Goal: Task Accomplishment & Management: Complete application form

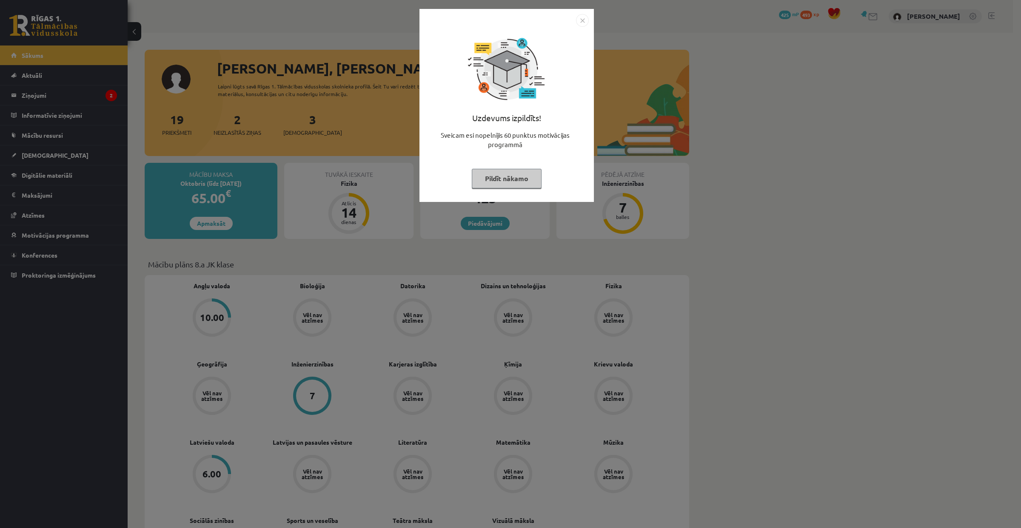
click at [580, 20] on img "Close" at bounding box center [582, 20] width 13 height 13
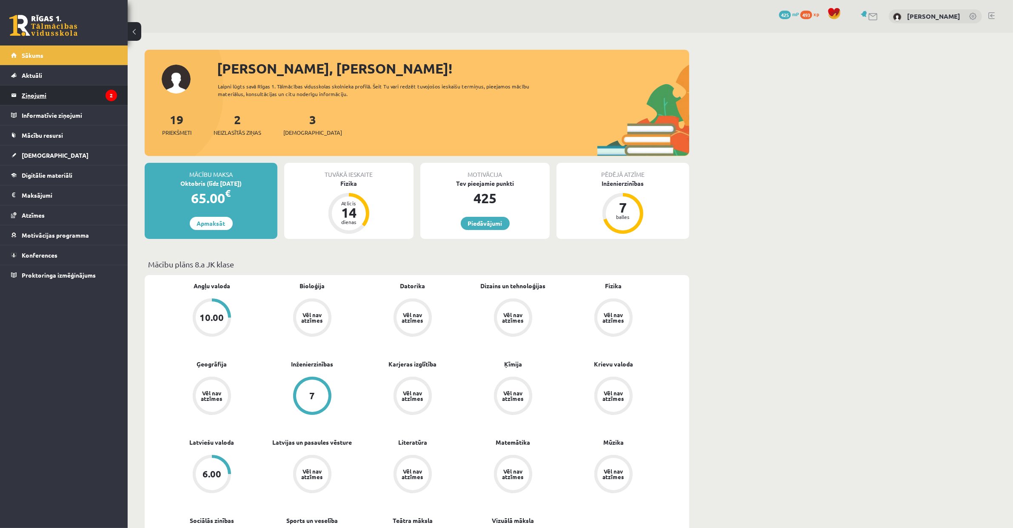
click at [91, 95] on legend "Ziņojumi 2" at bounding box center [69, 95] width 95 height 20
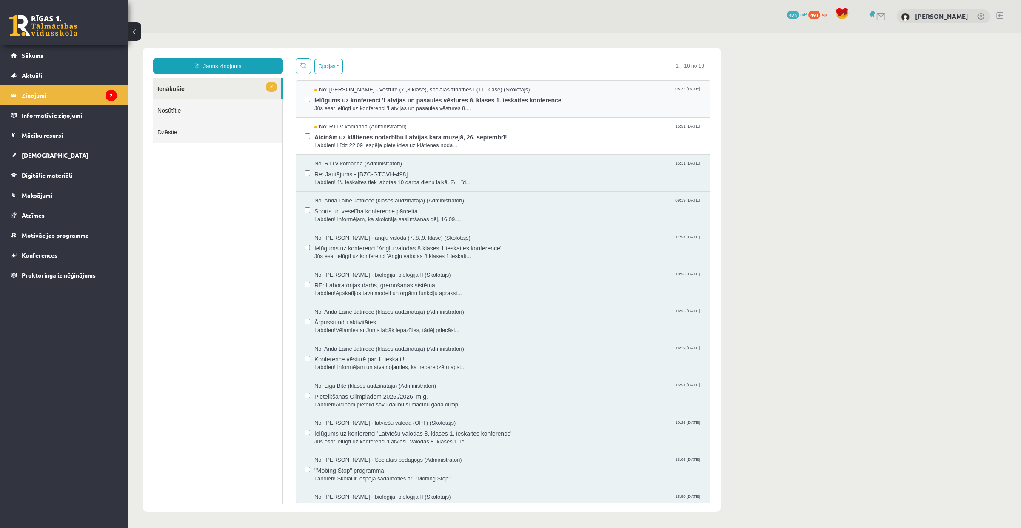
click at [330, 102] on span "Ielūgums uz konferenci 'Latvijas un pasaules vēstures 8. klases 1. ieskaites ko…" at bounding box center [507, 99] width 387 height 11
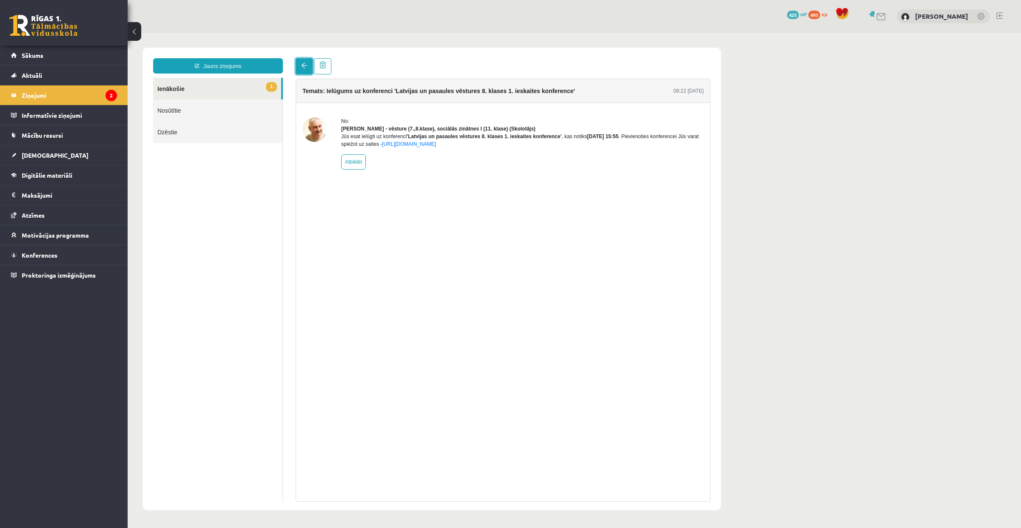
click at [299, 71] on link at bounding box center [304, 66] width 17 height 16
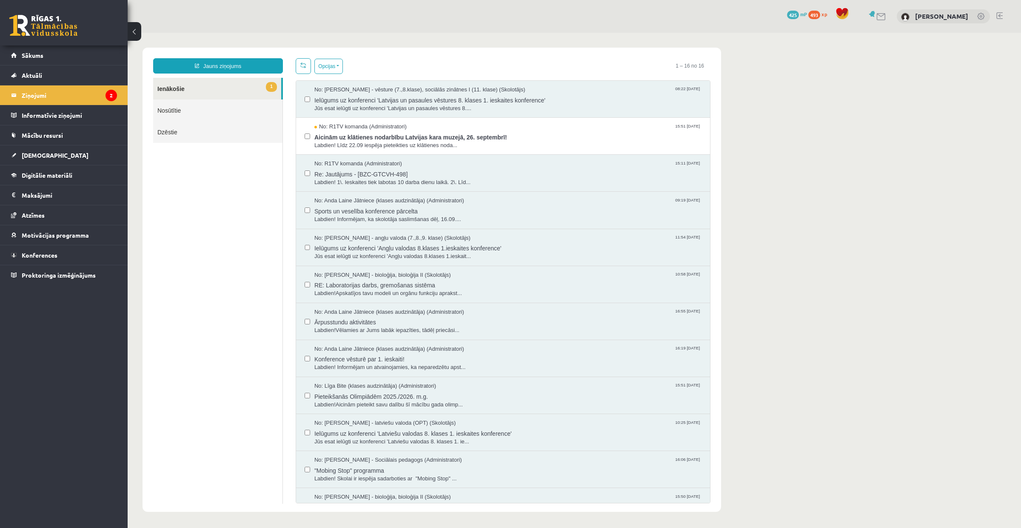
click at [233, 108] on link "Nosūtītie" at bounding box center [217, 111] width 129 height 22
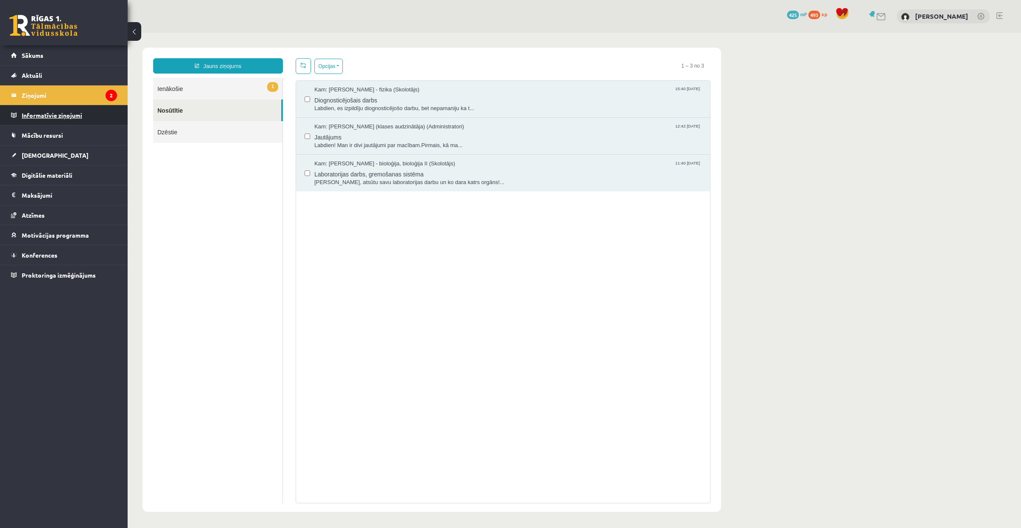
click at [92, 120] on legend "Informatīvie ziņojumi 0" at bounding box center [69, 115] width 95 height 20
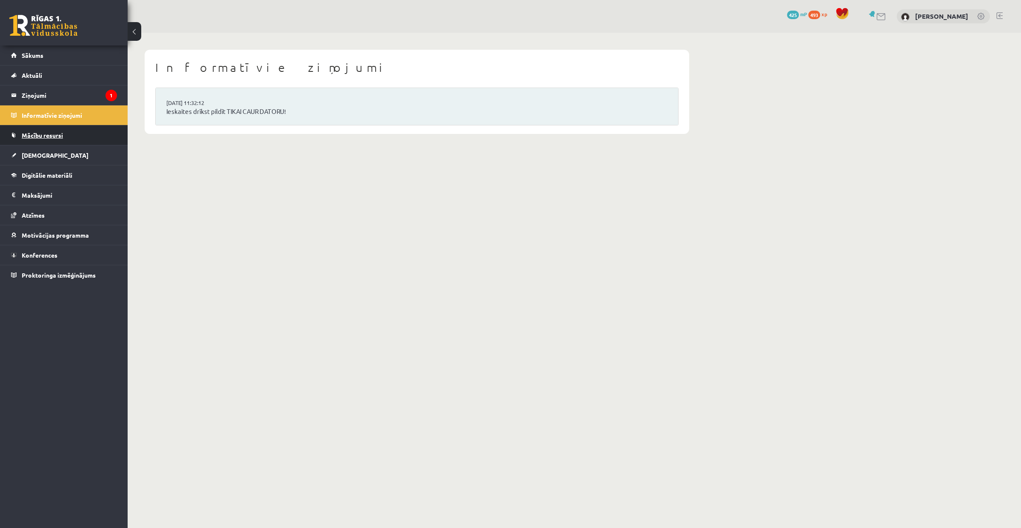
click at [90, 134] on link "Mācību resursi" at bounding box center [64, 135] width 106 height 20
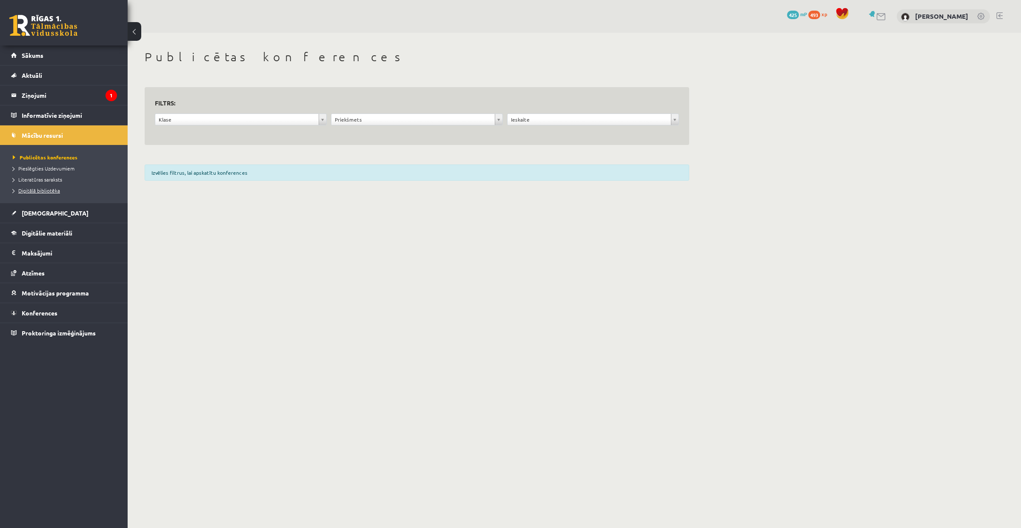
click at [57, 189] on span "Digitālā bibliotēka" at bounding box center [36, 190] width 47 height 7
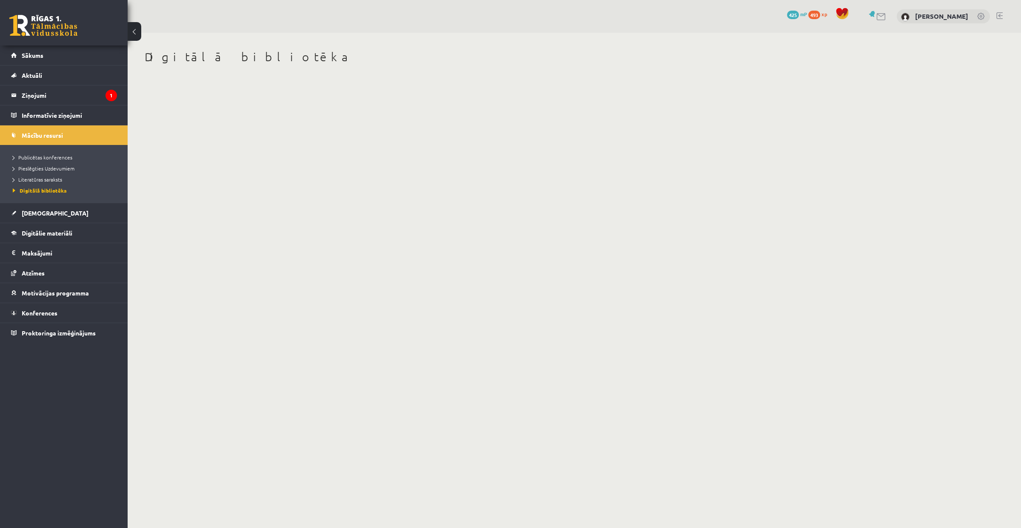
click at [368, 221] on body "0 Dāvanas 425 mP 493 xp Marija Vorobeja Sākums Aktuāli Kā mācīties eSKOLĀ Konta…" at bounding box center [510, 264] width 1021 height 528
click at [95, 214] on link "[DEMOGRAPHIC_DATA]" at bounding box center [64, 213] width 106 height 20
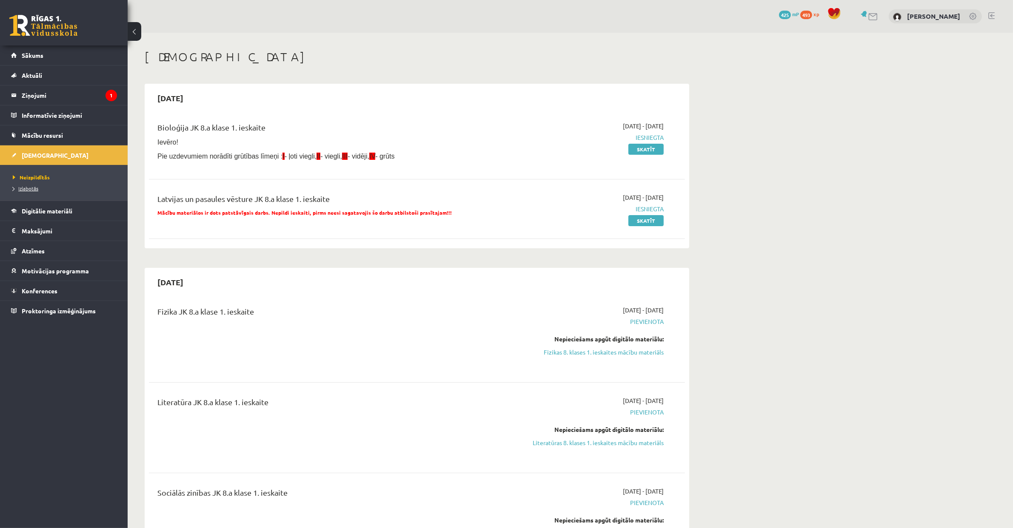
click at [27, 187] on span "Izlabotās" at bounding box center [26, 188] width 26 height 7
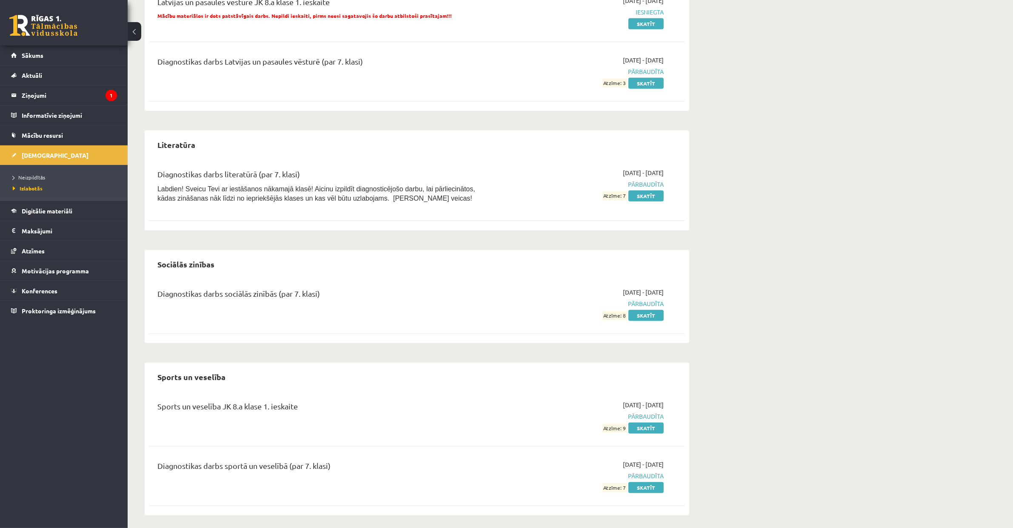
scroll to position [789, 0]
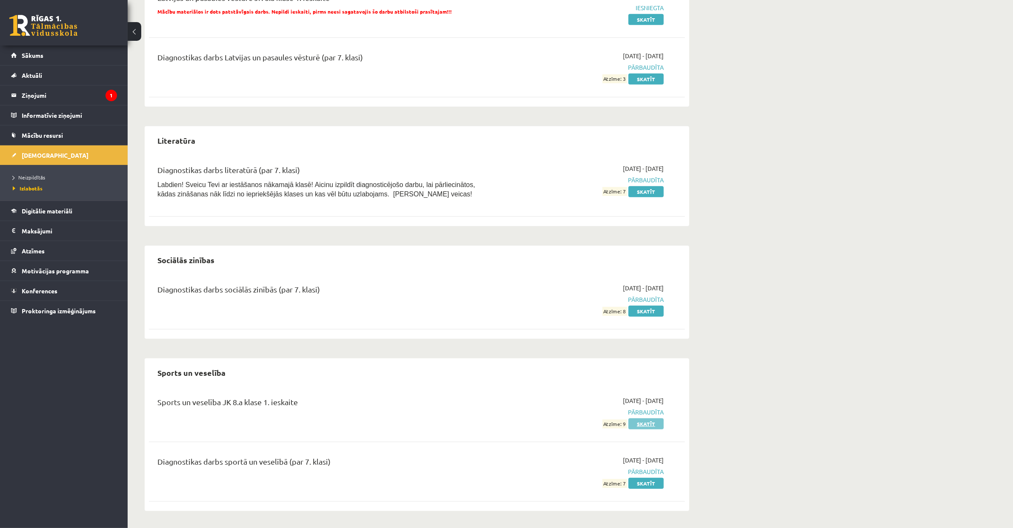
click at [644, 424] on link "Skatīt" at bounding box center [645, 423] width 35 height 11
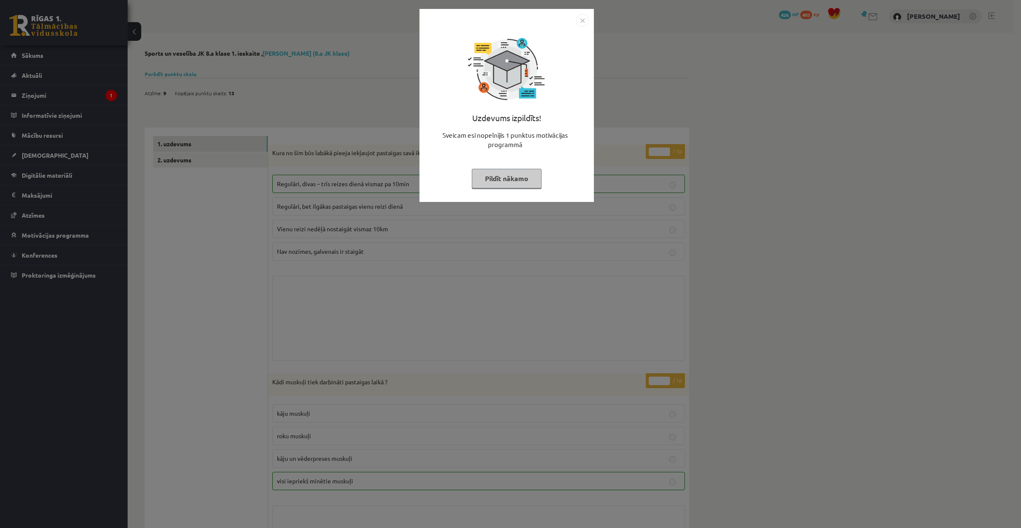
click at [580, 19] on img "Close" at bounding box center [582, 20] width 13 height 13
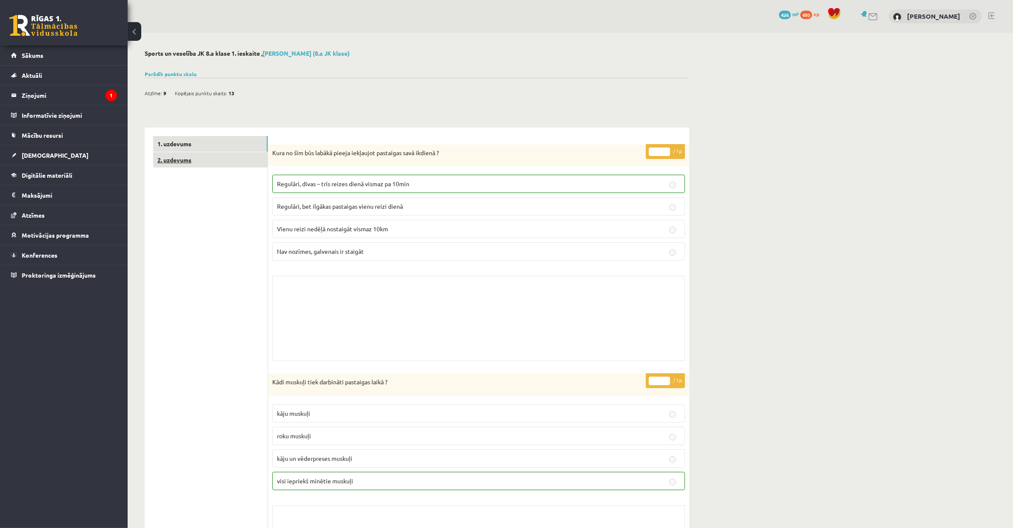
click at [234, 160] on link "2. uzdevums" at bounding box center [210, 160] width 114 height 16
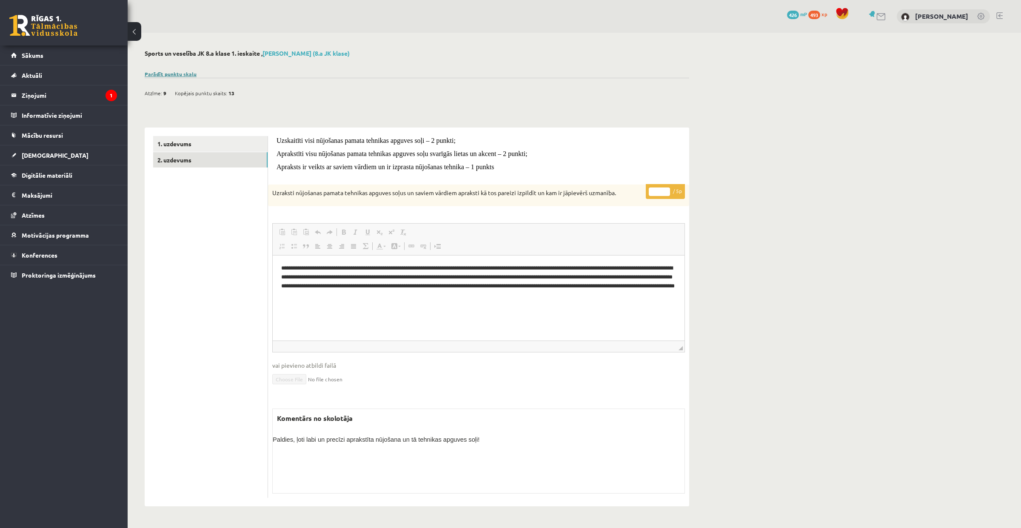
click at [188, 74] on link "Parādīt punktu skalu" at bounding box center [171, 74] width 52 height 7
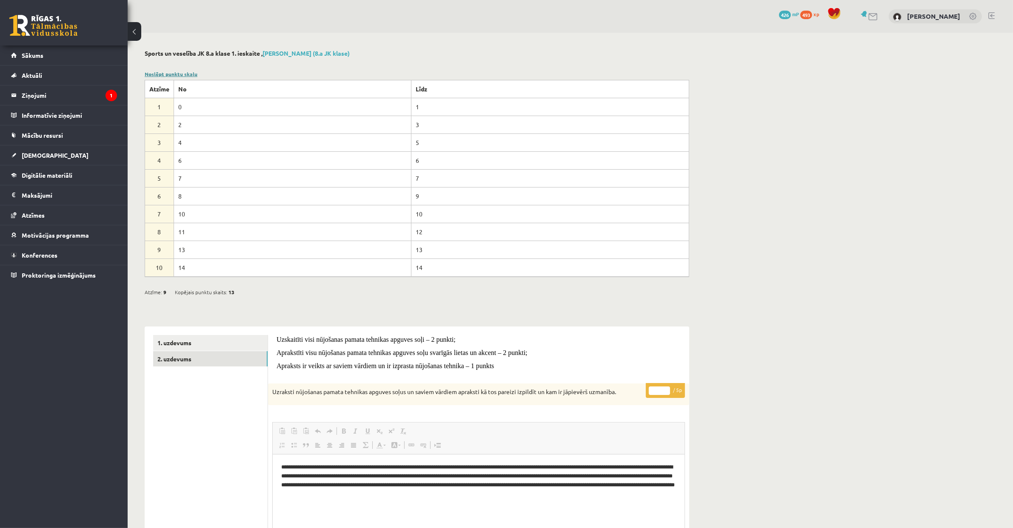
click at [186, 72] on link "Noslēpt punktu skalu" at bounding box center [171, 74] width 53 height 7
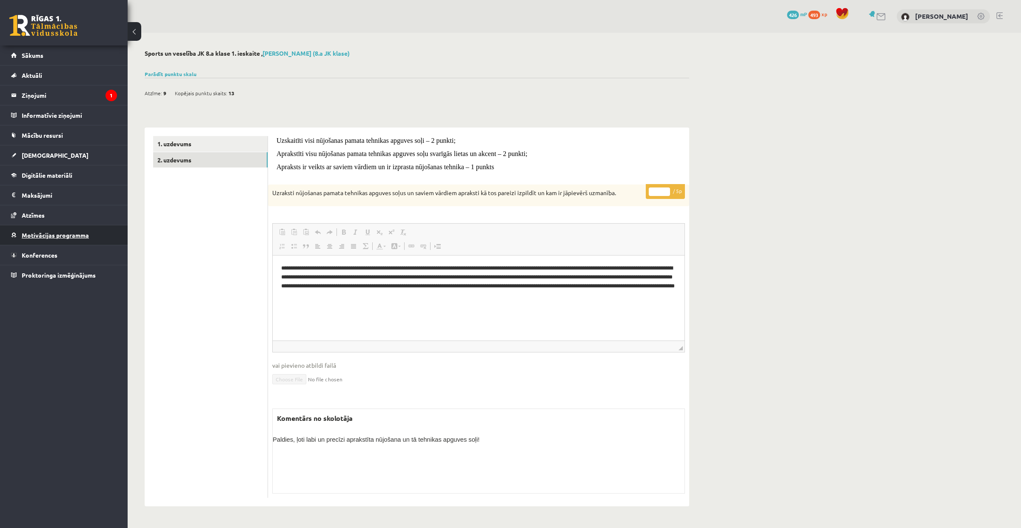
click at [85, 234] on span "Motivācijas programma" at bounding box center [55, 235] width 67 height 8
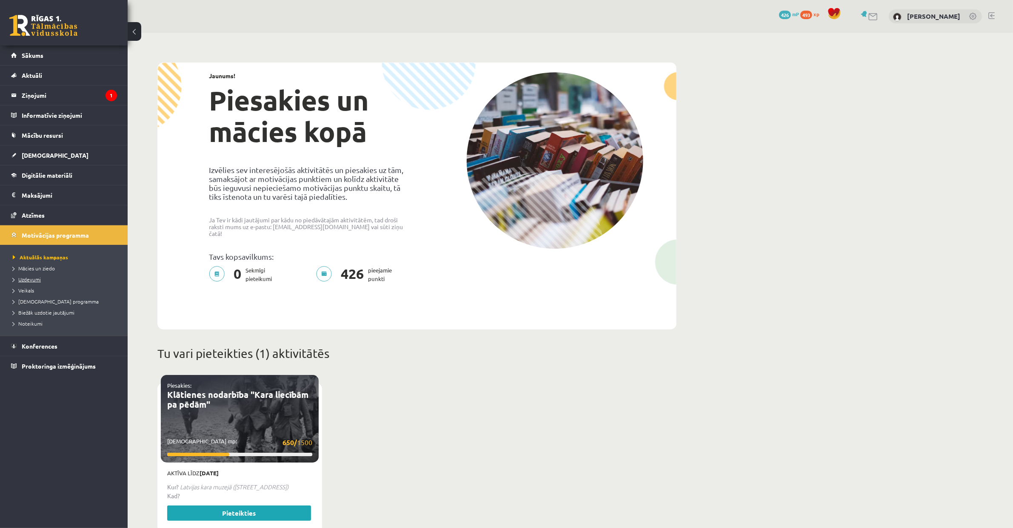
click at [40, 283] on link "Uzdevumi" at bounding box center [66, 280] width 106 height 8
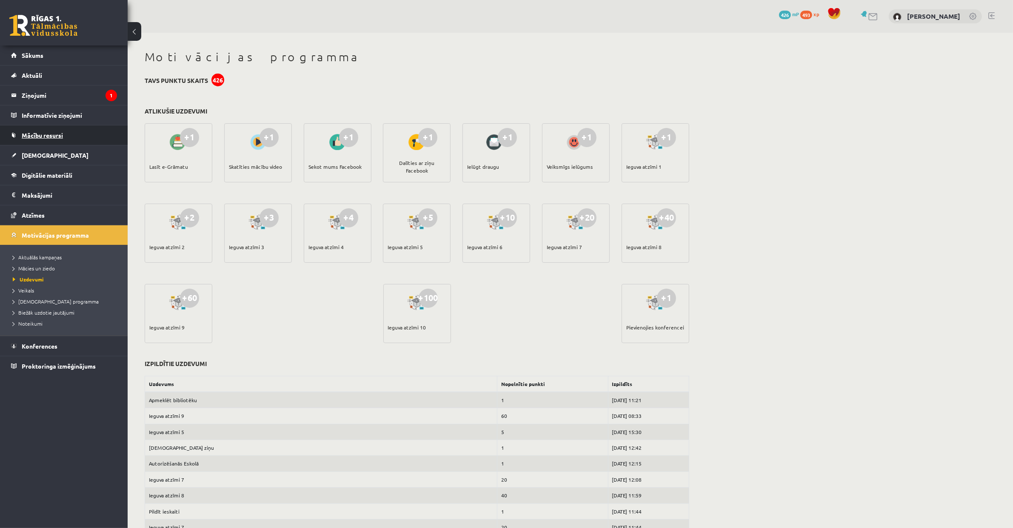
click at [81, 131] on link "Mācību resursi" at bounding box center [64, 135] width 106 height 20
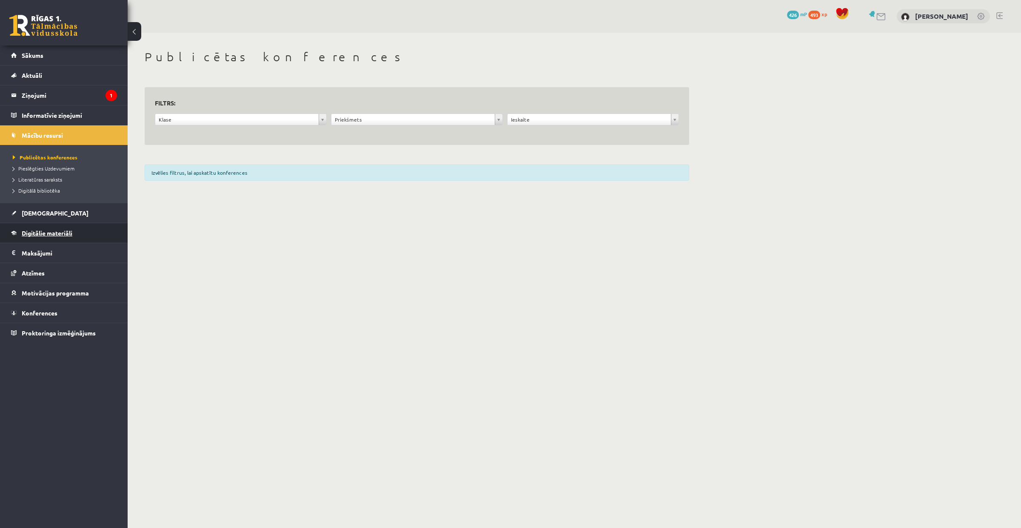
click at [72, 236] on span "Digitālie materiāli" at bounding box center [47, 233] width 51 height 8
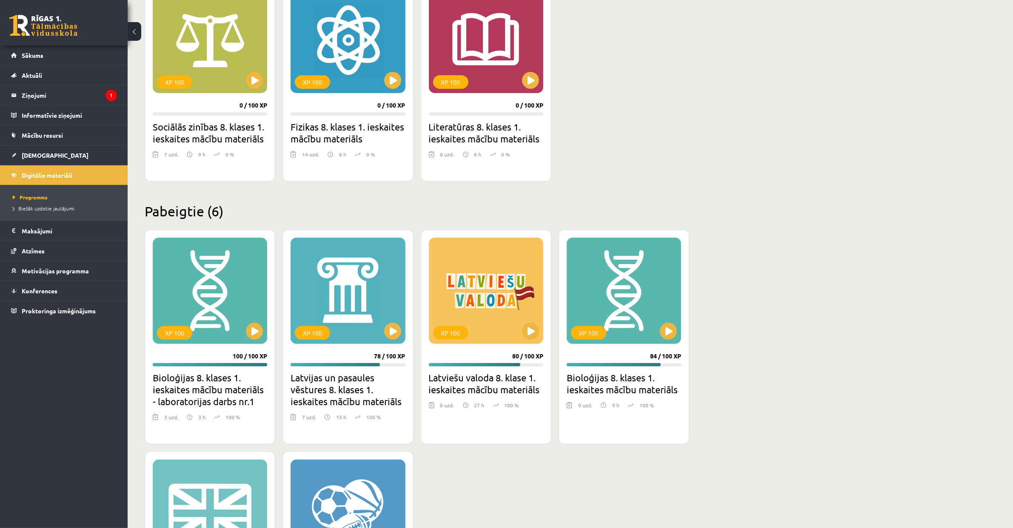
scroll to position [259, 0]
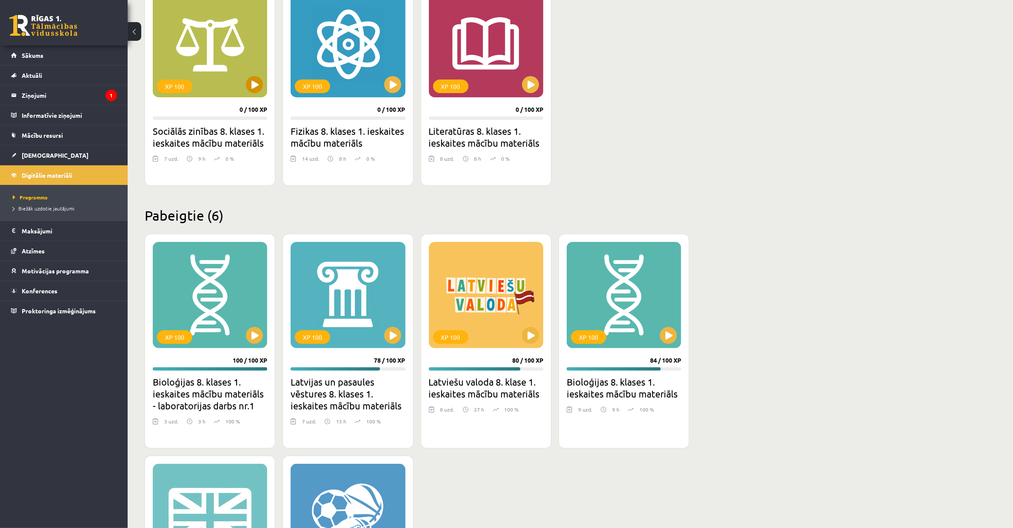
click at [219, 68] on div "XP 100" at bounding box center [210, 44] width 114 height 106
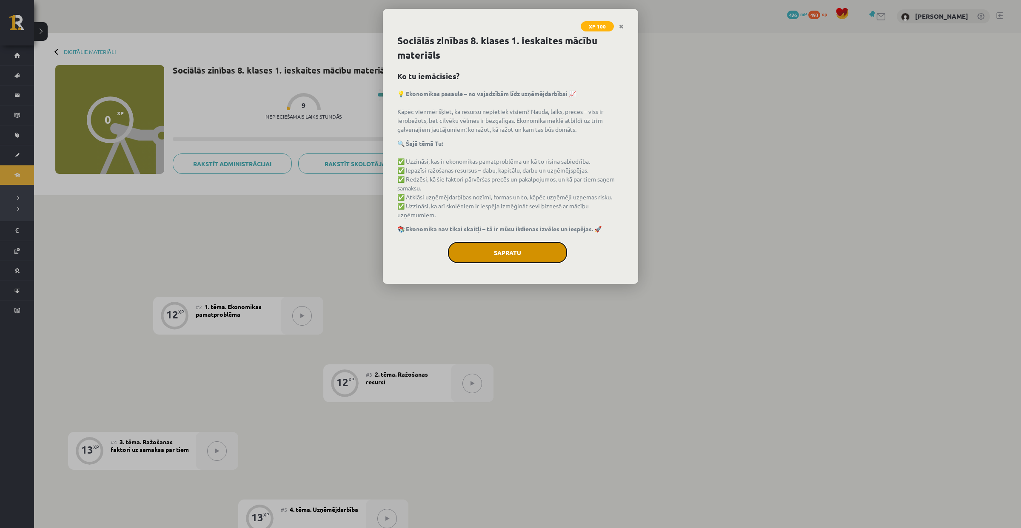
click at [527, 243] on button "Sapratu" at bounding box center [507, 252] width 119 height 21
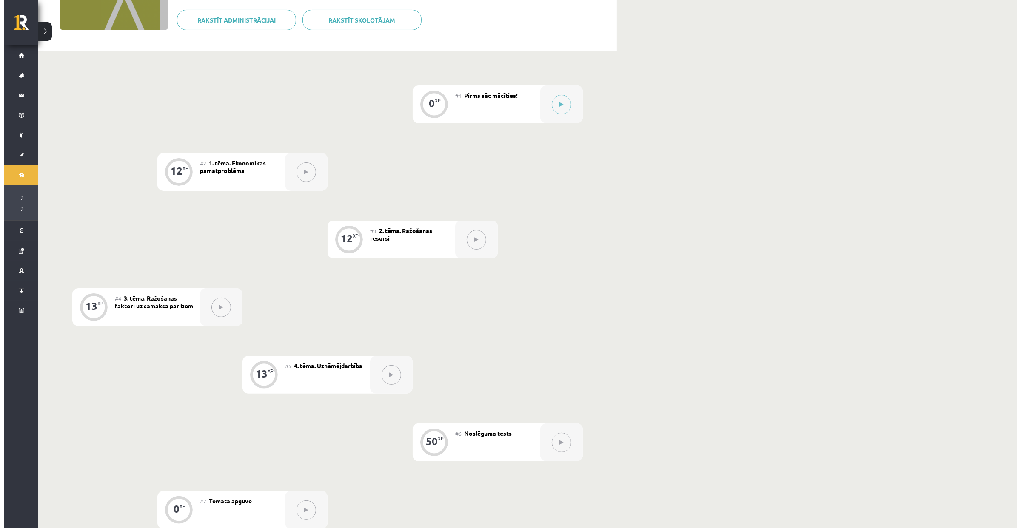
scroll to position [134, 0]
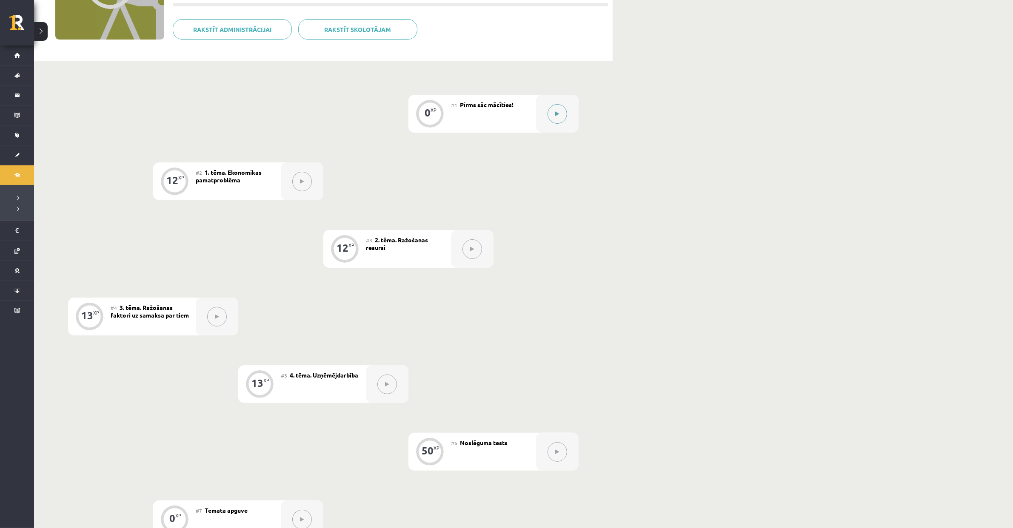
click at [558, 115] on icon at bounding box center [557, 113] width 4 height 5
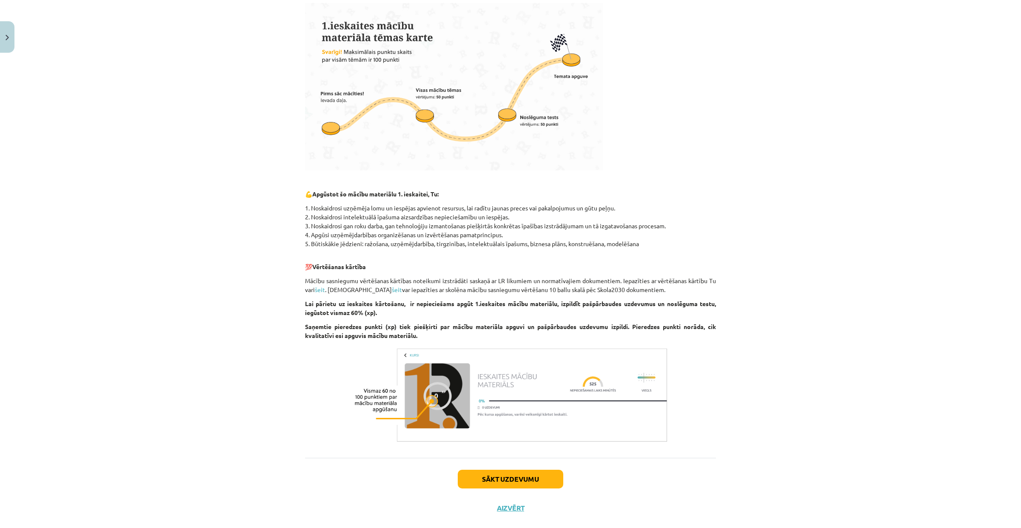
scroll to position [250, 0]
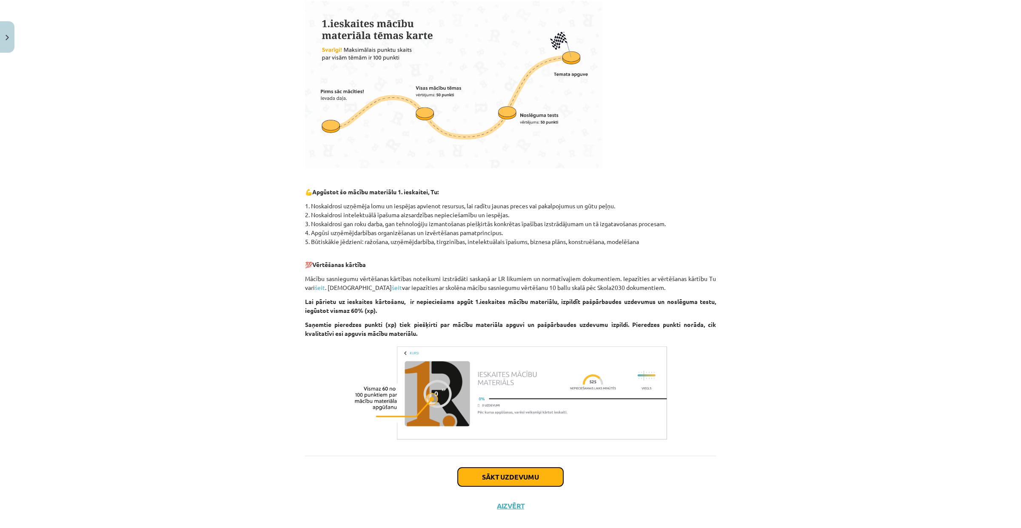
click at [524, 468] on button "Sākt uzdevumu" at bounding box center [510, 477] width 105 height 19
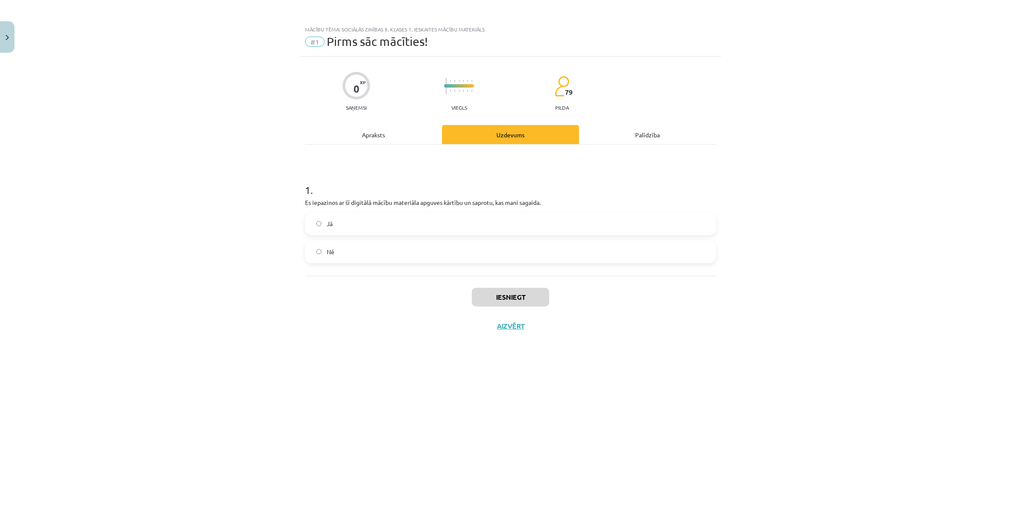
click at [348, 229] on label "Jā" at bounding box center [510, 223] width 409 height 21
click at [515, 301] on button "Iesniegt" at bounding box center [510, 297] width 77 height 19
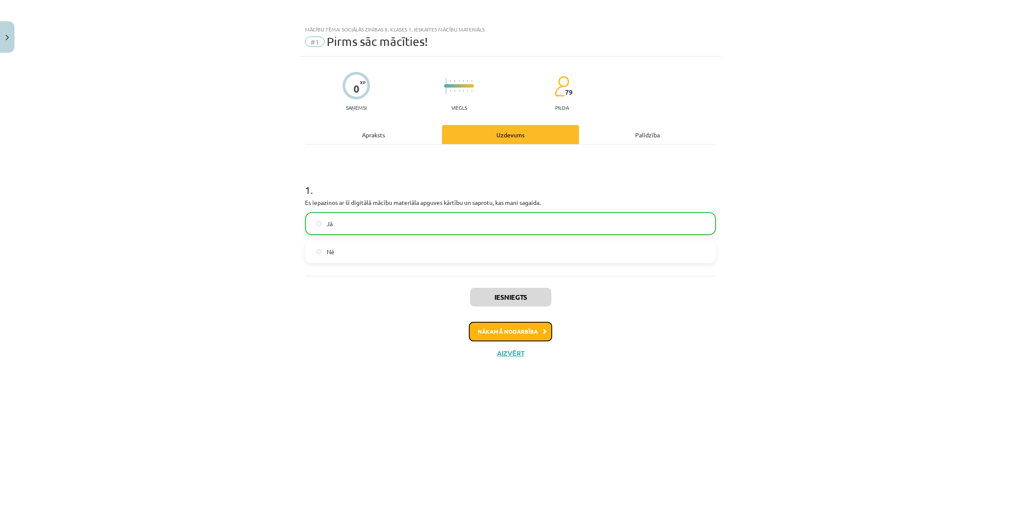
click at [503, 327] on button "Nākamā nodarbība" at bounding box center [510, 332] width 83 height 20
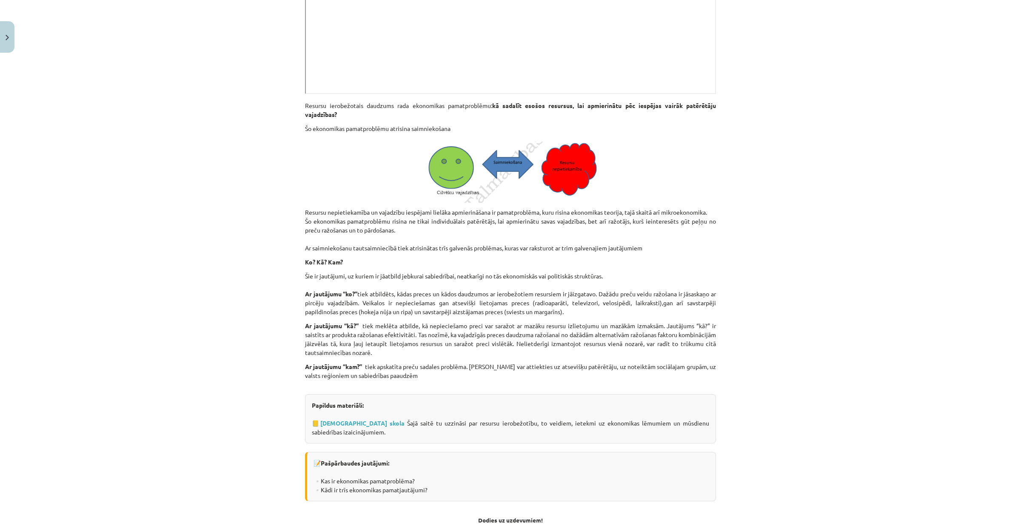
scroll to position [456, 0]
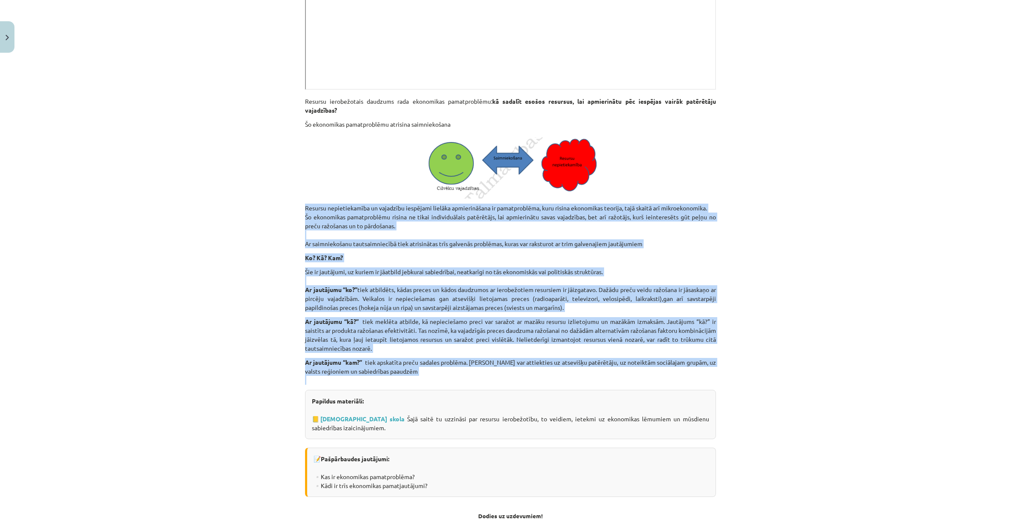
drag, startPoint x: 302, startPoint y: 205, endPoint x: 416, endPoint y: 379, distance: 207.5
click at [416, 379] on div "Ražošana Materiāls tev palīdzēs: 🔸 Izprast ekonomikas pamatproblēmu un to, kā r…" at bounding box center [510, 107] width 411 height 823
copy div "Resursu nepietiekamība un vajadzību iespējami lielāka apmierināšana ir pamatpro…"
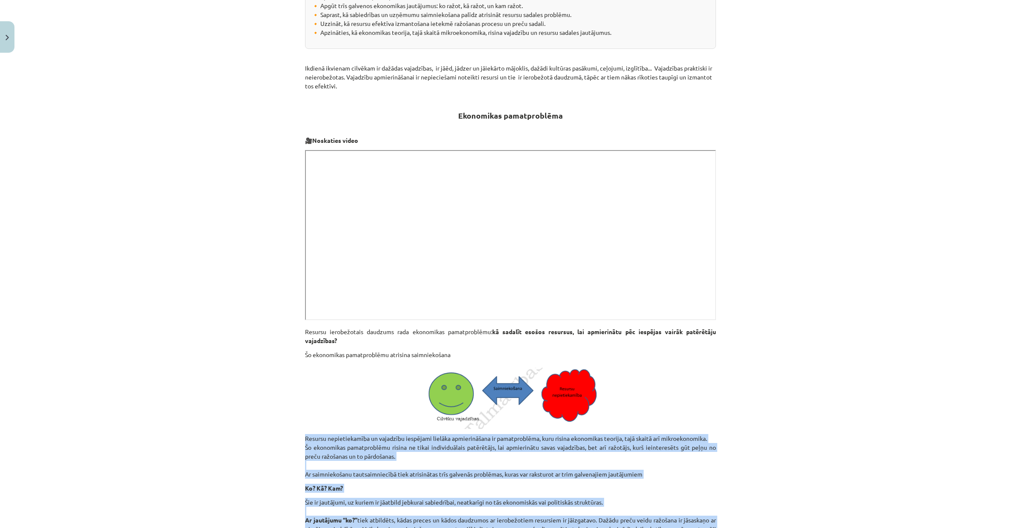
scroll to position [0, 0]
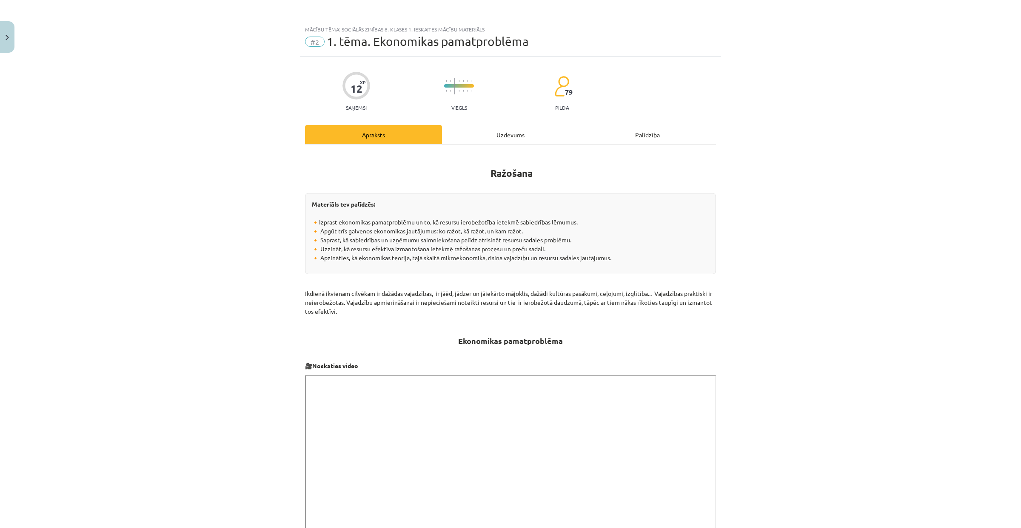
drag, startPoint x: 503, startPoint y: 131, endPoint x: 504, endPoint y: 124, distance: 6.8
click at [503, 131] on div "Uzdevums" at bounding box center [510, 134] width 137 height 19
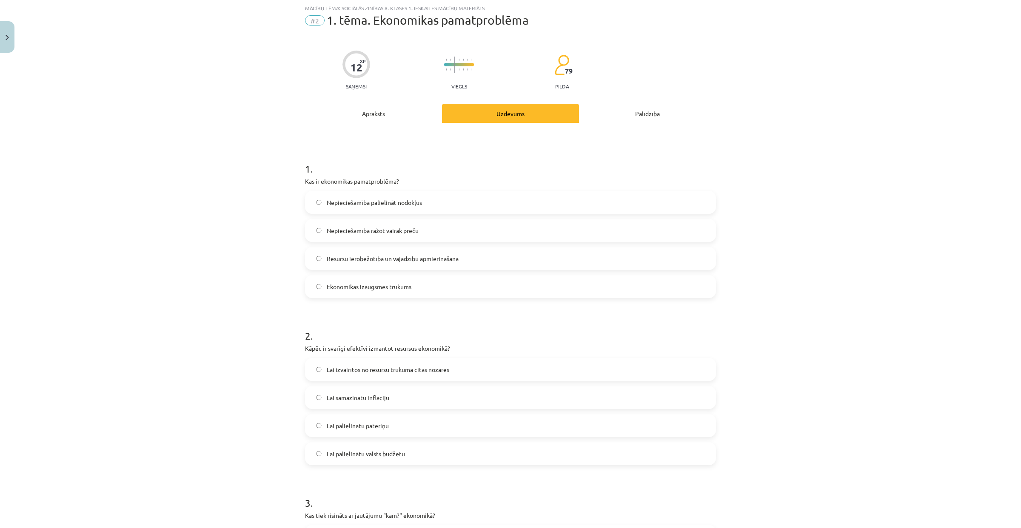
click at [396, 262] on span "Resursu ierobežotība un vajadzību apmierināšana" at bounding box center [393, 258] width 132 height 9
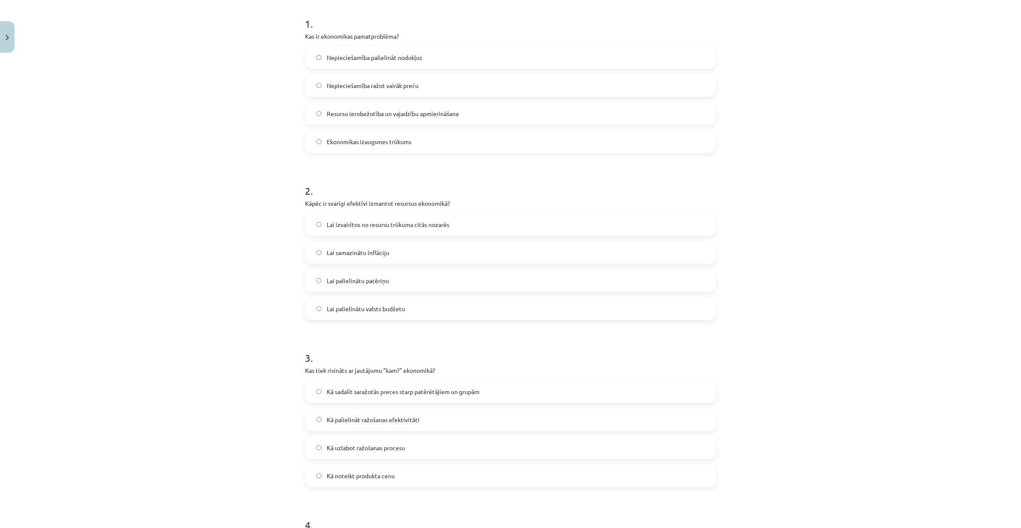
scroll to position [192, 0]
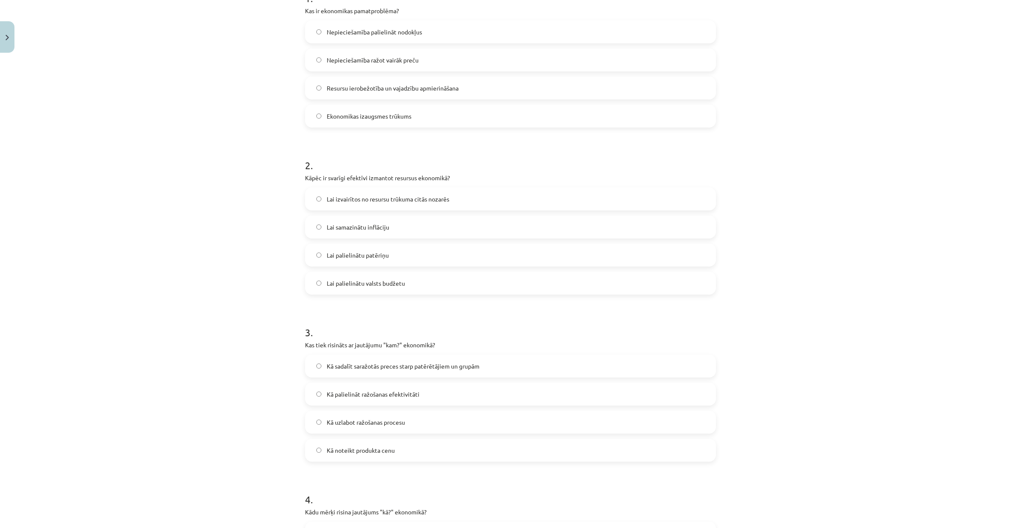
click at [380, 200] on span "Lai izvairītos no resursu trūkuma citās nozarēs" at bounding box center [388, 199] width 122 height 9
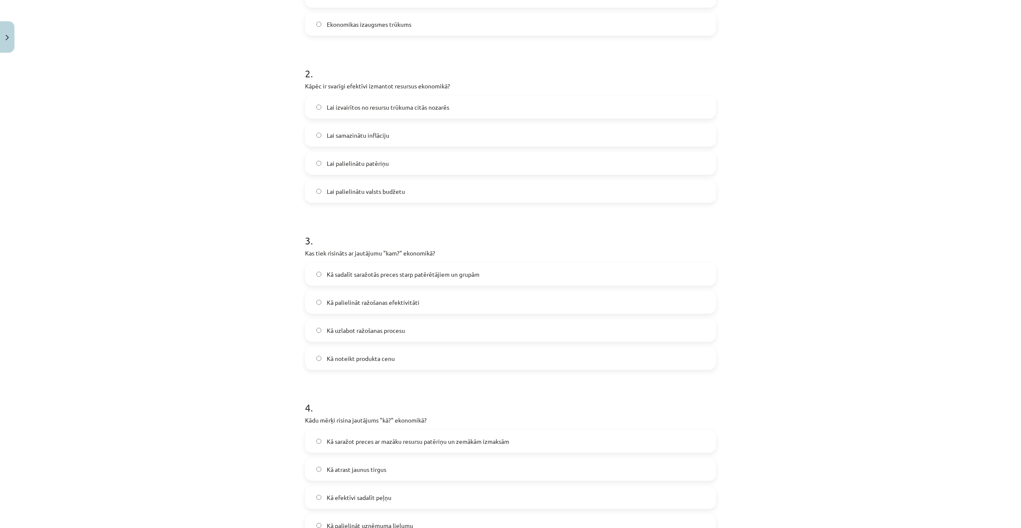
scroll to position [286, 0]
click at [369, 273] on span "Kā sadalīt saražotās preces starp patērētājiem un grupām" at bounding box center [403, 272] width 153 height 9
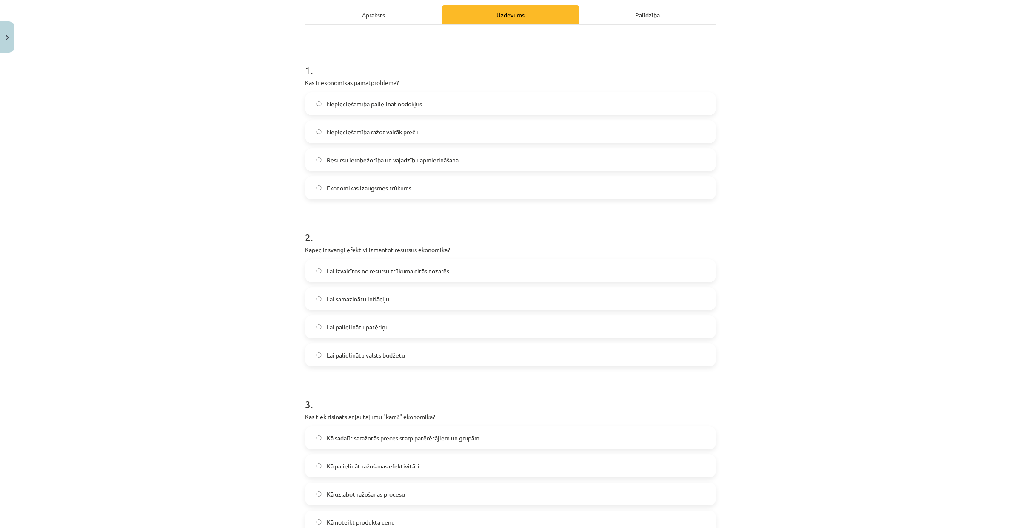
scroll to position [0, 0]
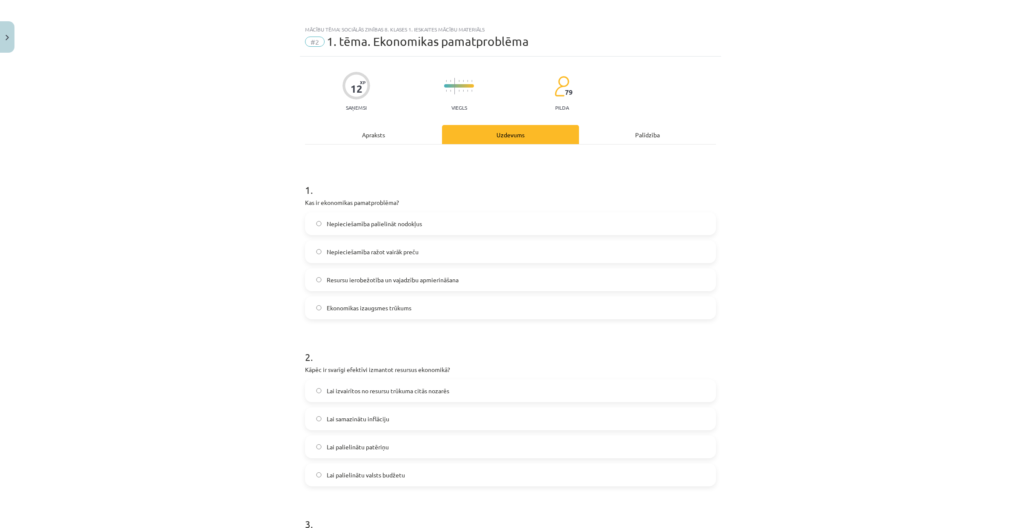
click at [371, 133] on div "Apraksts" at bounding box center [373, 134] width 137 height 19
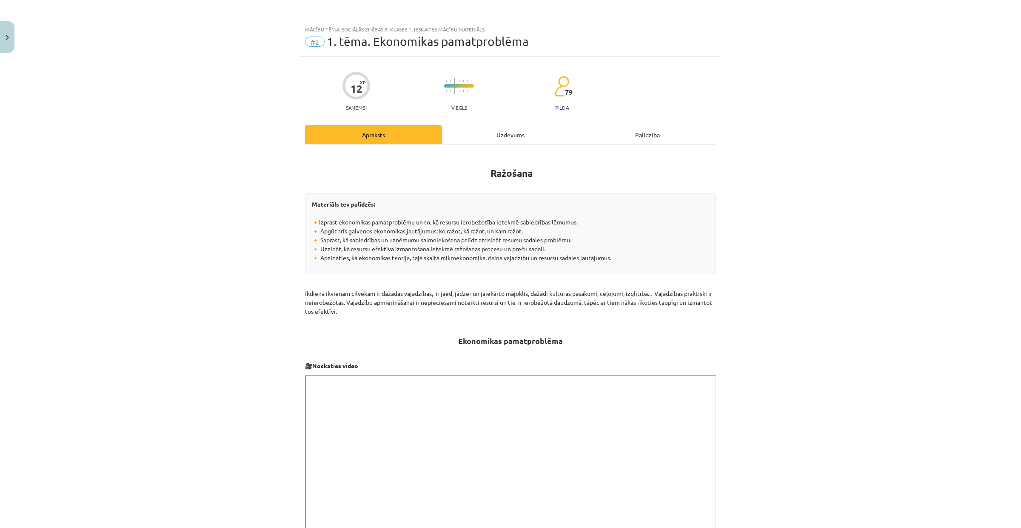
click at [483, 136] on div "Uzdevums" at bounding box center [510, 134] width 137 height 19
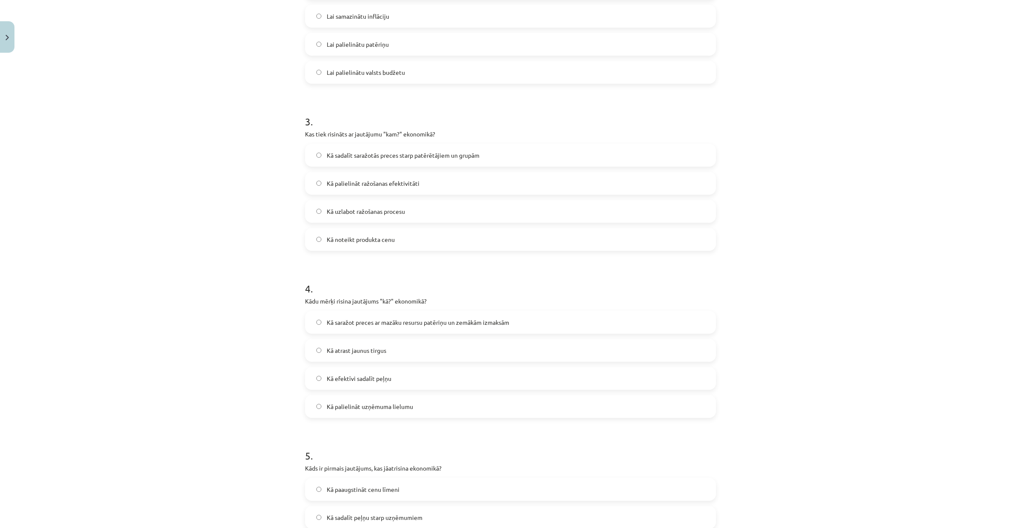
scroll to position [407, 0]
click at [422, 315] on span "Kā saražot preces ar mazāku resursu patēriņu un zemākām izmaksām" at bounding box center [418, 318] width 182 height 9
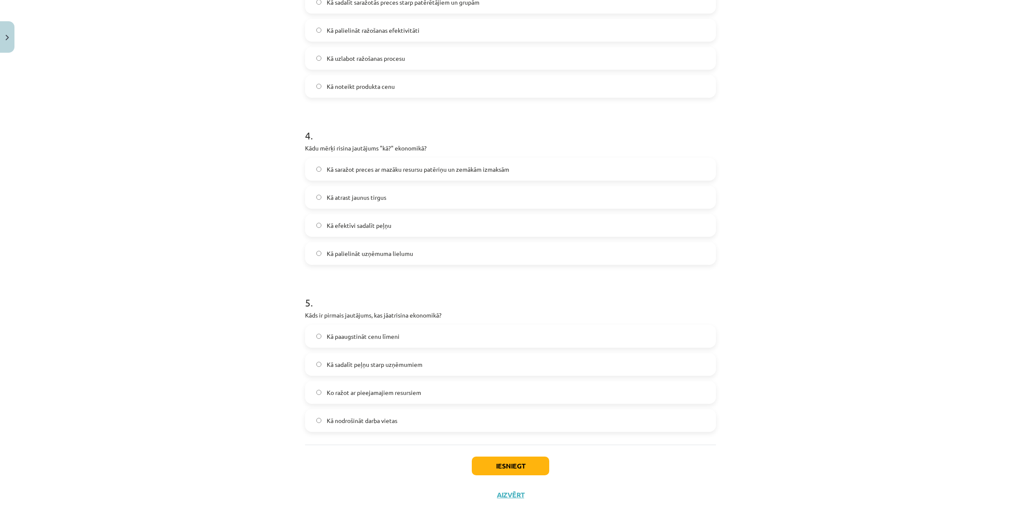
scroll to position [558, 0]
click at [411, 381] on label "Ko ražot ar pieejamajiem resursiem" at bounding box center [510, 390] width 409 height 21
click at [488, 471] on button "Iesniegt" at bounding box center [510, 464] width 77 height 19
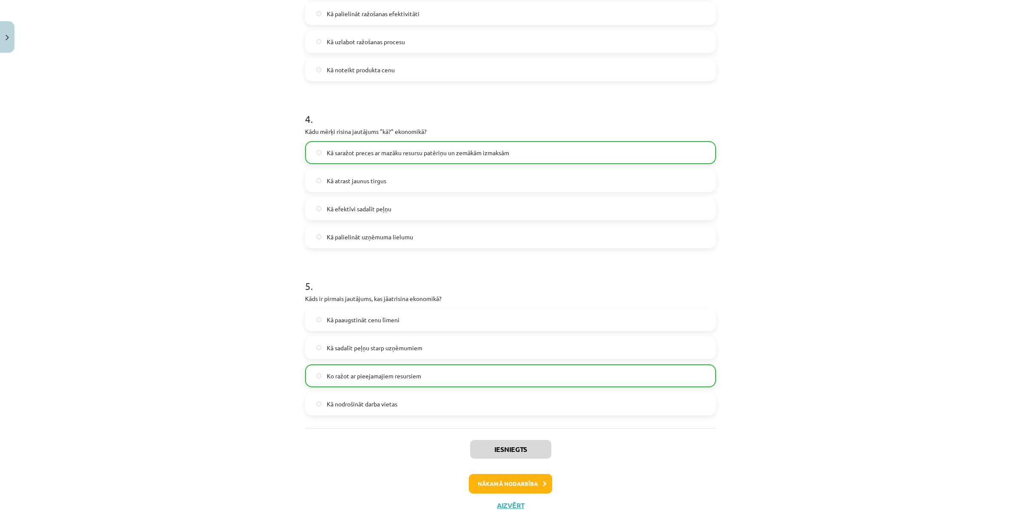
scroll to position [569, 0]
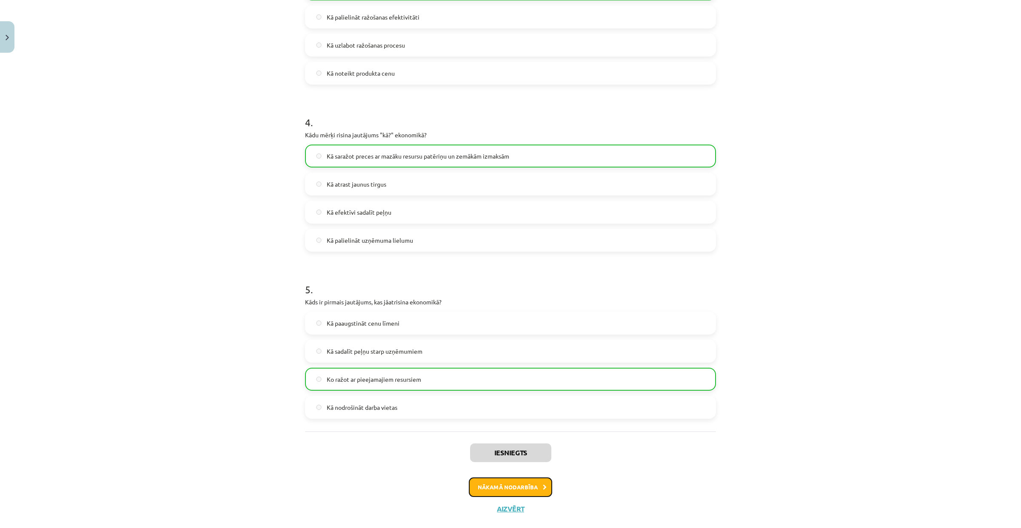
click at [475, 483] on button "Nākamā nodarbība" at bounding box center [510, 488] width 83 height 20
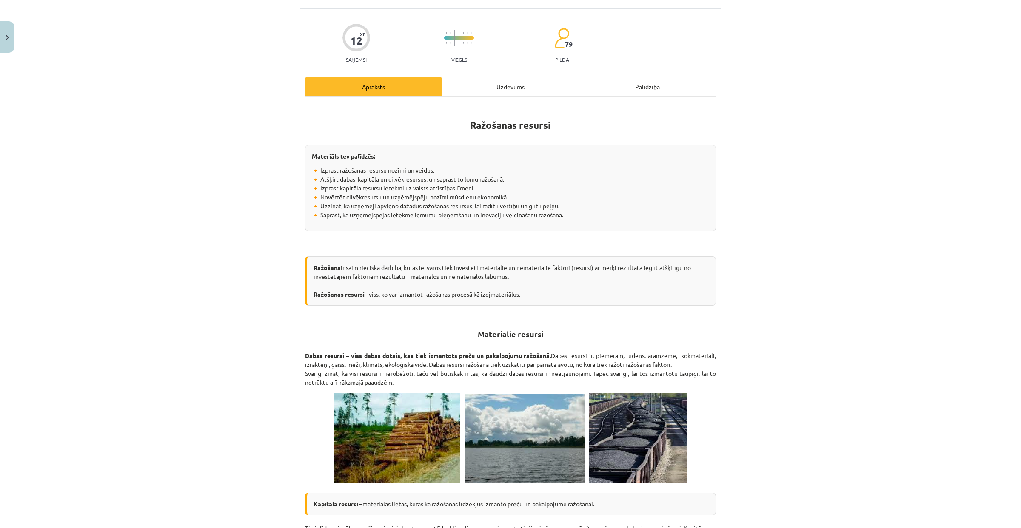
scroll to position [0, 0]
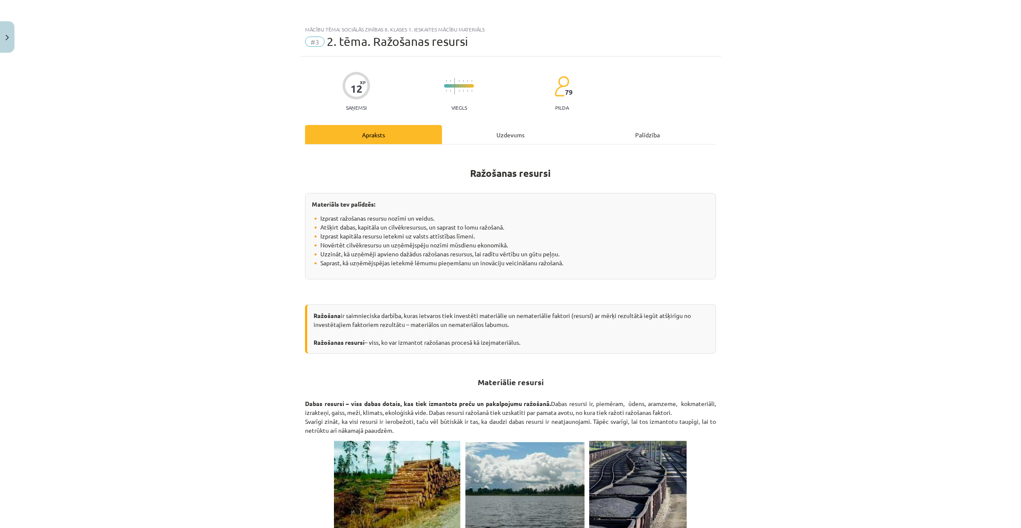
click at [467, 129] on div "Uzdevums" at bounding box center [510, 134] width 137 height 19
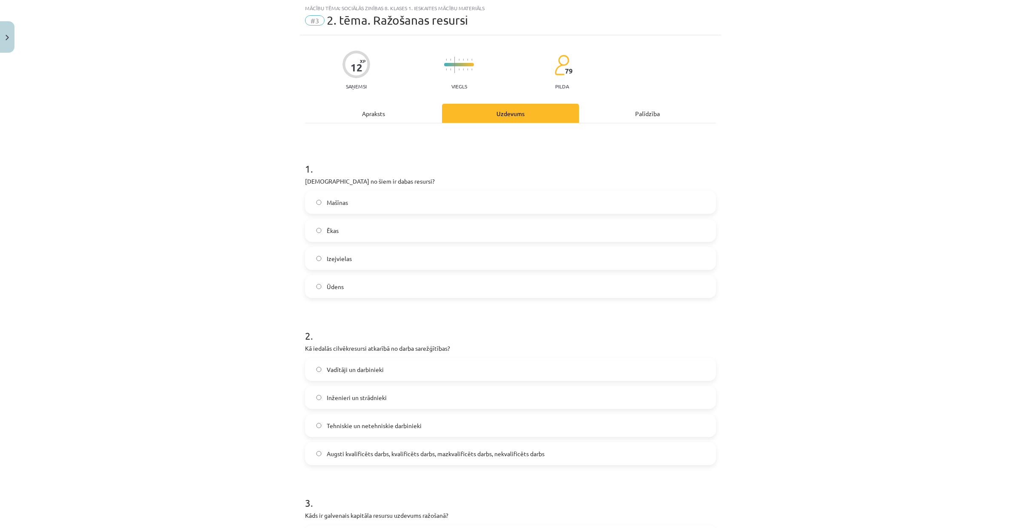
click at [387, 283] on label "Ūdens" at bounding box center [510, 286] width 409 height 21
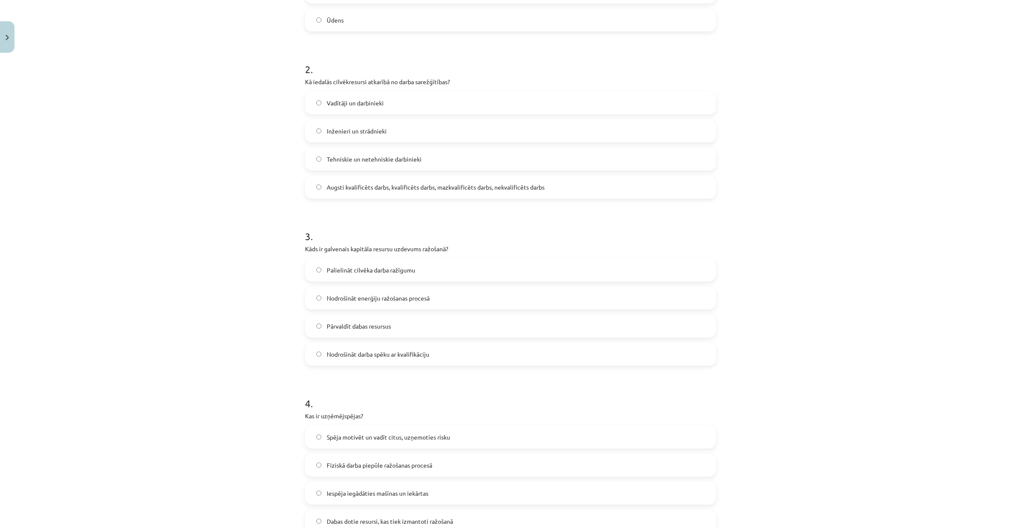
scroll to position [355, 0]
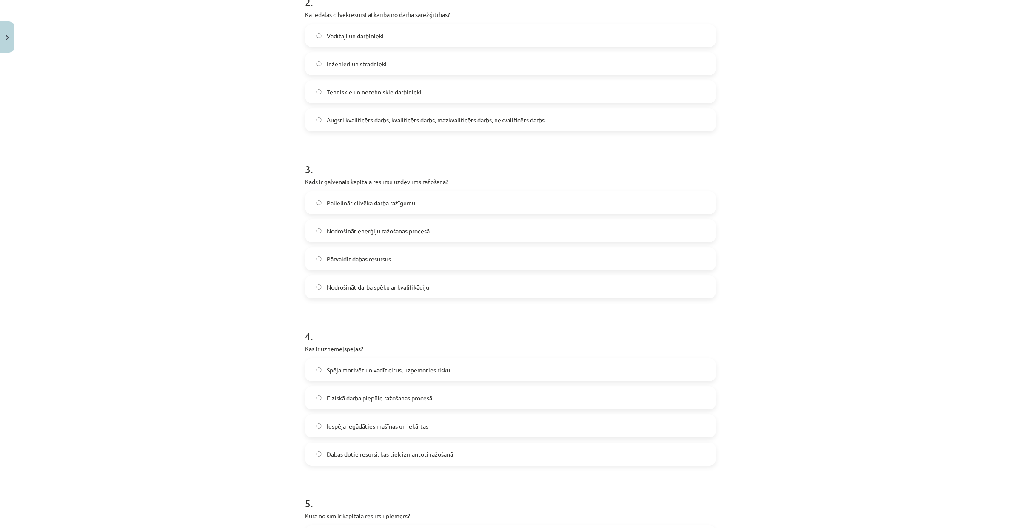
click at [412, 283] on span "Nodrošināt darba spēku ar kvalifikāciju" at bounding box center [378, 287] width 102 height 9
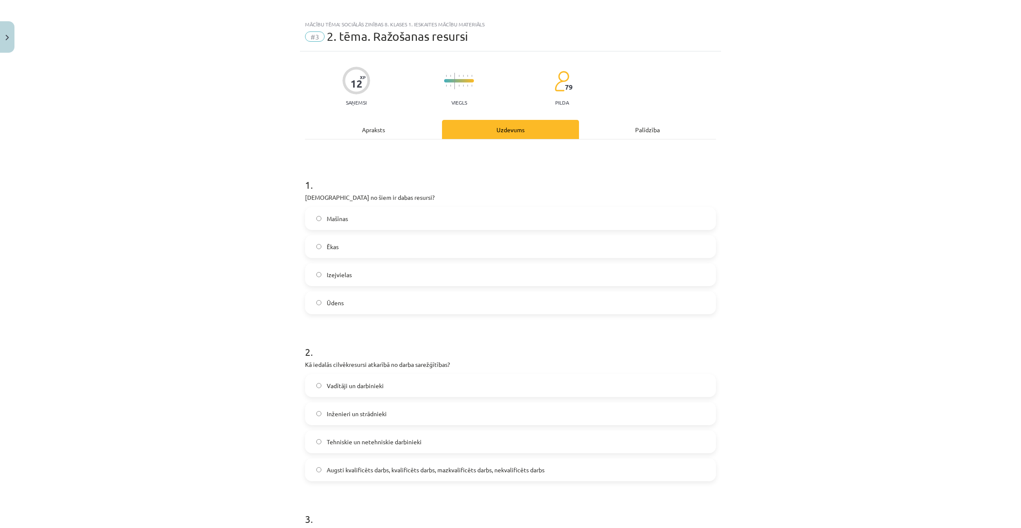
scroll to position [0, 0]
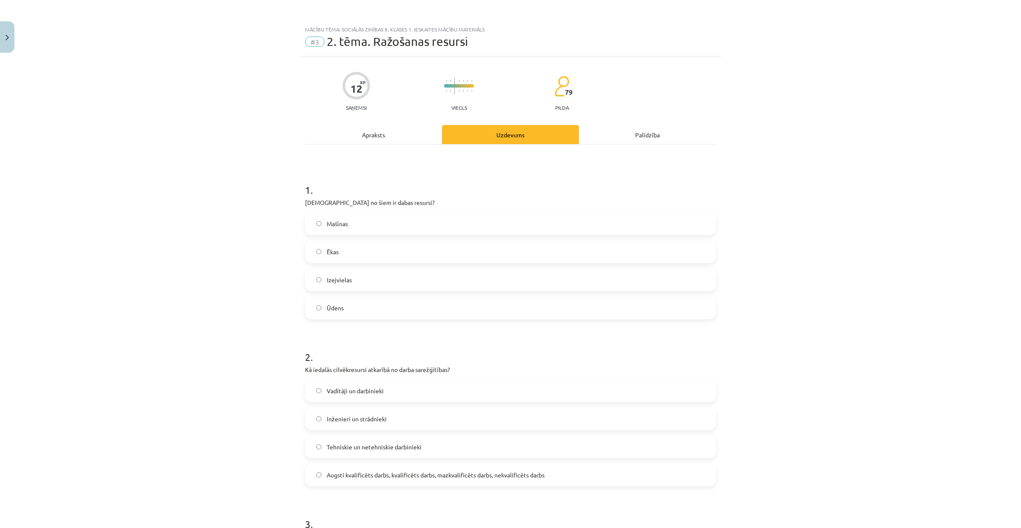
click at [347, 130] on div "Apraksts" at bounding box center [373, 134] width 137 height 19
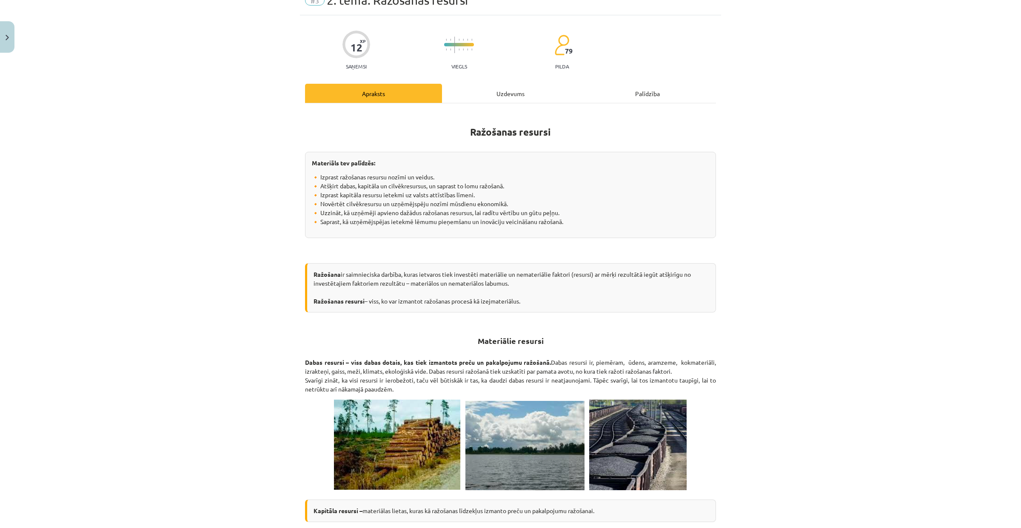
scroll to position [269, 0]
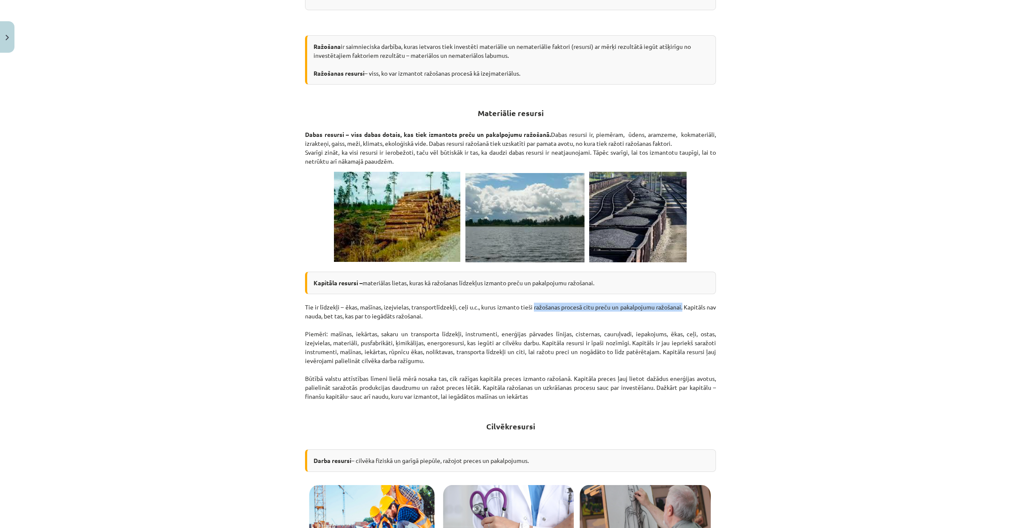
drag, startPoint x: 535, startPoint y: 309, endPoint x: 688, endPoint y: 309, distance: 153.5
click at [688, 309] on p "Tie ir līdzekļi – ēkas, mašīnas, izejvielas, transportlīdzekļi, ceļi u.c., kuru…" at bounding box center [510, 352] width 411 height 98
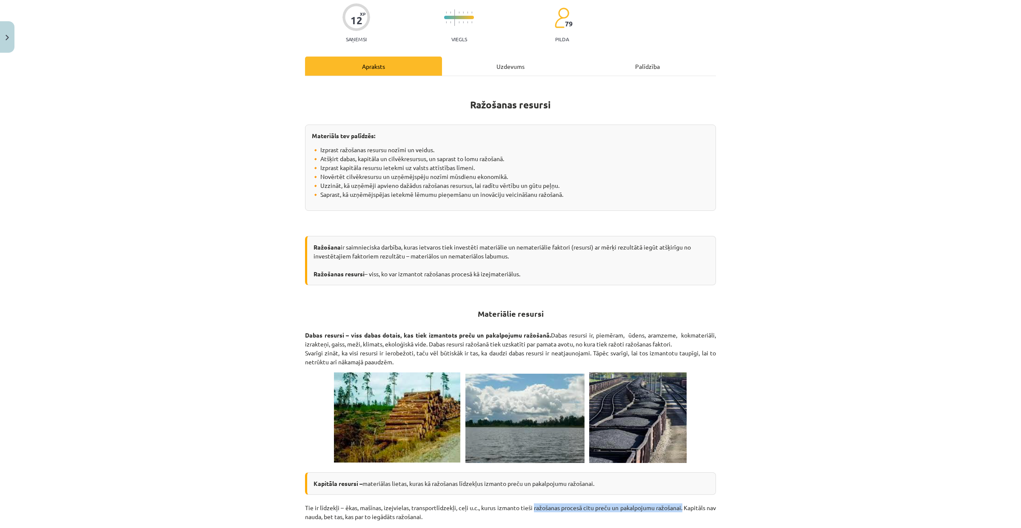
scroll to position [0, 0]
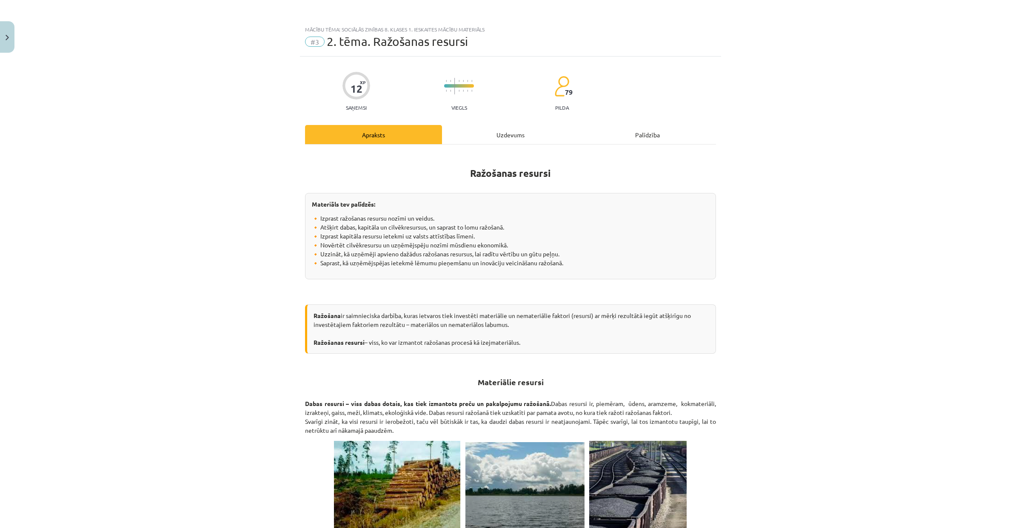
click at [460, 131] on div "Uzdevums" at bounding box center [510, 134] width 137 height 19
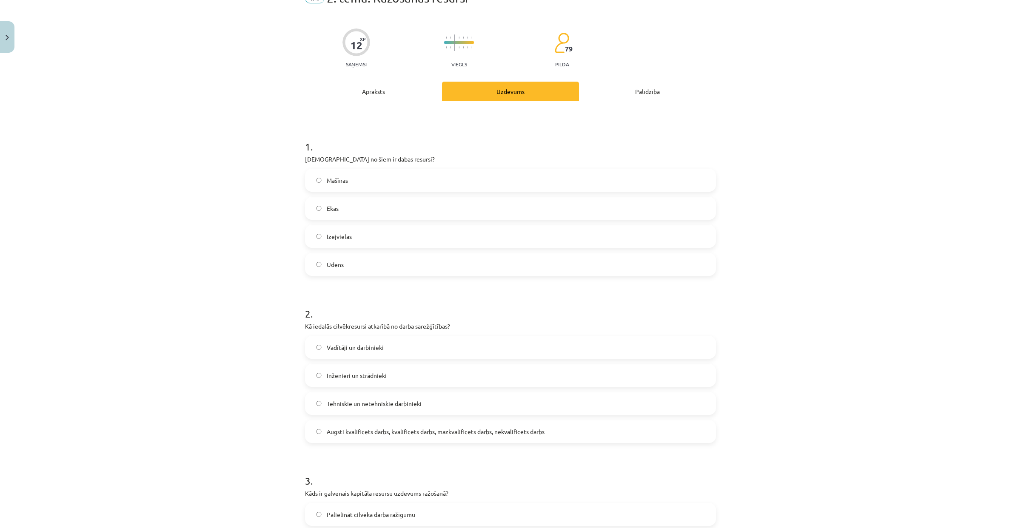
scroll to position [258, 0]
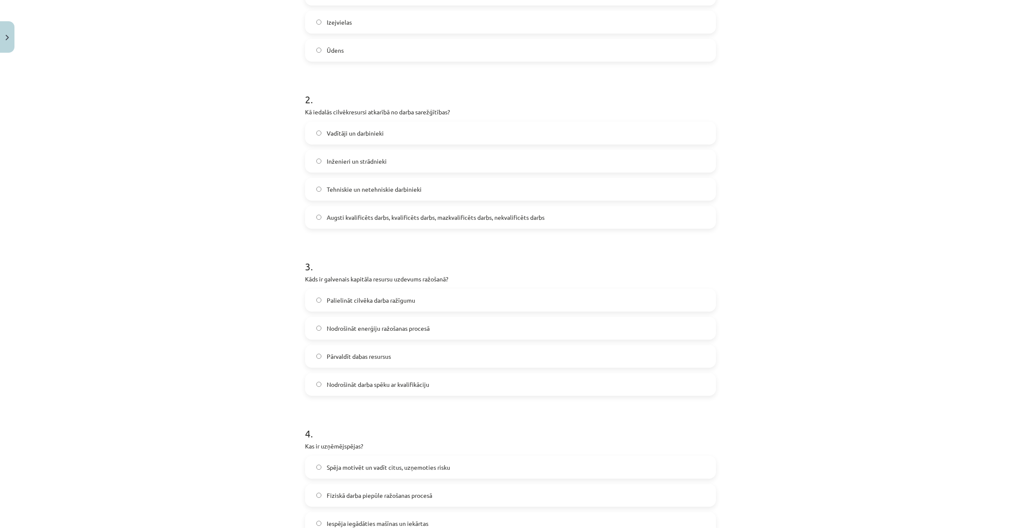
click at [401, 324] on span "Nodrošināt enerģiju ražošanas procesā" at bounding box center [378, 328] width 103 height 9
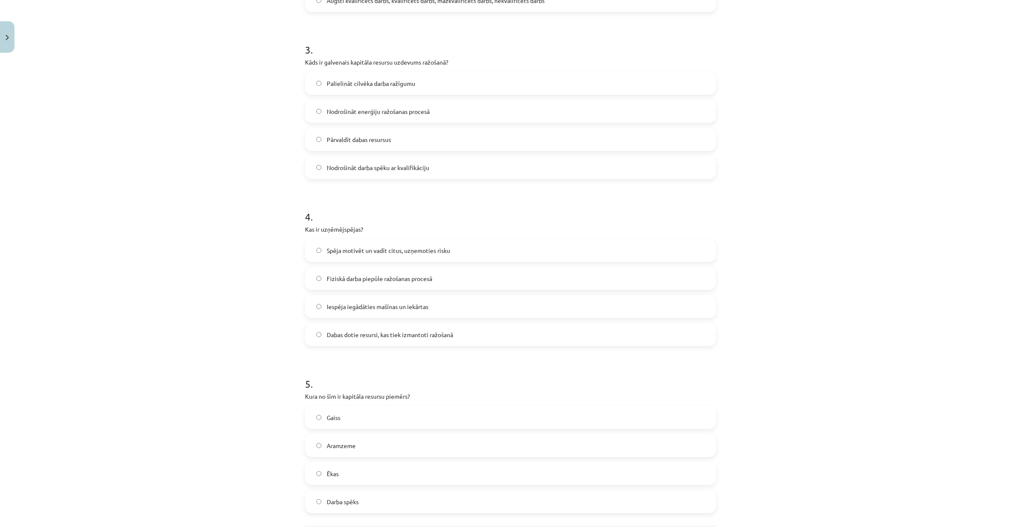
scroll to position [475, 0]
click at [410, 249] on span "Spēja motivēt un vadīt citus, uzņemoties risku" at bounding box center [388, 250] width 123 height 9
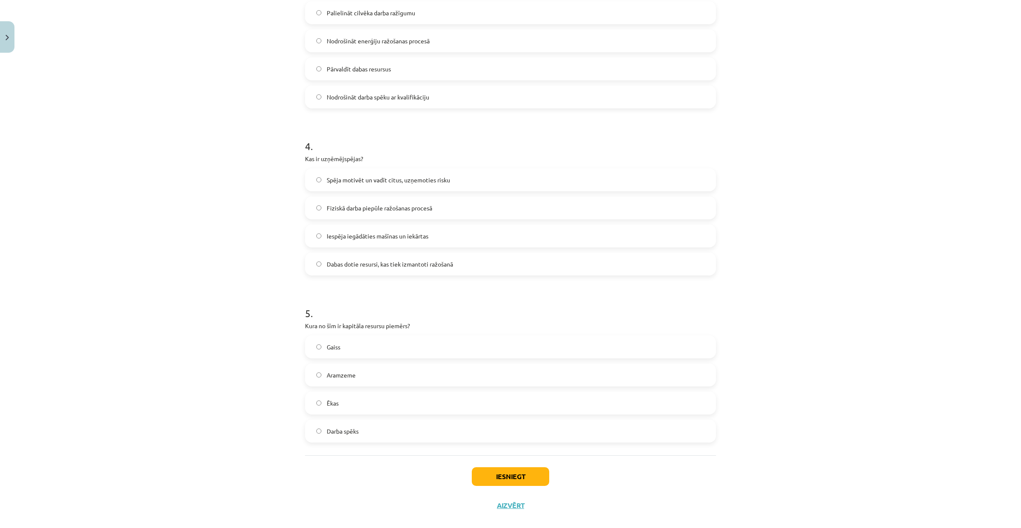
scroll to position [558, 0]
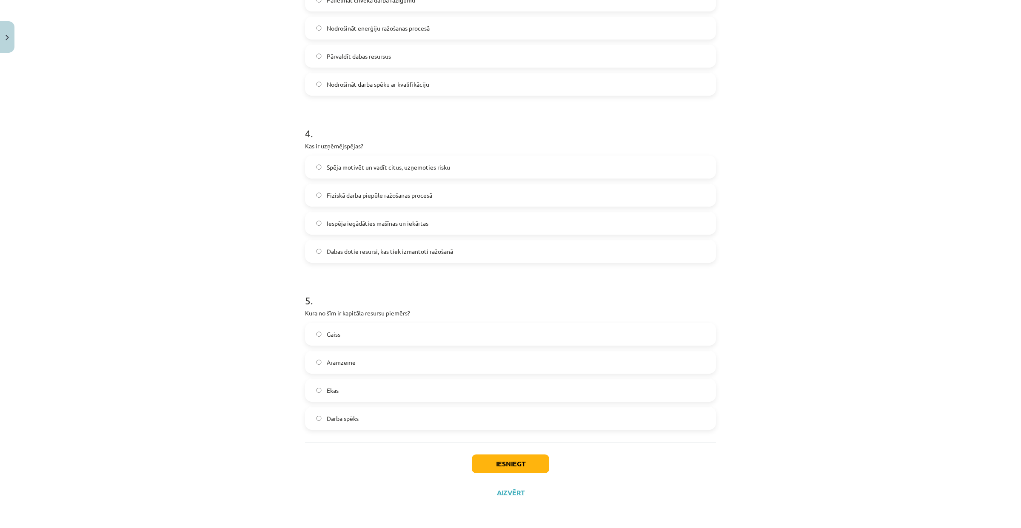
click at [333, 387] on span "Ēkas" at bounding box center [333, 390] width 12 height 9
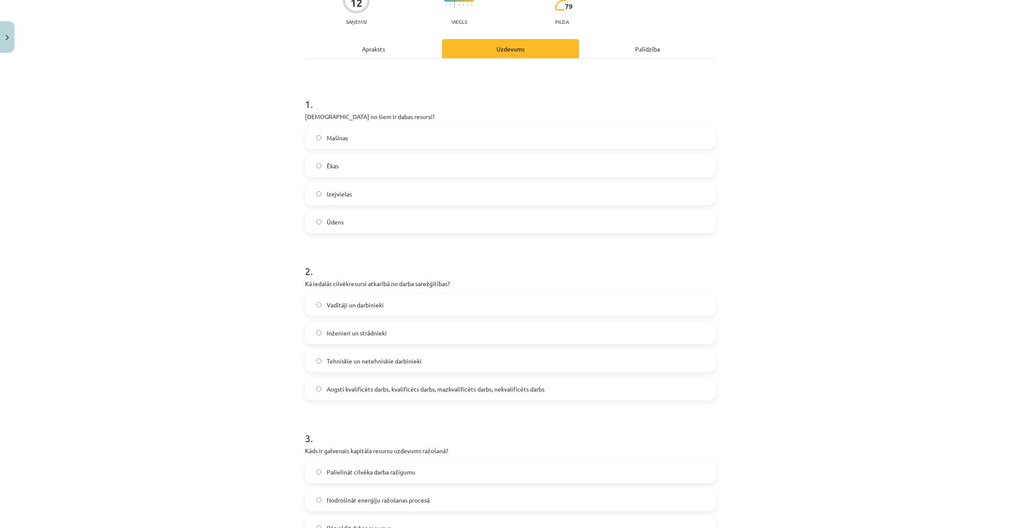
scroll to position [0, 0]
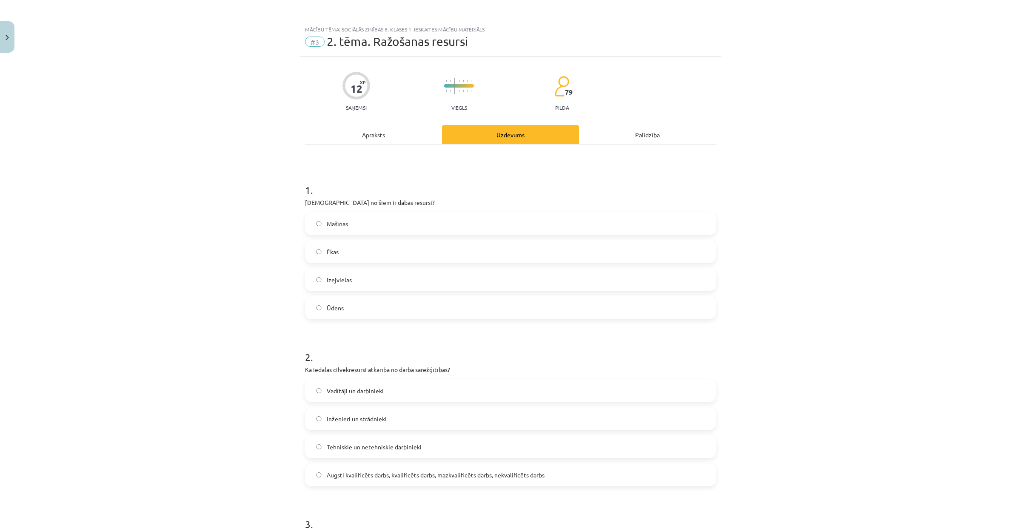
click at [349, 134] on div "Apraksts" at bounding box center [373, 134] width 137 height 19
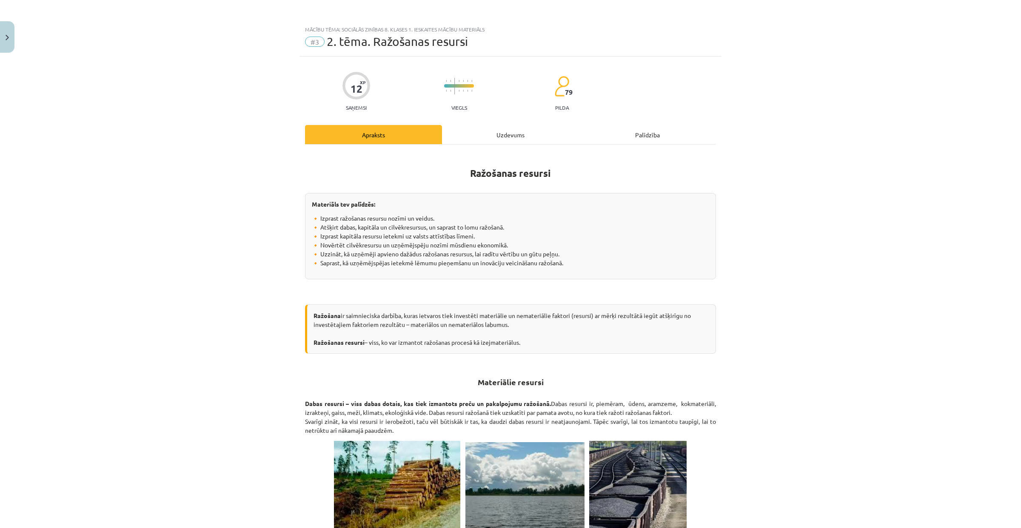
click at [483, 134] on div "Uzdevums" at bounding box center [510, 134] width 137 height 19
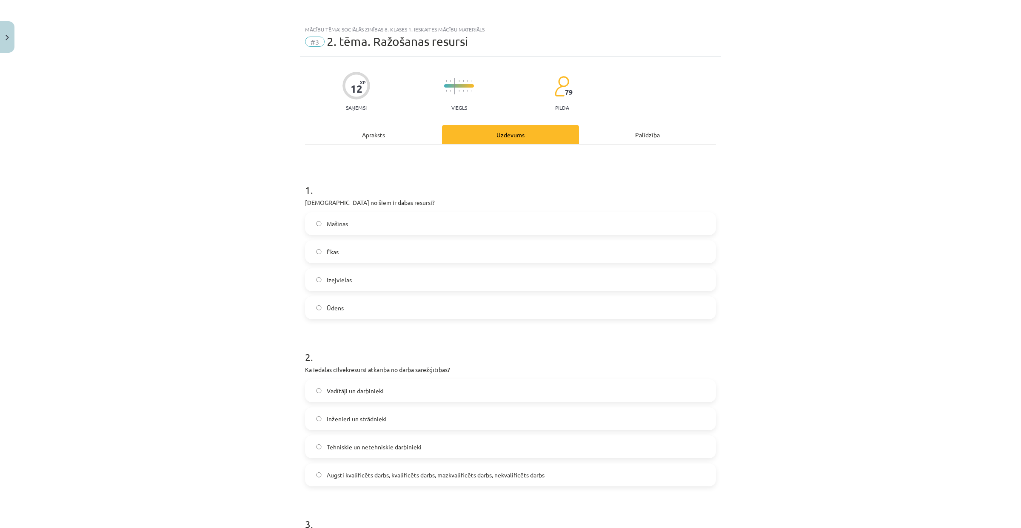
click at [365, 135] on div "Apraksts" at bounding box center [373, 134] width 137 height 19
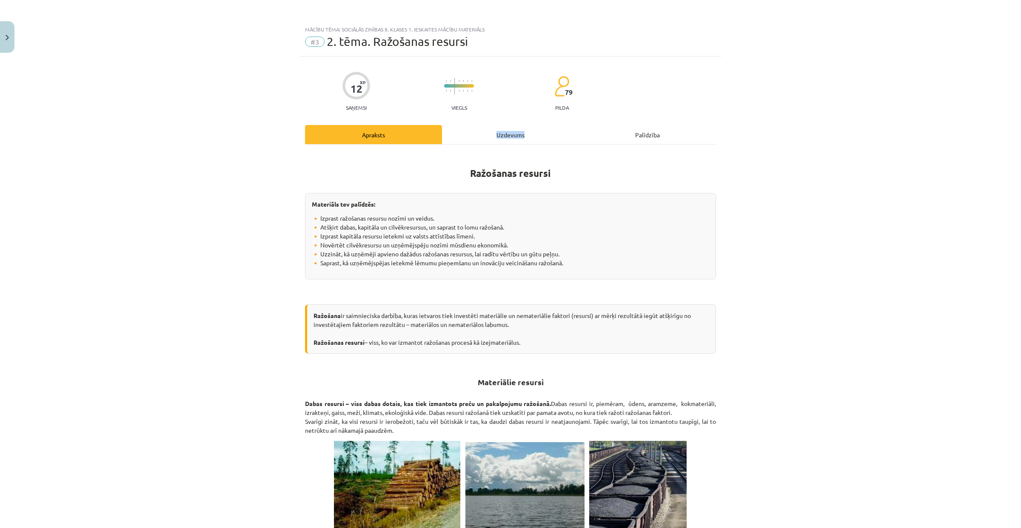
drag, startPoint x: 467, startPoint y: 139, endPoint x: 450, endPoint y: 126, distance: 21.2
click at [458, 131] on div "Uzdevums" at bounding box center [510, 134] width 137 height 19
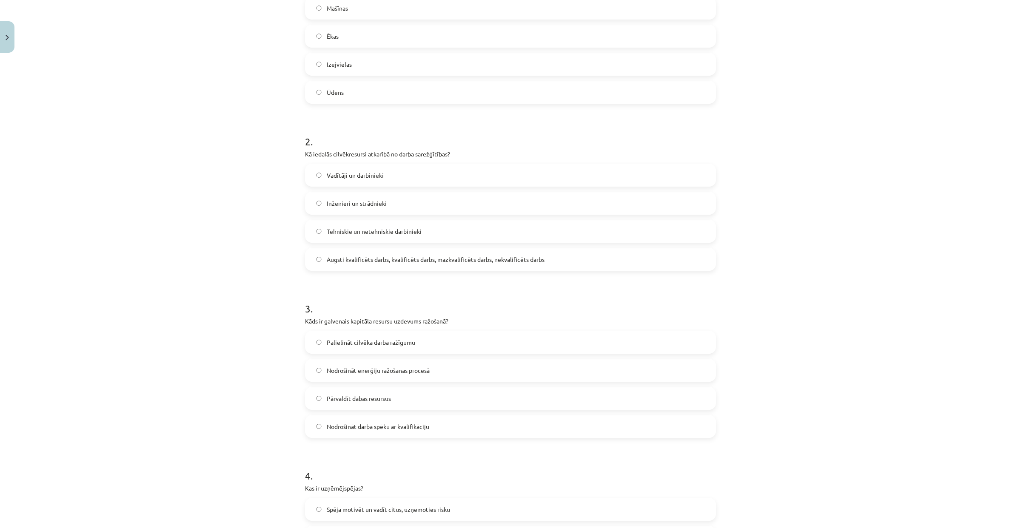
scroll to position [219, 0]
click at [396, 171] on label "Vadītāji un darbinieki" at bounding box center [510, 171] width 409 height 21
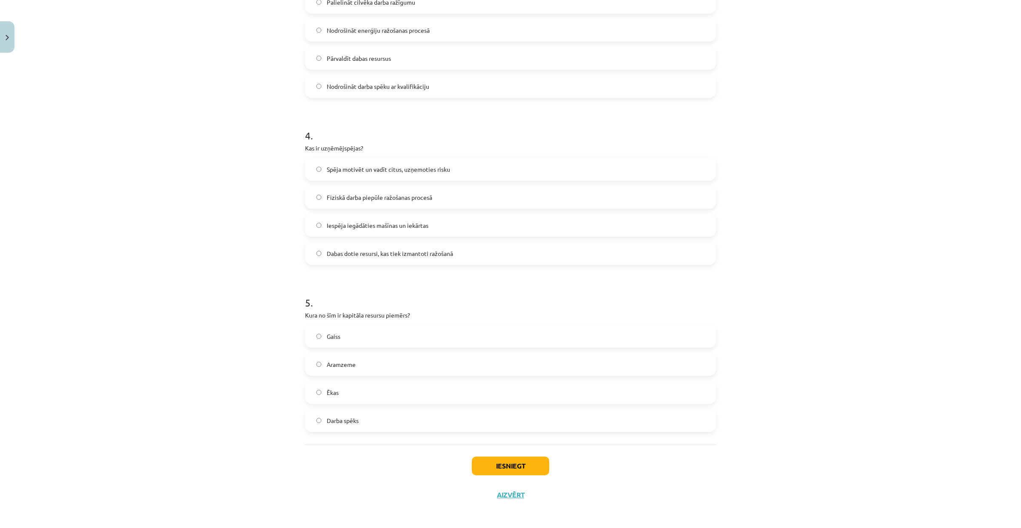
scroll to position [558, 0]
click at [484, 467] on button "Iesniegt" at bounding box center [510, 464] width 77 height 19
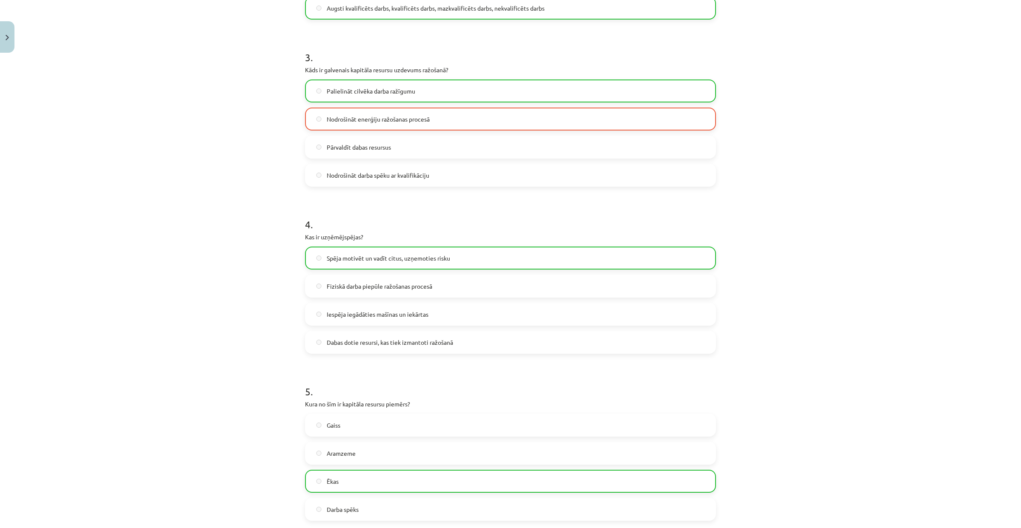
scroll to position [585, 0]
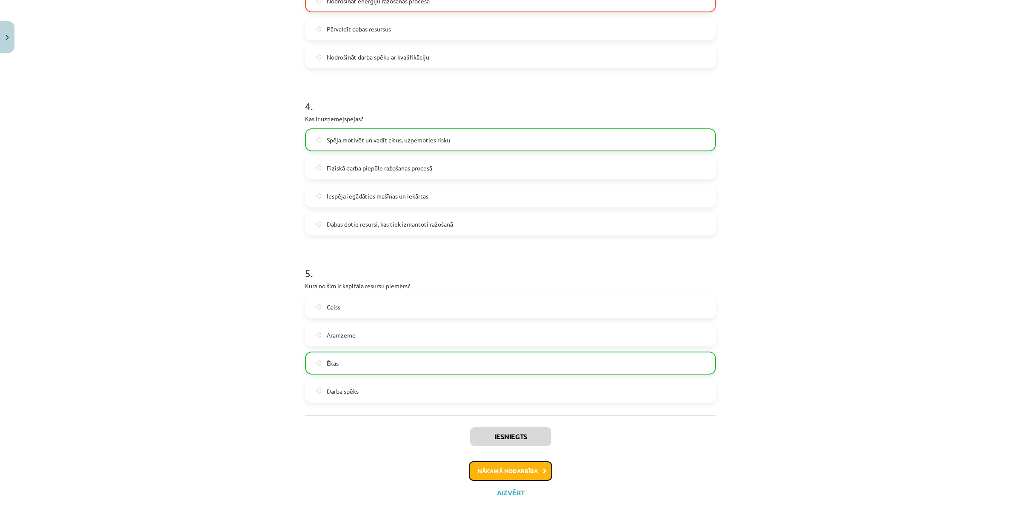
click at [483, 474] on button "Nākamā nodarbība" at bounding box center [510, 471] width 83 height 20
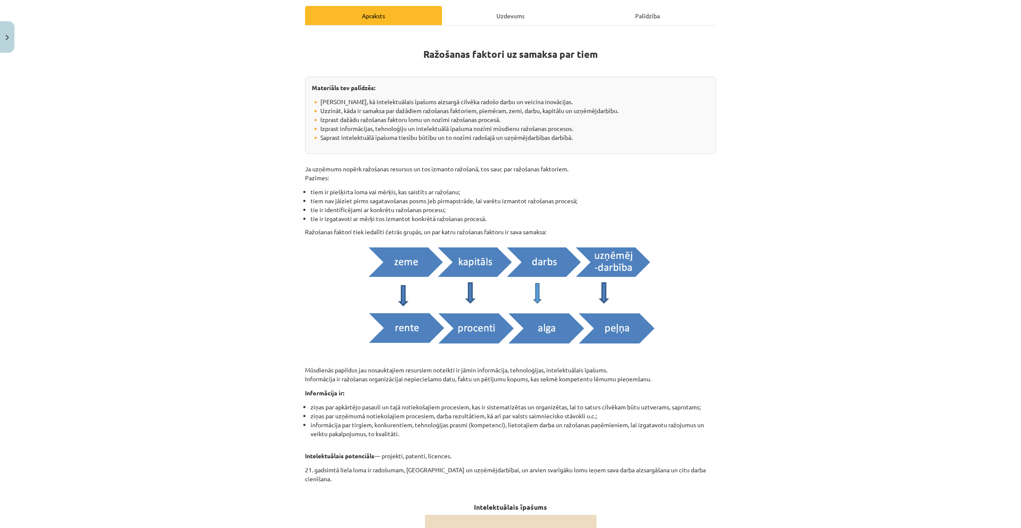
scroll to position [0, 0]
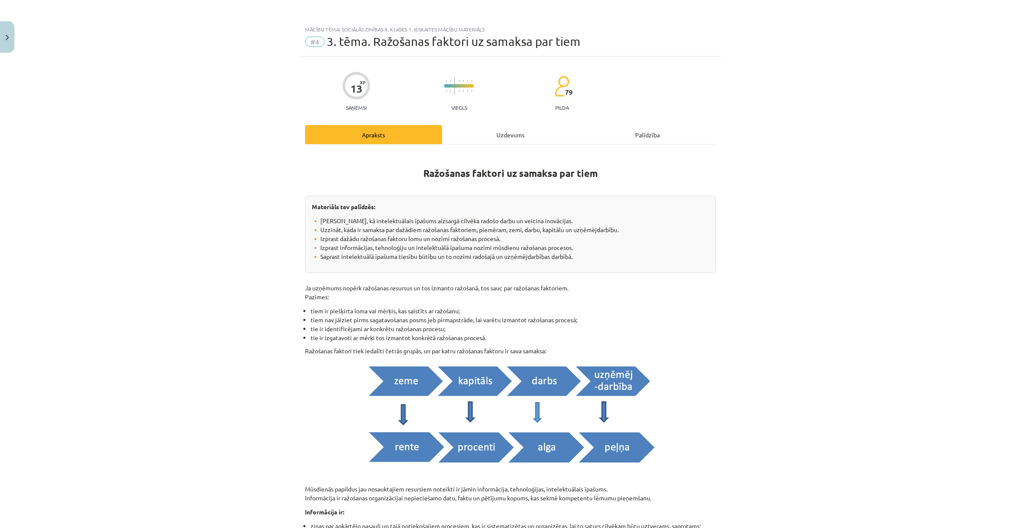
click at [484, 135] on div "Uzdevums" at bounding box center [510, 134] width 137 height 19
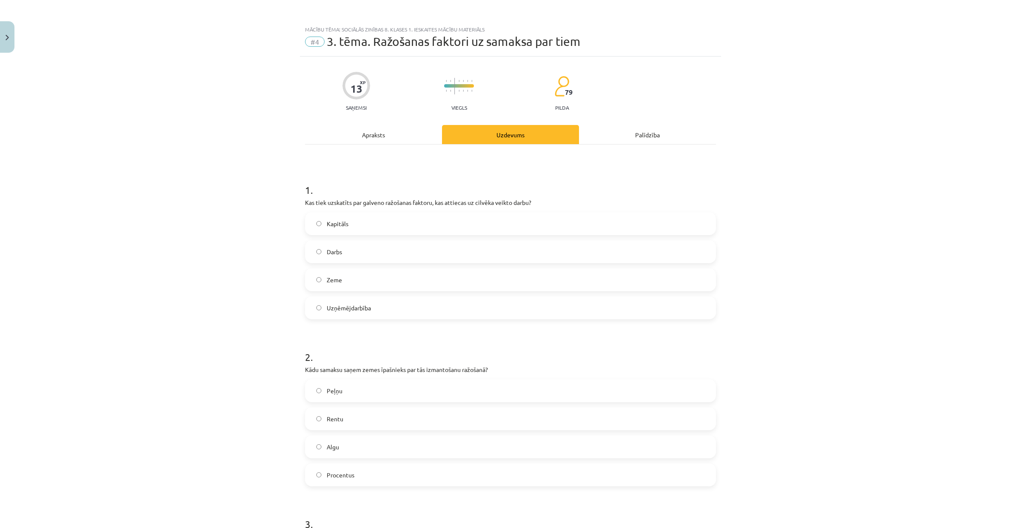
scroll to position [21, 0]
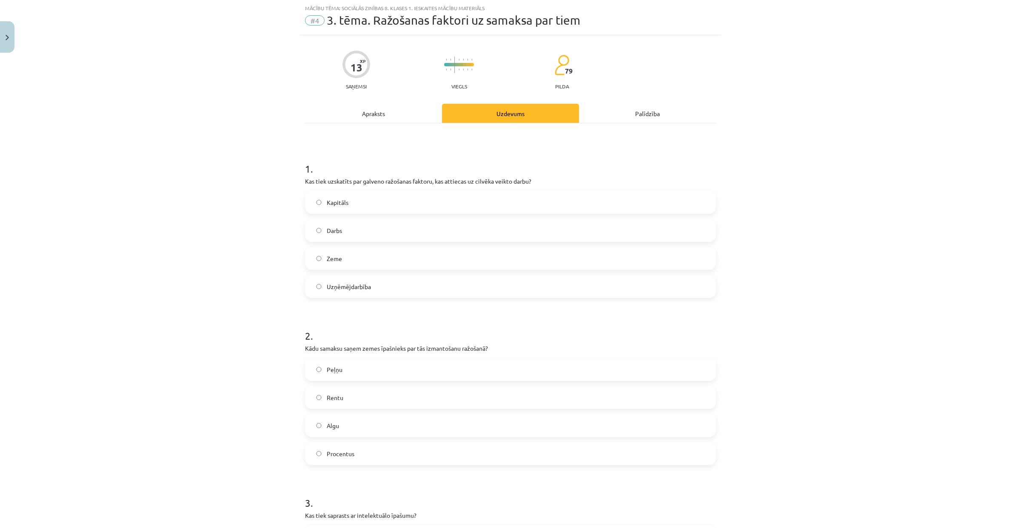
click at [397, 114] on div "Apraksts" at bounding box center [373, 113] width 137 height 19
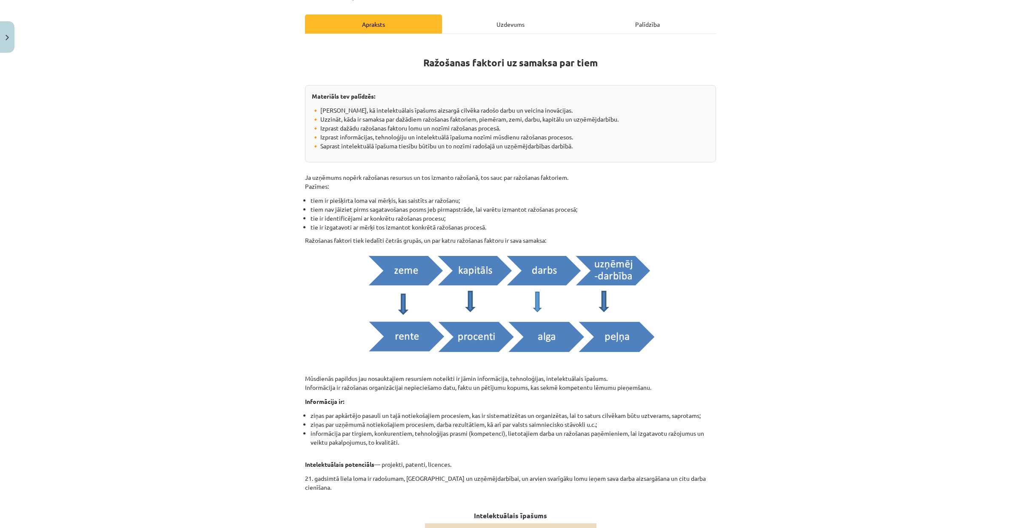
scroll to position [111, 0]
click at [450, 24] on div "Uzdevums" at bounding box center [510, 23] width 137 height 19
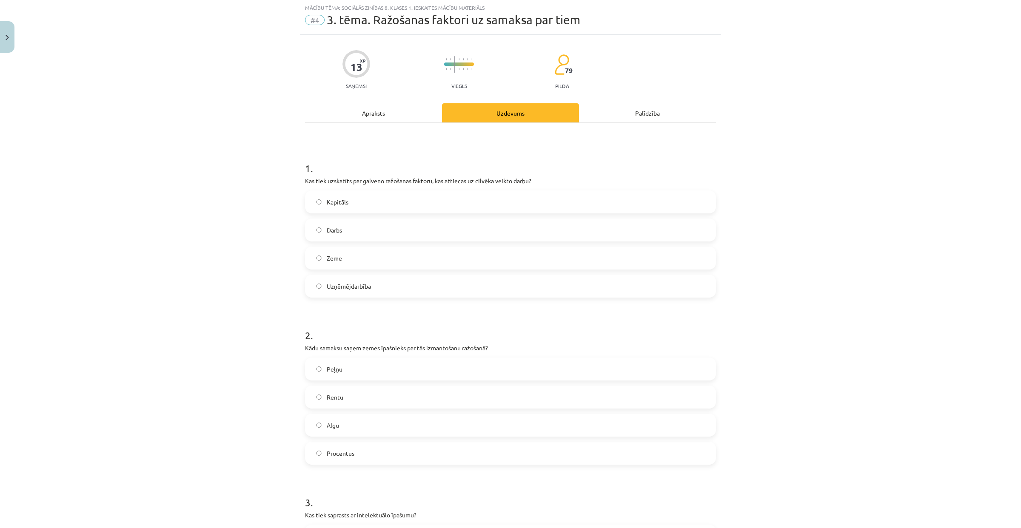
scroll to position [21, 0]
drag, startPoint x: 300, startPoint y: 179, endPoint x: 557, endPoint y: 185, distance: 257.0
click at [557, 185] on p "Kas tiek uzskatīts par galveno ražošanas faktoru, kas attiecas uz cilvēka veikt…" at bounding box center [510, 181] width 411 height 9
copy p "Kas tiek uzskatīts par galveno ražošanas faktoru, kas attiecas uz cilvēka veikt…"
click at [348, 223] on label "Darbs" at bounding box center [510, 230] width 409 height 21
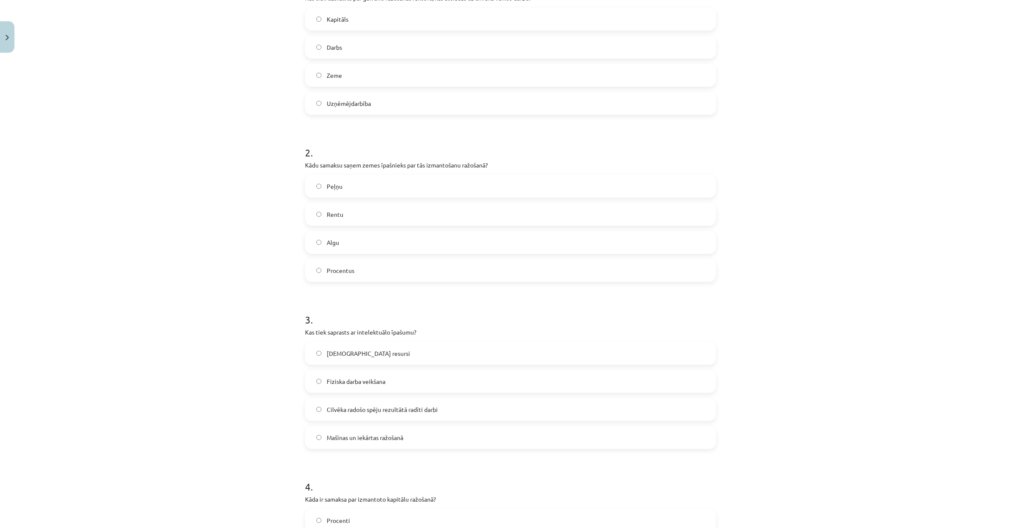
scroll to position [209, 0]
click at [370, 210] on label "Rentu" at bounding box center [510, 209] width 409 height 21
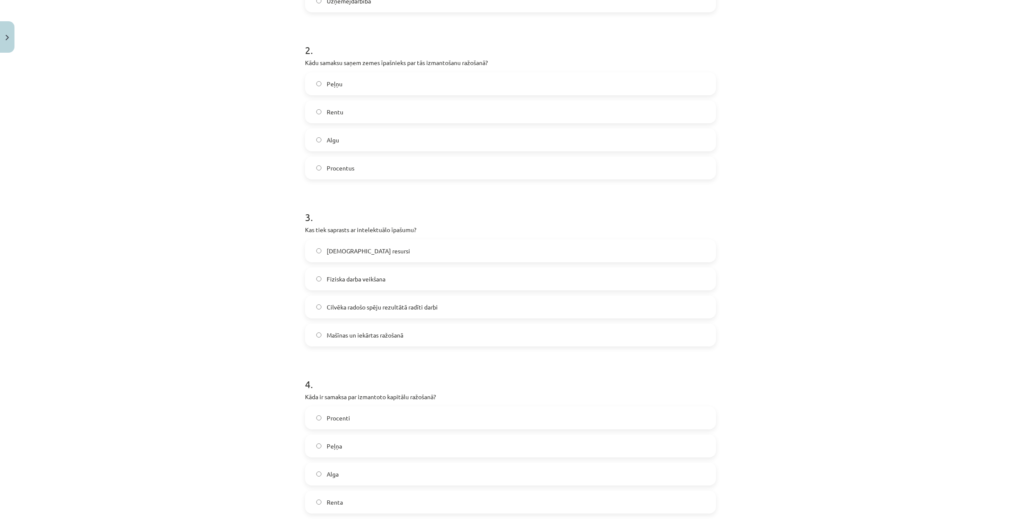
scroll to position [318, 0]
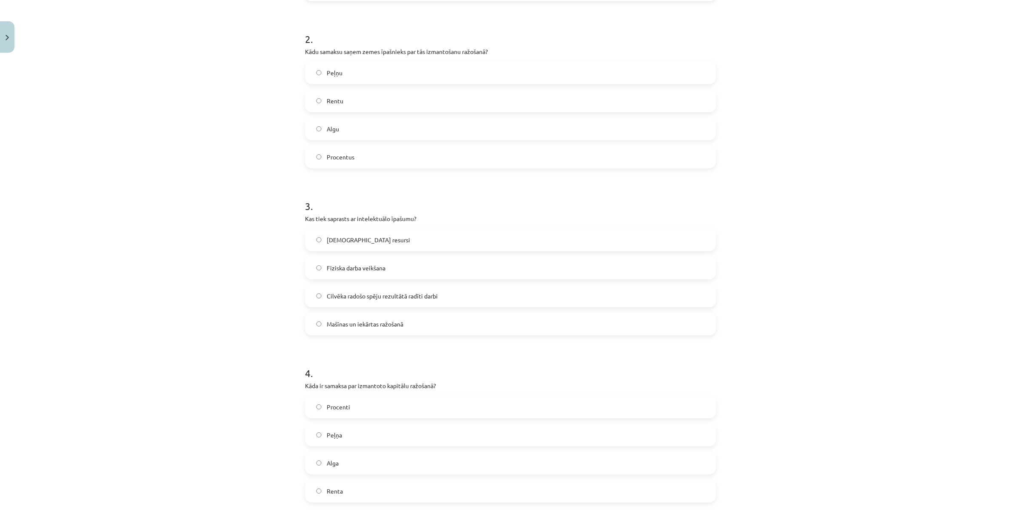
click at [367, 302] on label "Cilvēka radošo spēju rezultātā radīti darbi" at bounding box center [510, 295] width 409 height 21
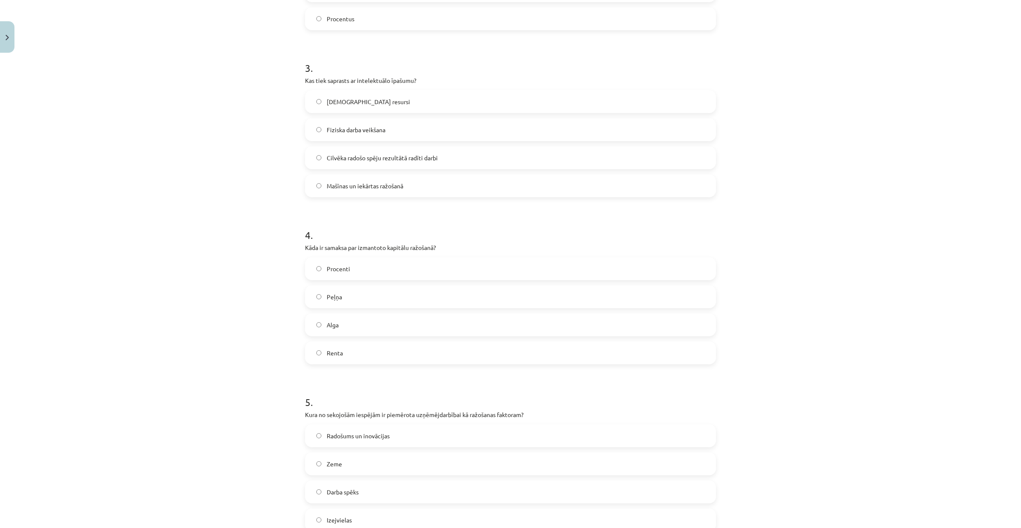
scroll to position [503, 0]
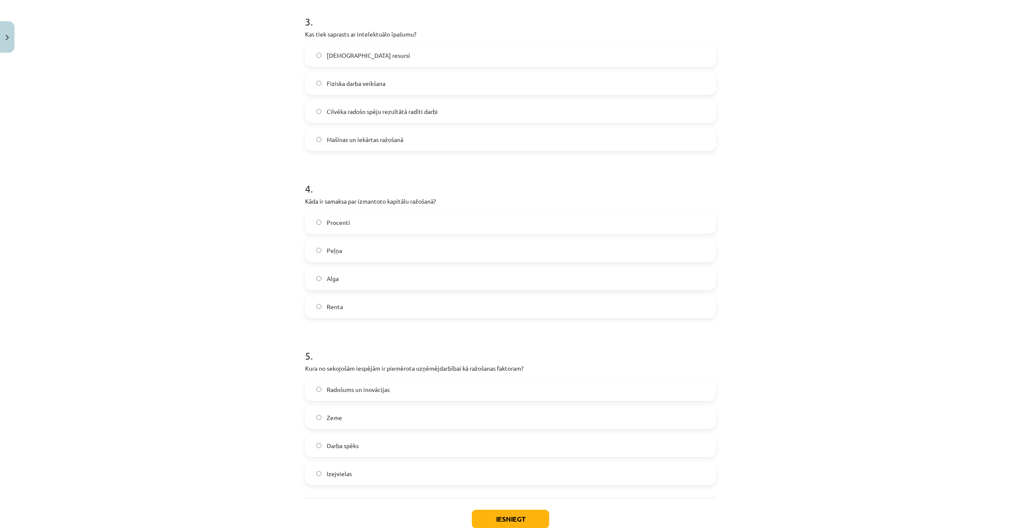
click at [365, 221] on label "Procenti" at bounding box center [510, 222] width 409 height 21
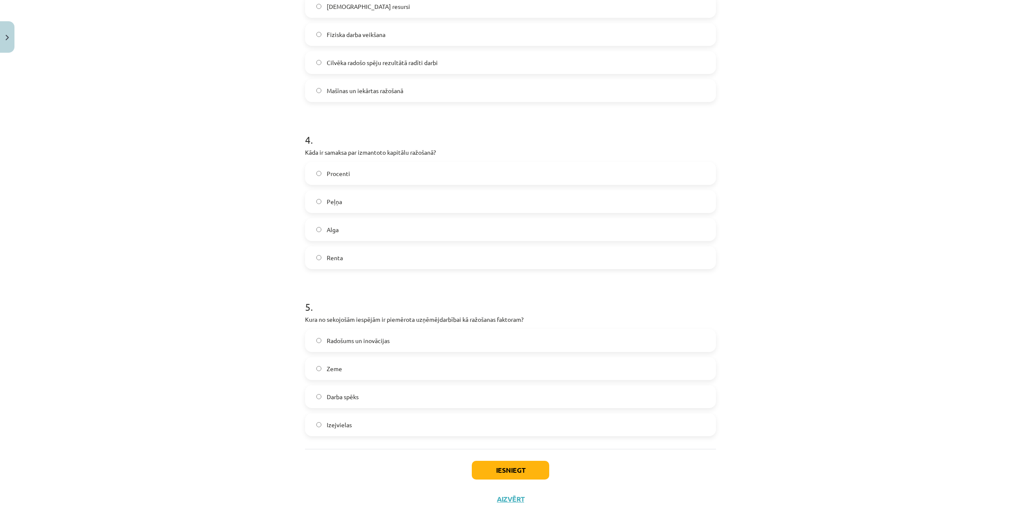
scroll to position [558, 0]
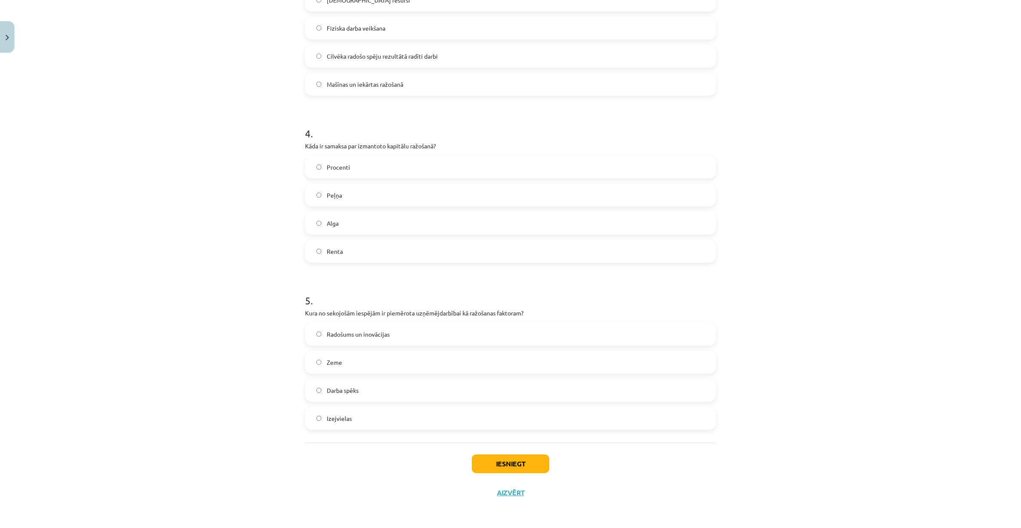
click at [405, 330] on label "Radošums un inovācijas" at bounding box center [510, 334] width 409 height 21
click at [501, 465] on button "Iesniegt" at bounding box center [510, 464] width 77 height 19
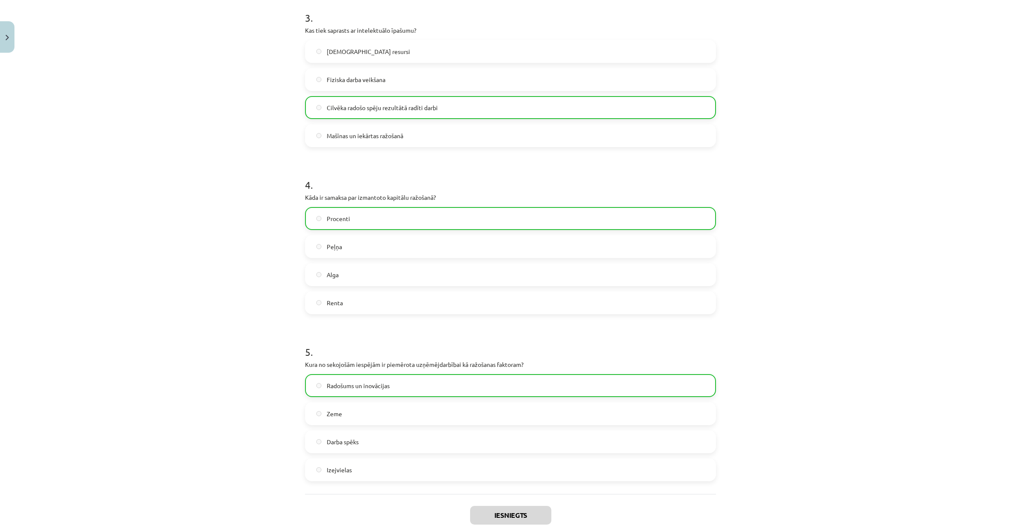
scroll to position [585, 0]
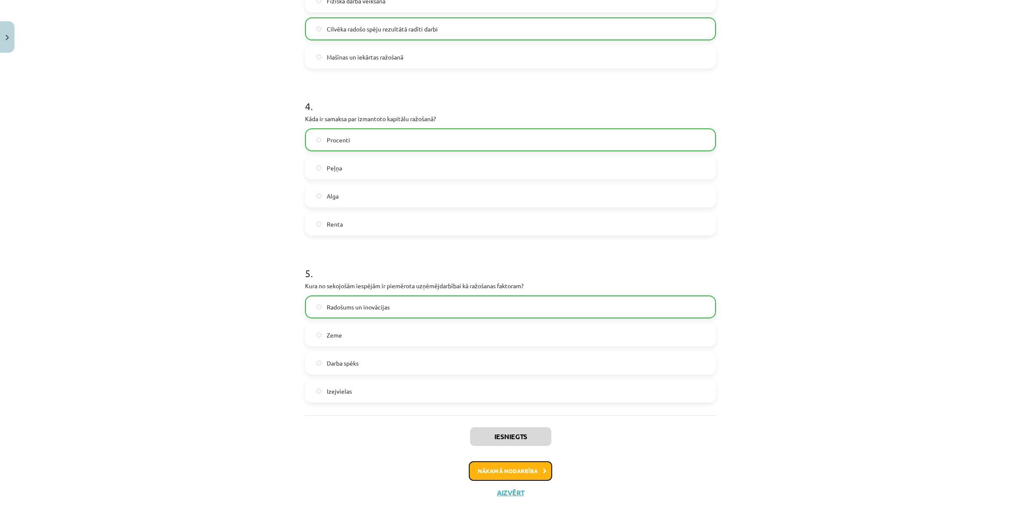
click at [480, 472] on button "Nākamā nodarbība" at bounding box center [510, 471] width 83 height 20
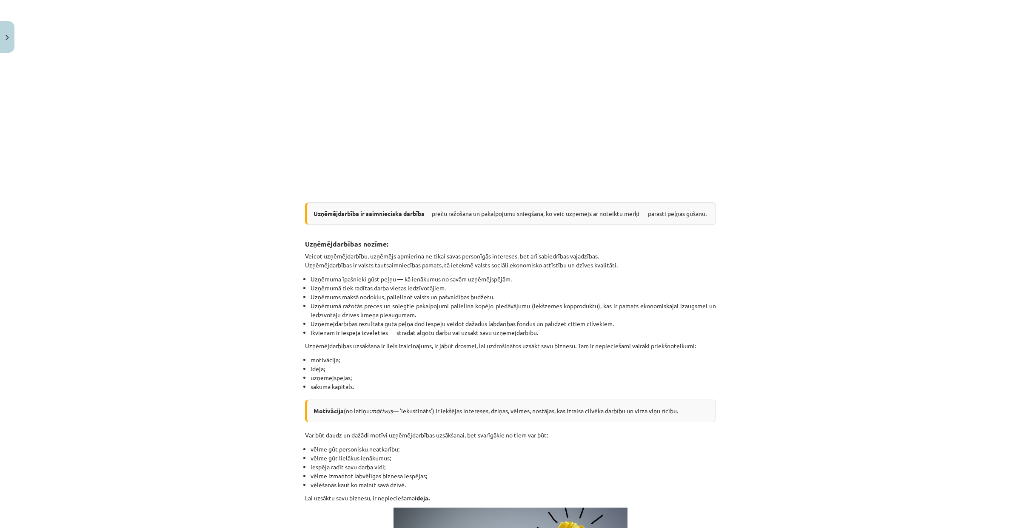
scroll to position [21, 0]
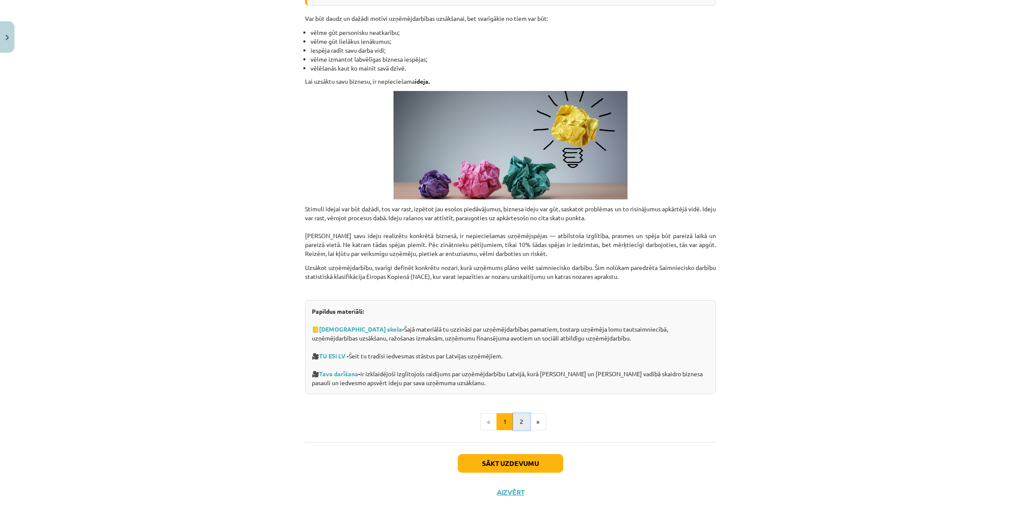
click at [515, 426] on button "2" at bounding box center [521, 421] width 17 height 17
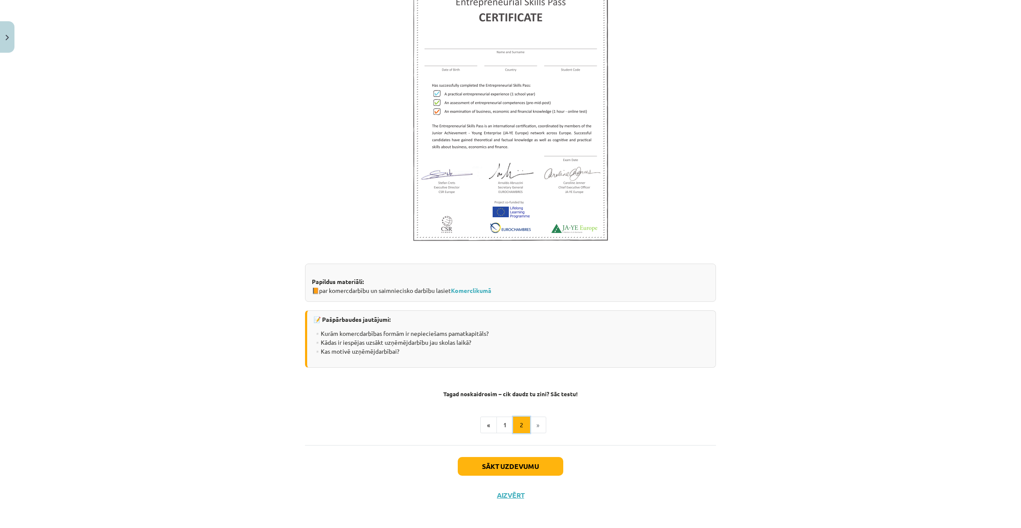
scroll to position [1434, 0]
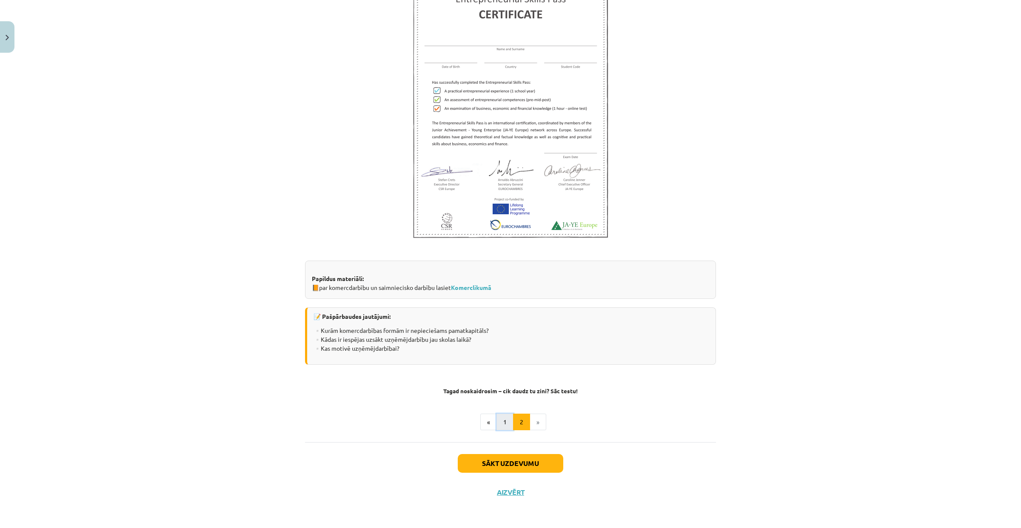
click at [501, 421] on button "1" at bounding box center [504, 422] width 17 height 17
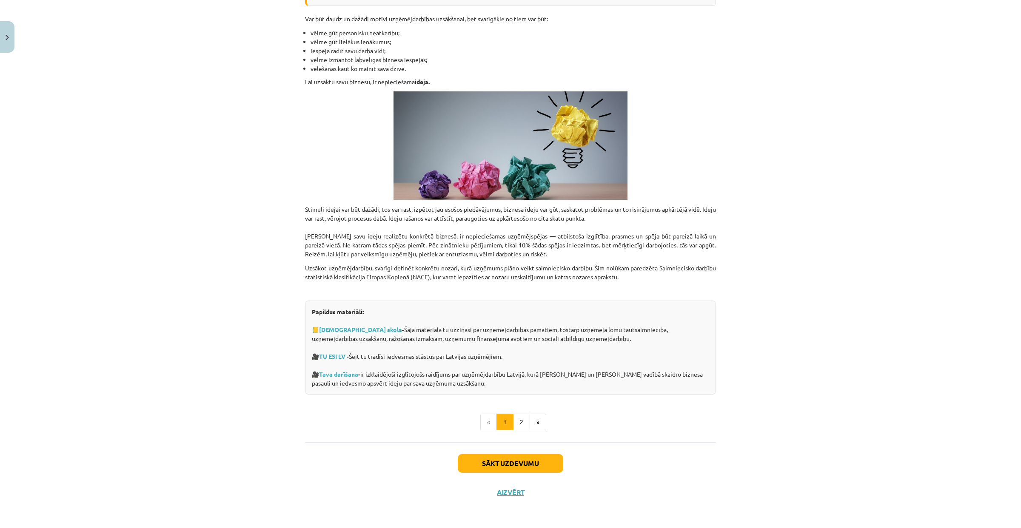
scroll to position [767, 0]
click at [522, 416] on button "2" at bounding box center [521, 421] width 17 height 17
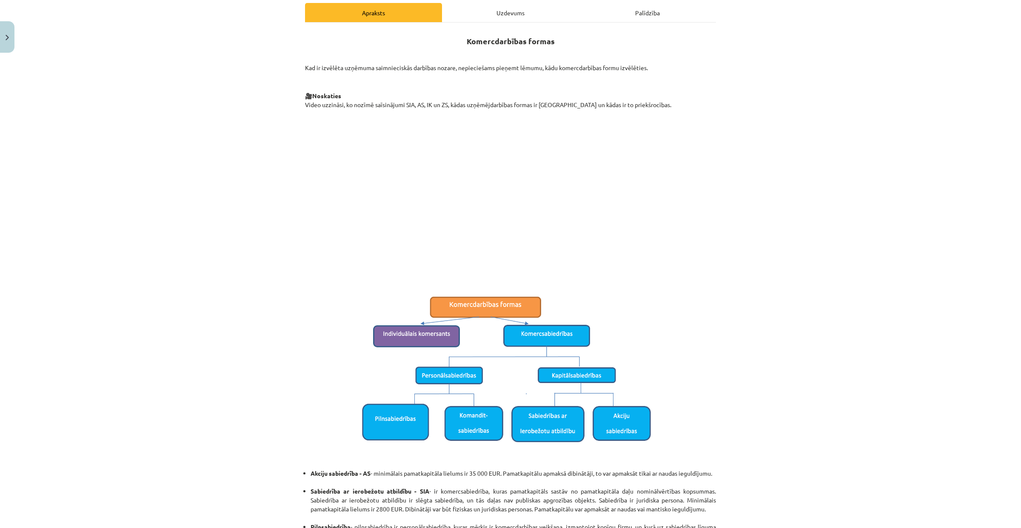
scroll to position [0, 0]
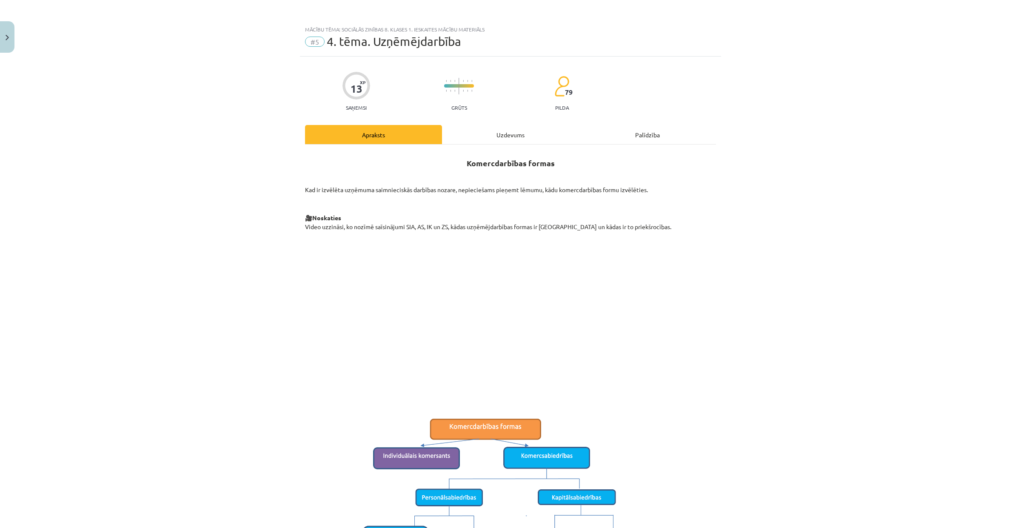
click at [486, 132] on div "Uzdevums" at bounding box center [510, 134] width 137 height 19
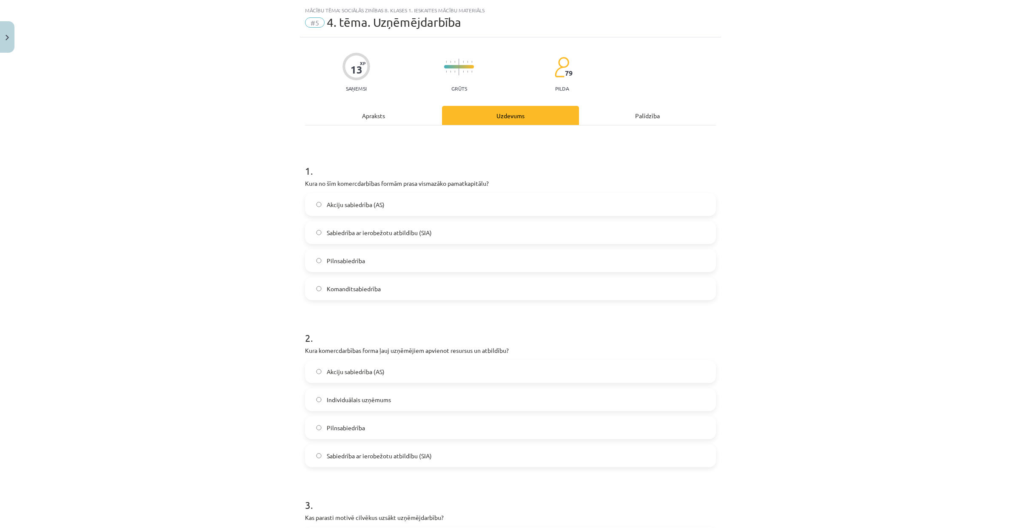
scroll to position [21, 0]
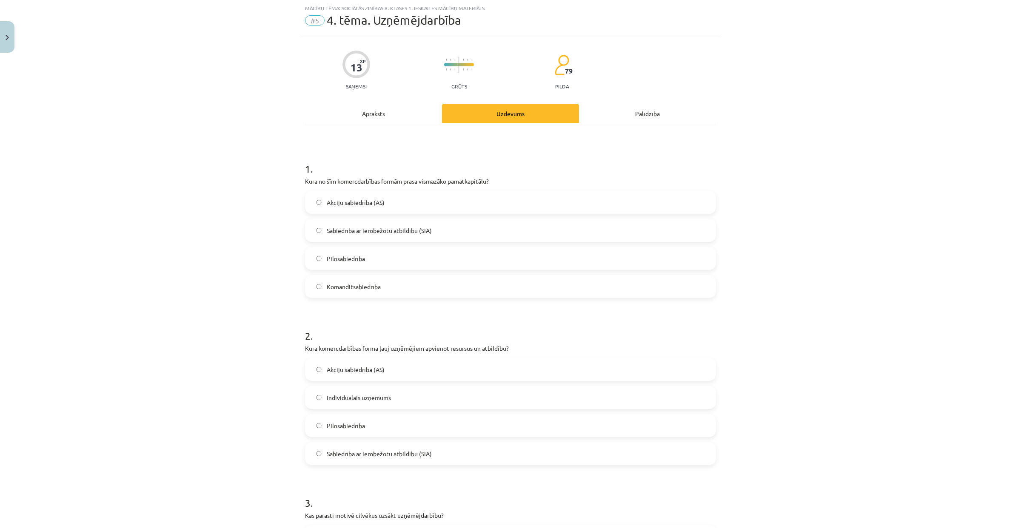
click at [404, 117] on div "Apraksts" at bounding box center [373, 113] width 137 height 19
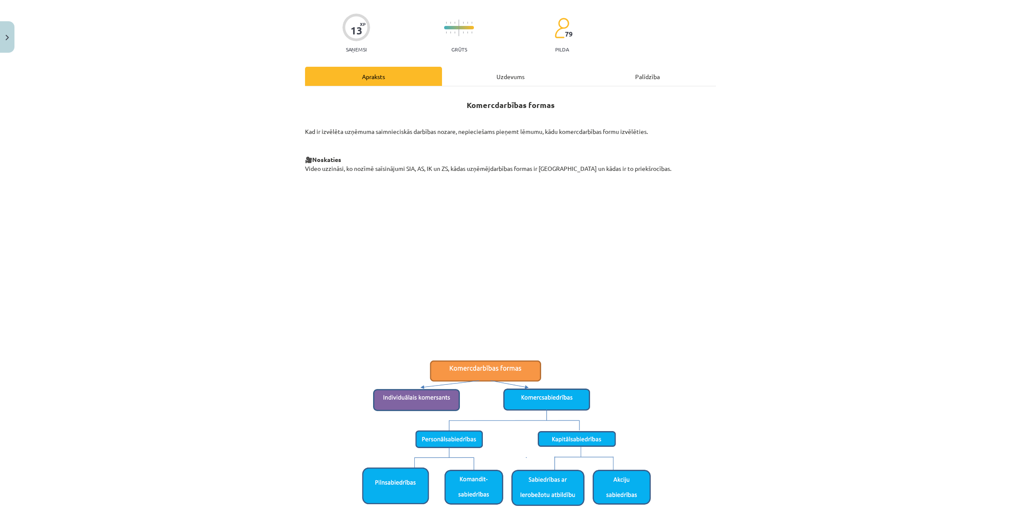
scroll to position [111, 0]
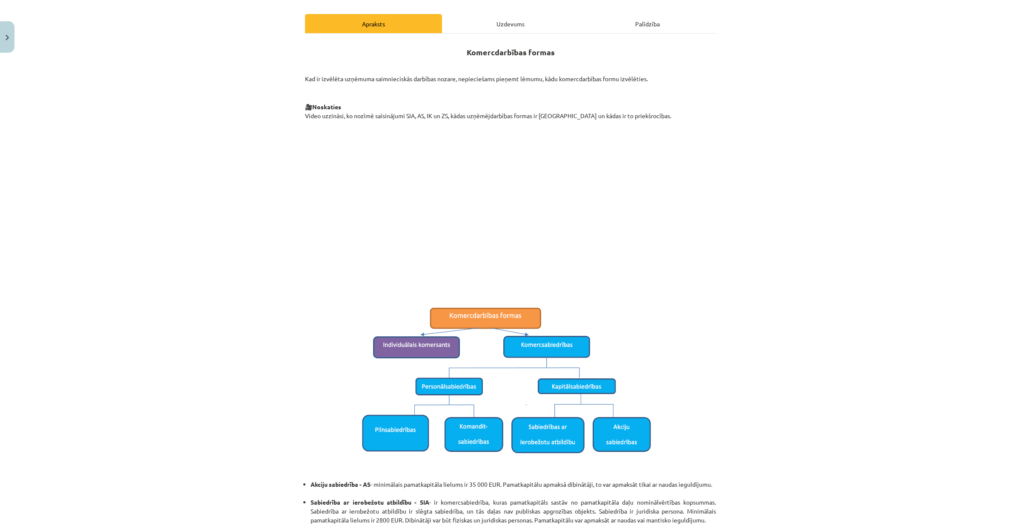
click at [480, 26] on div "Uzdevums" at bounding box center [510, 23] width 137 height 19
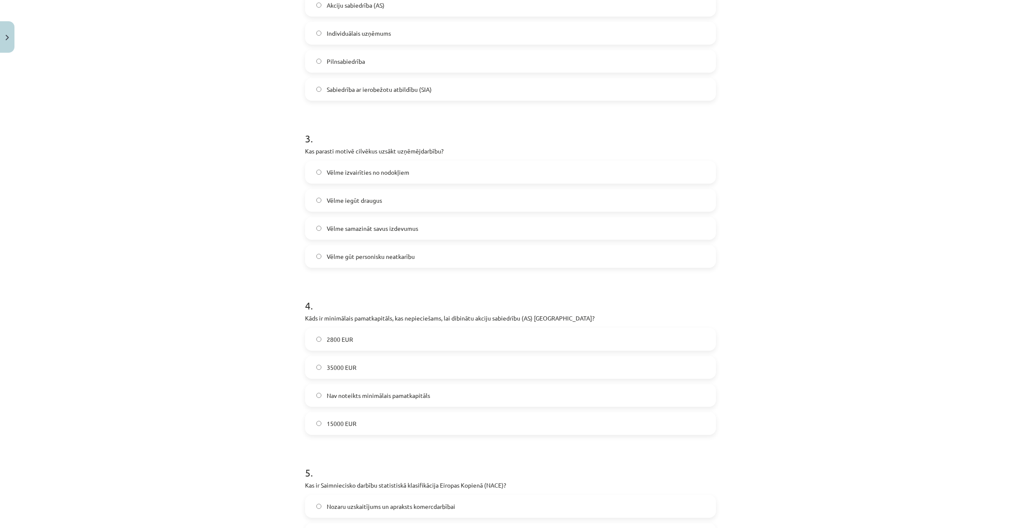
scroll to position [392, 0]
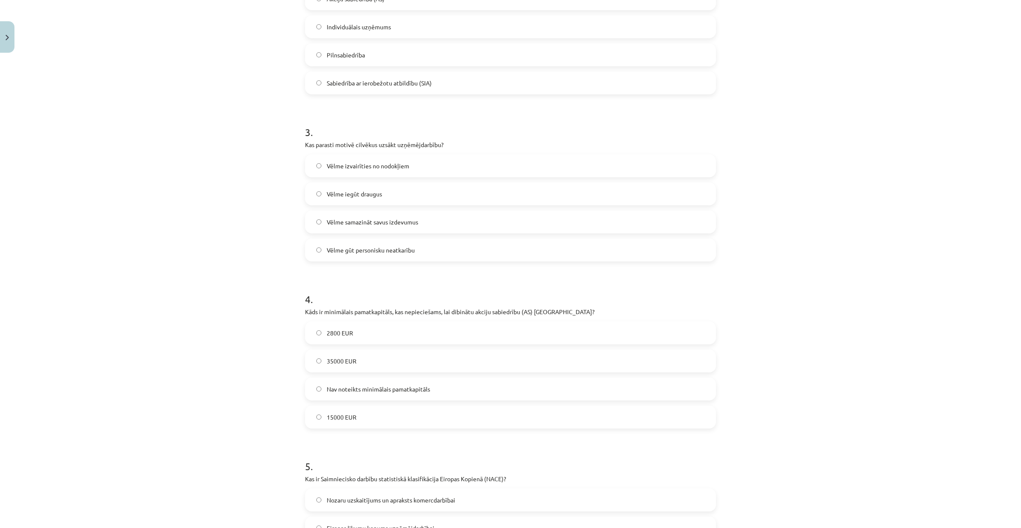
click at [374, 170] on span "Vēlme izvairīties no nodokļiem" at bounding box center [368, 166] width 83 height 9
click at [420, 259] on label "Vēlme gūt personisku neatkarību" at bounding box center [510, 249] width 409 height 21
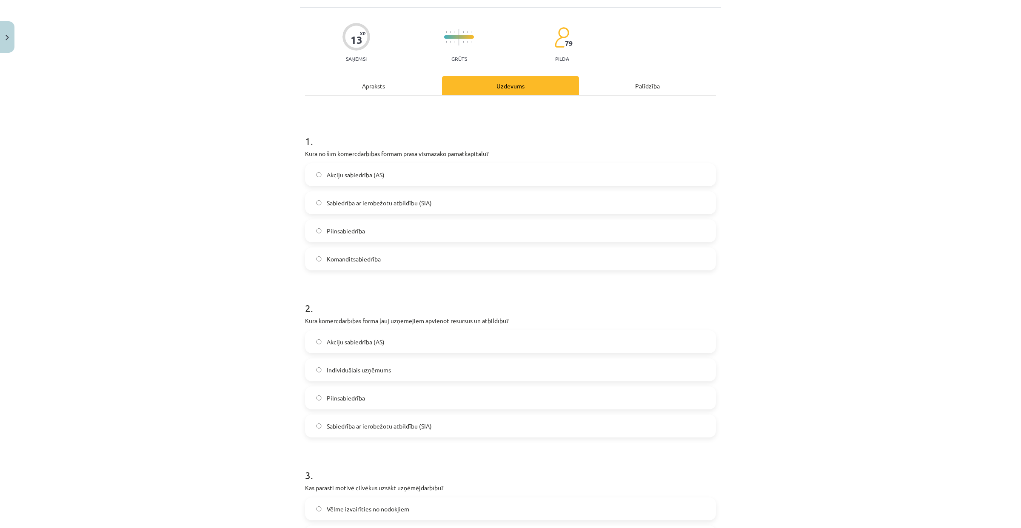
scroll to position [0, 0]
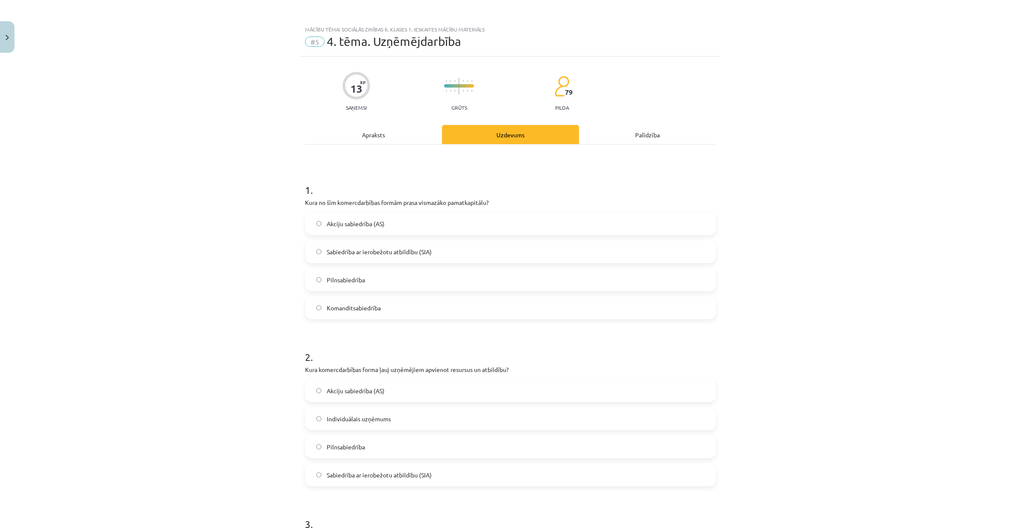
click at [382, 140] on div "Apraksts" at bounding box center [373, 134] width 137 height 19
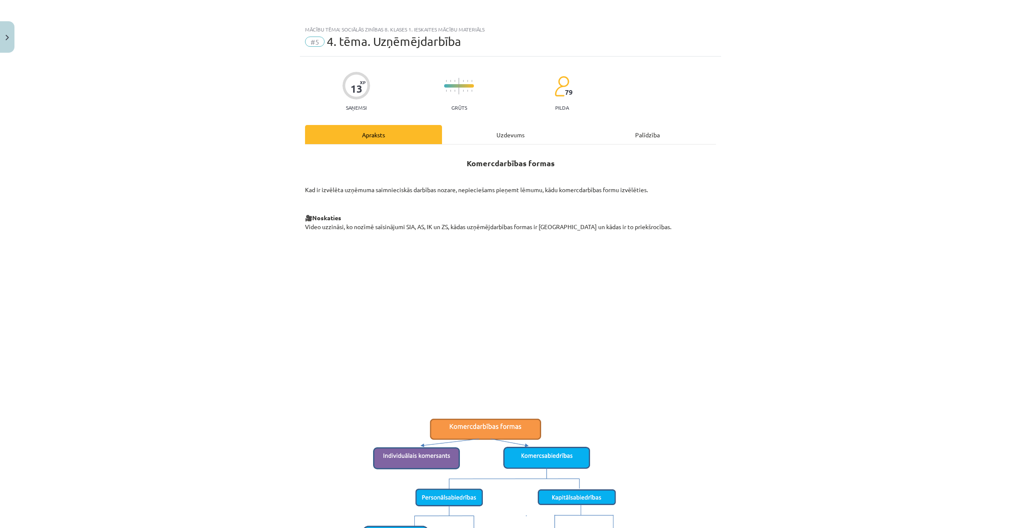
click at [465, 131] on div "Uzdevums" at bounding box center [510, 134] width 137 height 19
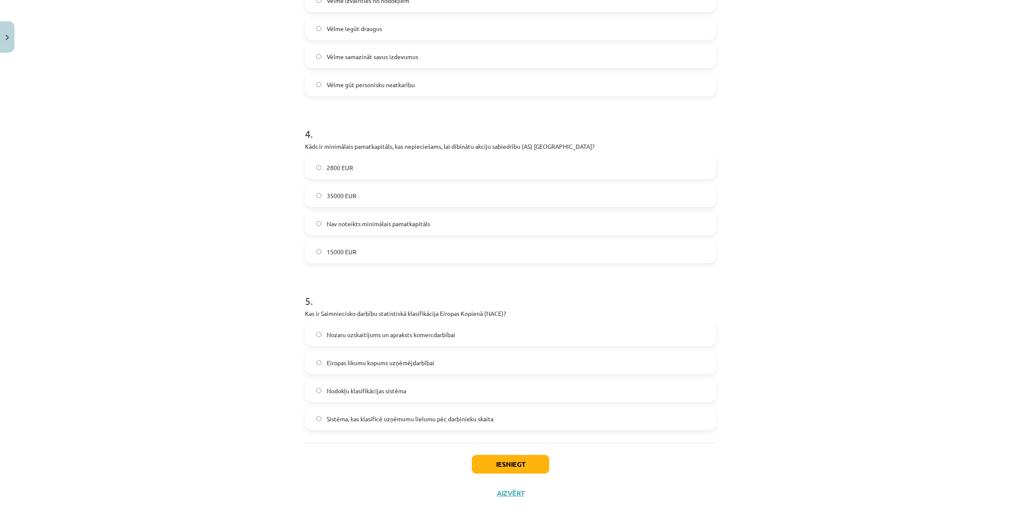
scroll to position [542, 0]
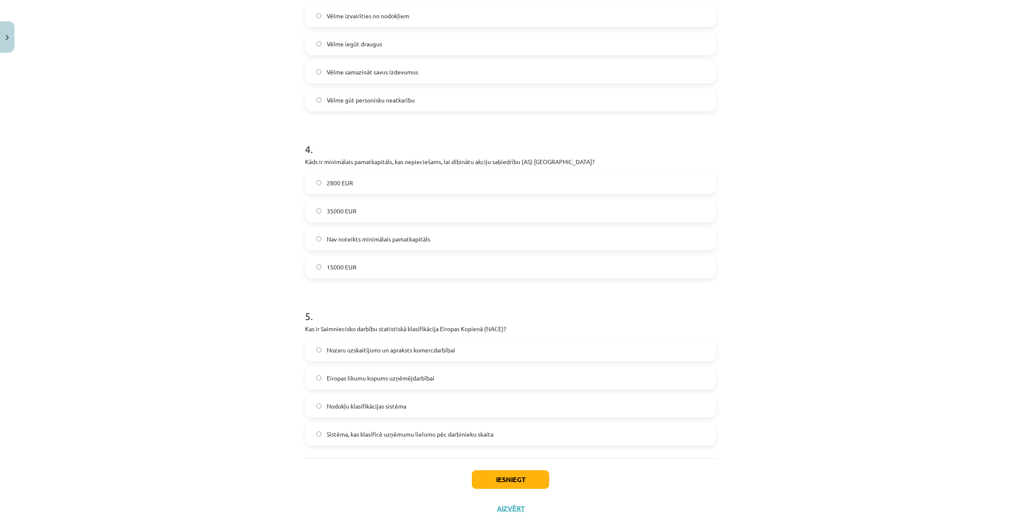
click at [352, 208] on label "35000 EUR" at bounding box center [510, 210] width 409 height 21
click at [416, 407] on label "Nodokļu klasifikācijas sistēma" at bounding box center [510, 406] width 409 height 21
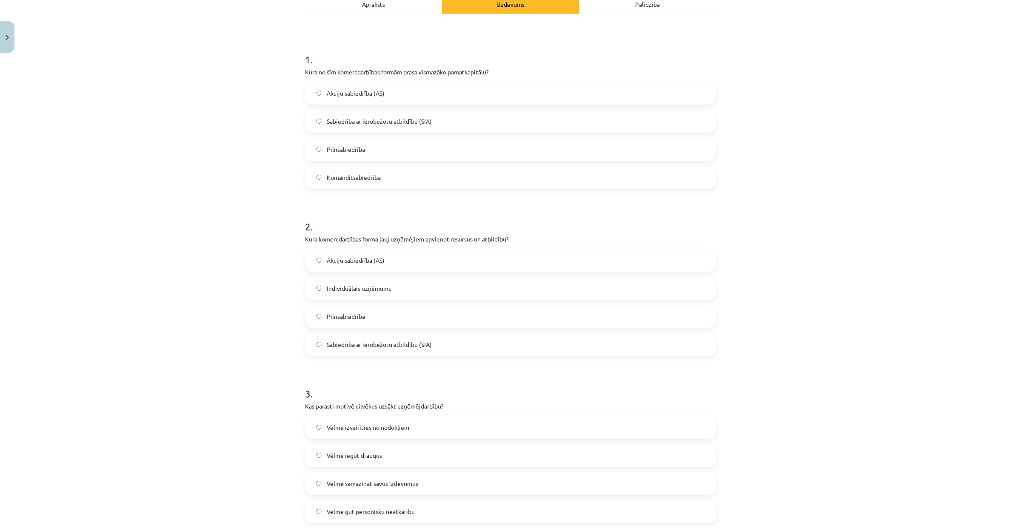
scroll to position [0, 0]
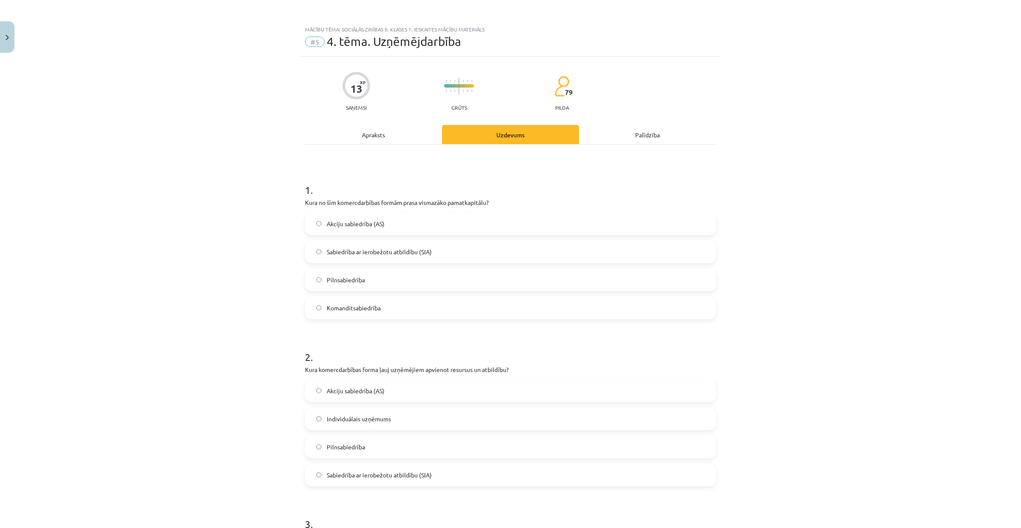
click at [403, 248] on span "Sabiedrība ar ierobežotu atbildību (SIA)" at bounding box center [379, 252] width 105 height 9
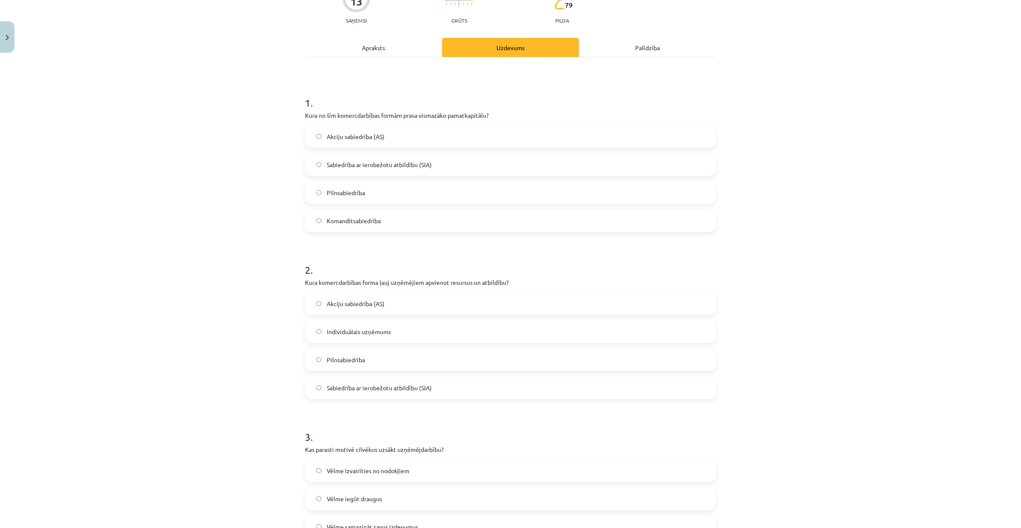
scroll to position [88, 0]
click at [402, 329] on label "Individuālais uzņēmums" at bounding box center [510, 331] width 409 height 21
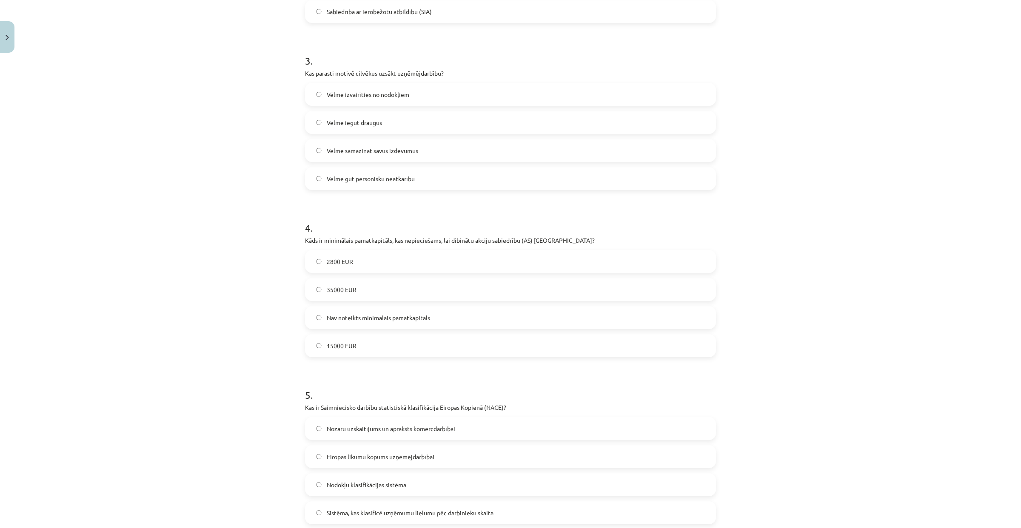
scroll to position [558, 0]
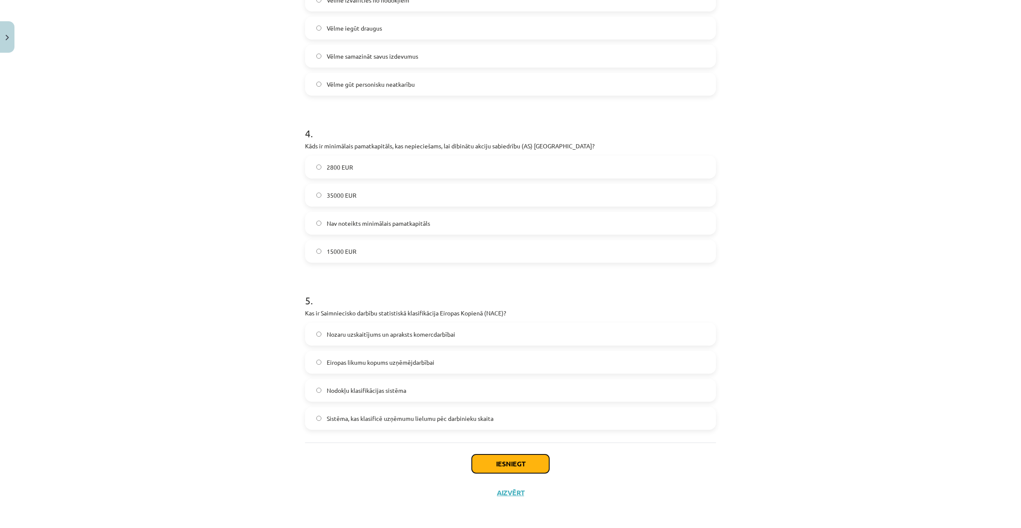
click at [484, 458] on button "Iesniegt" at bounding box center [510, 464] width 77 height 19
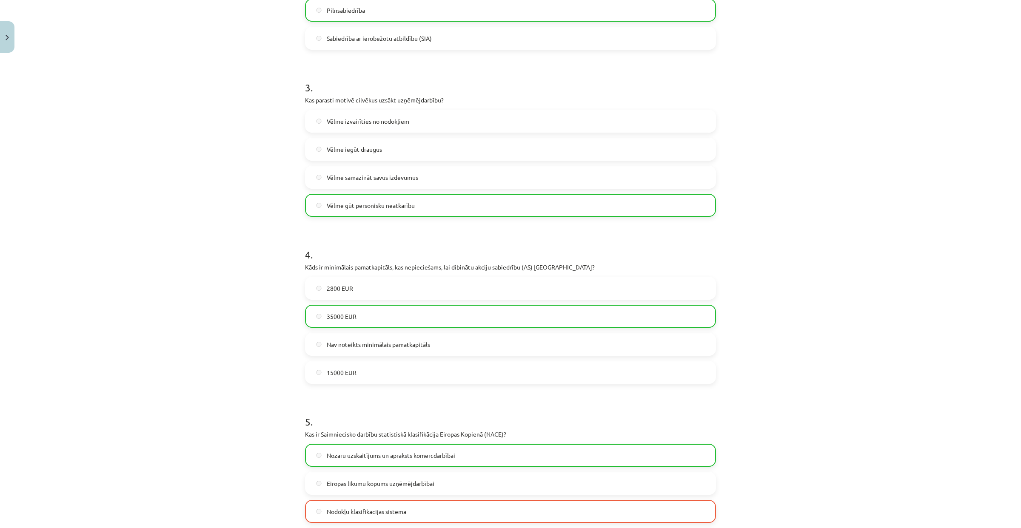
scroll to position [585, 0]
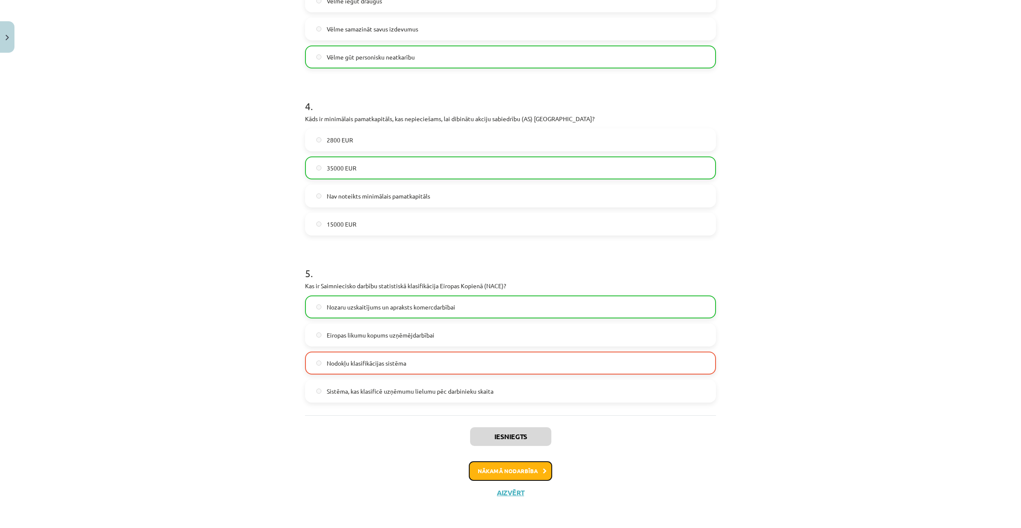
click at [487, 471] on button "Nākamā nodarbība" at bounding box center [510, 471] width 83 height 20
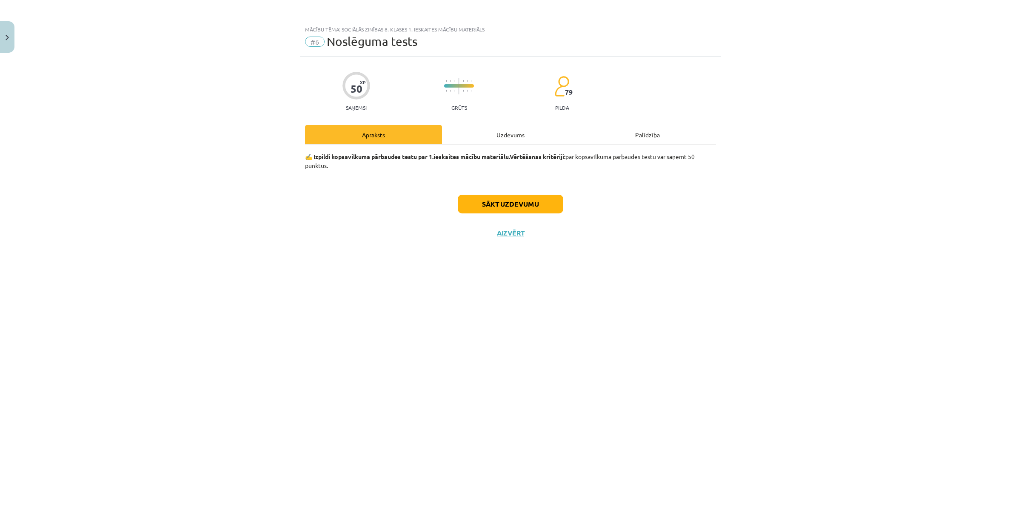
scroll to position [0, 0]
click at [529, 126] on div "Uzdevums" at bounding box center [510, 134] width 137 height 19
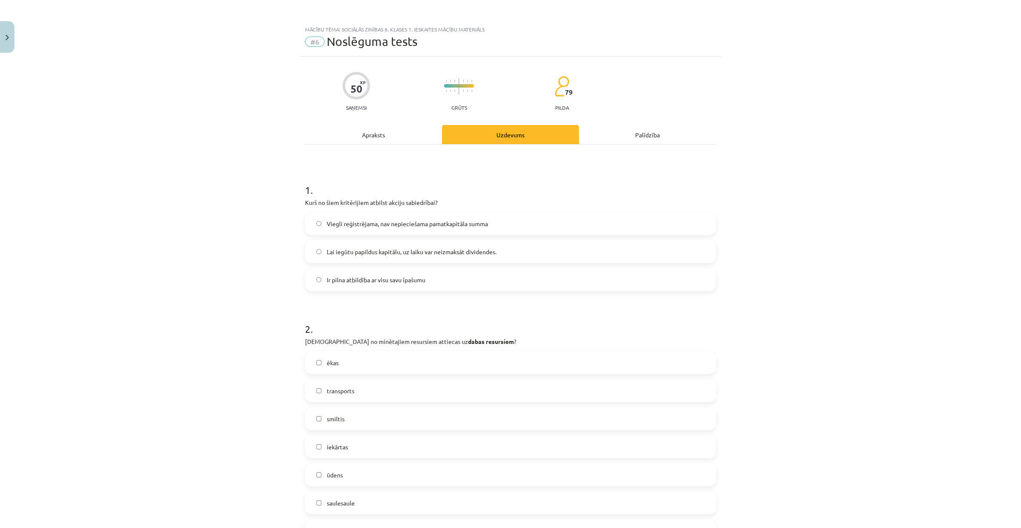
click at [389, 253] on span "Lai iegūtu papildus kapitālu, uz laiku var neizmaksāt dividendes." at bounding box center [412, 252] width 170 height 9
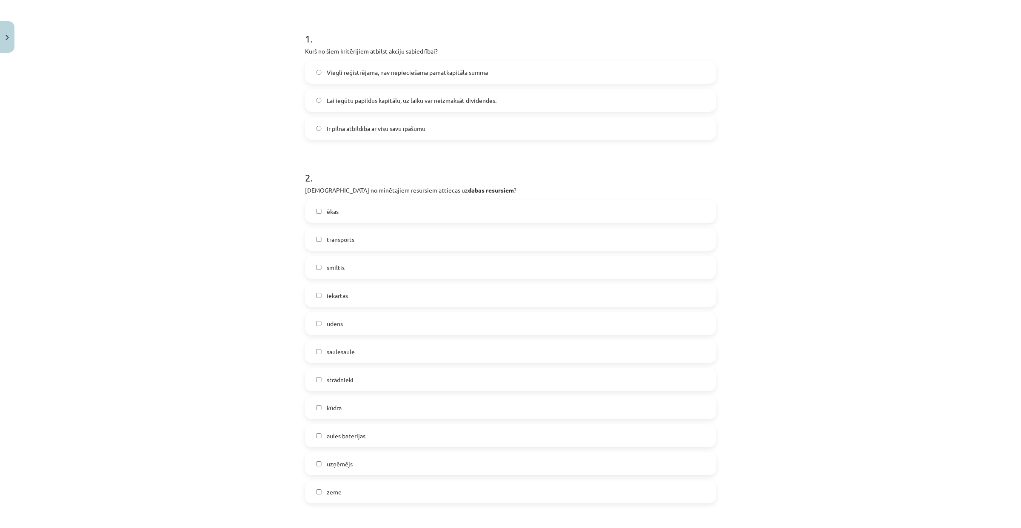
scroll to position [168, 0]
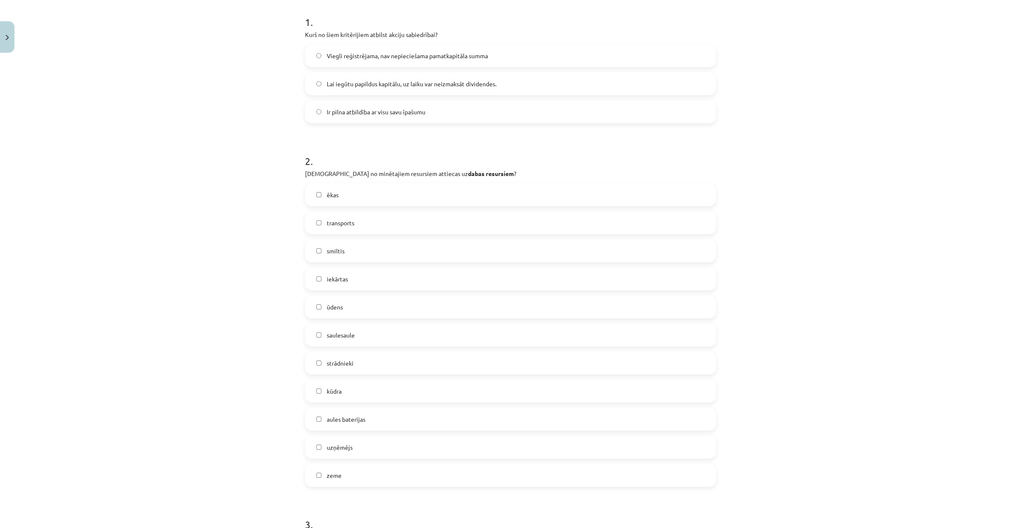
click at [347, 246] on label "smiltis" at bounding box center [510, 250] width 409 height 21
click at [344, 305] on label "ūdens" at bounding box center [510, 306] width 409 height 21
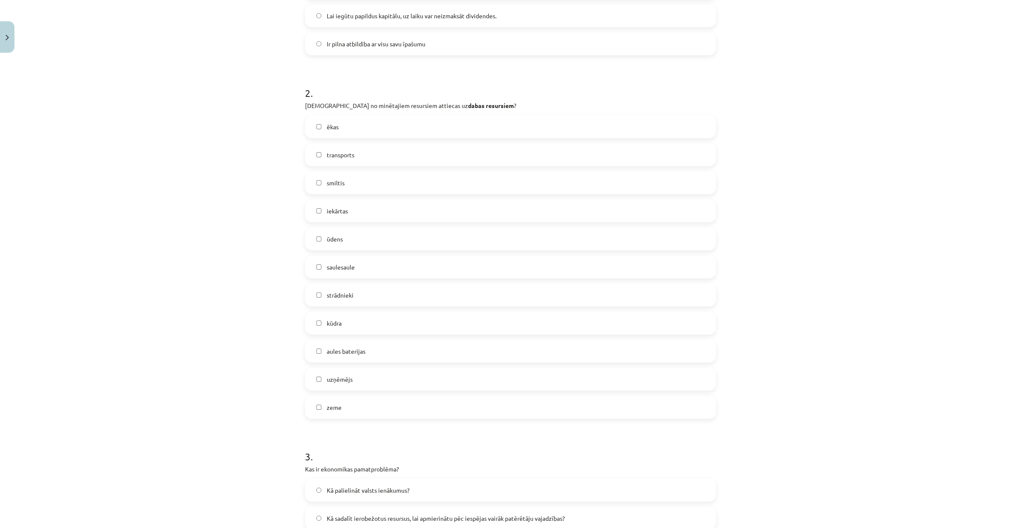
scroll to position [243, 0]
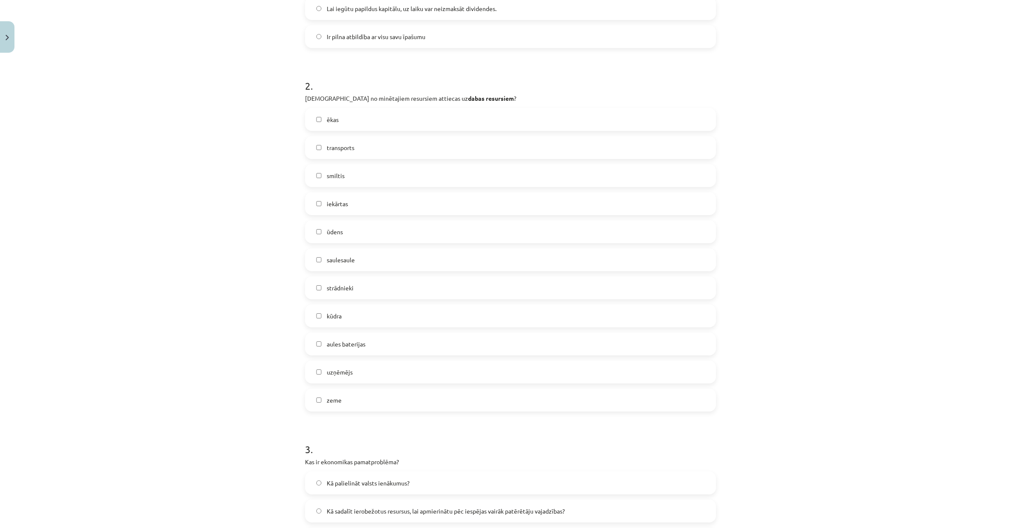
click at [323, 322] on label "kūdra" at bounding box center [510, 315] width 409 height 21
click at [332, 396] on span "zeme" at bounding box center [334, 400] width 15 height 9
click at [321, 259] on label "saulesaule" at bounding box center [510, 259] width 409 height 21
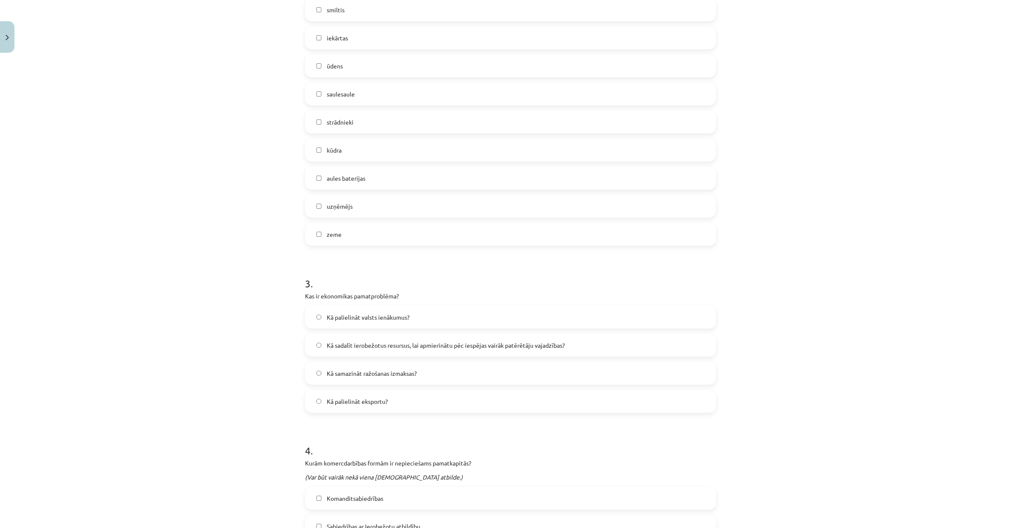
scroll to position [411, 0]
click at [408, 346] on span "Kā sadalīt ierobežotus resursus, lai apmierinātu pēc iespējas vairāk patērētāju…" at bounding box center [446, 343] width 238 height 9
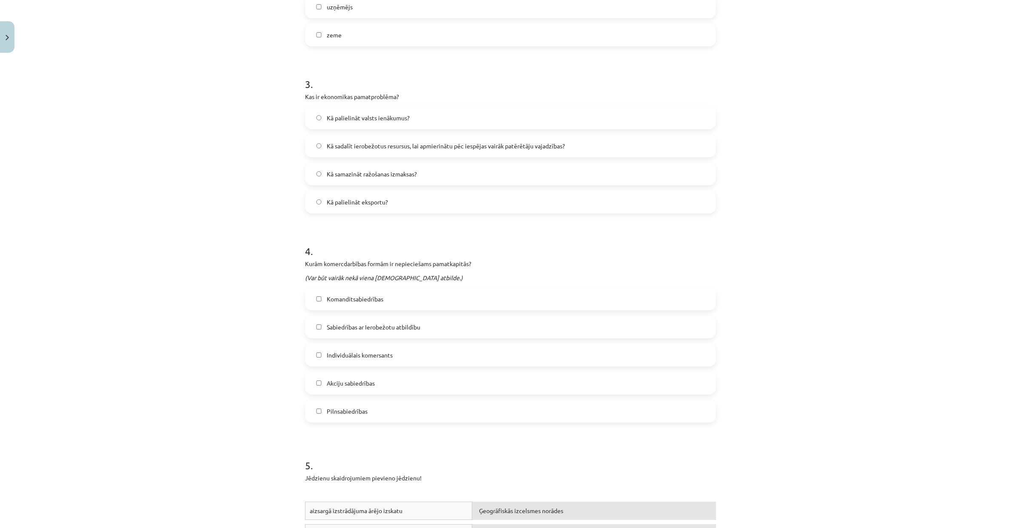
scroll to position [609, 0]
click at [405, 326] on span "Sabiedrības ar Ierobežotu atbildību" at bounding box center [374, 326] width 94 height 9
click at [377, 379] on label "Akciju sabiedrības" at bounding box center [510, 382] width 409 height 21
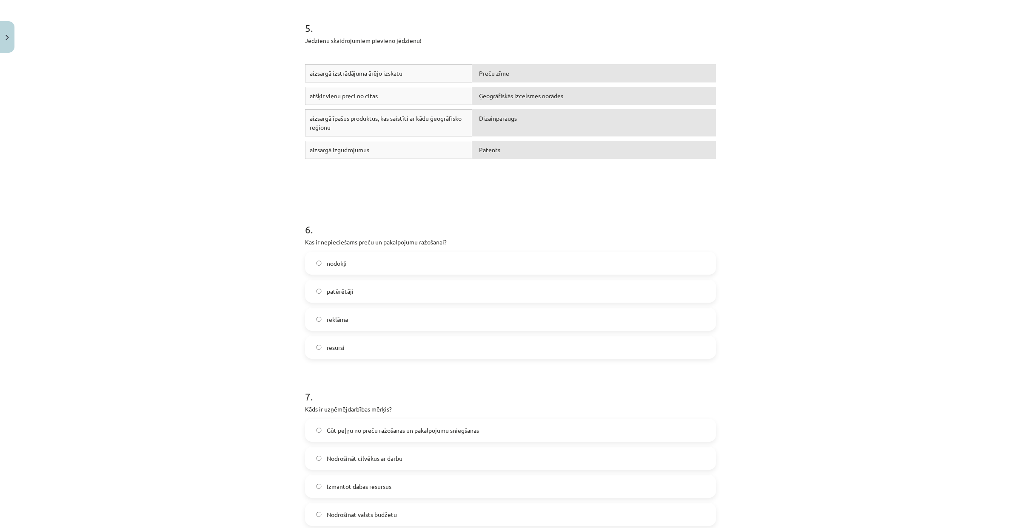
scroll to position [1104, 0]
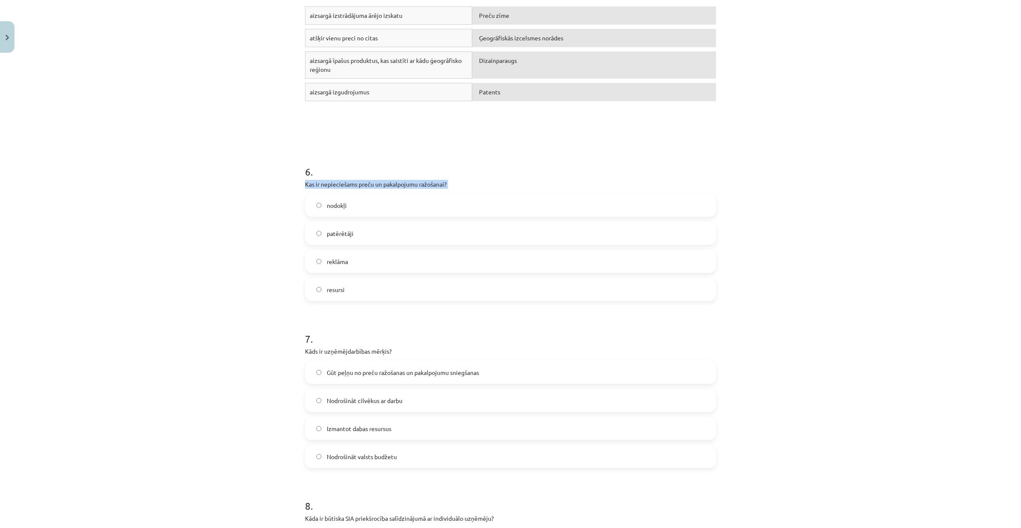
drag, startPoint x: 301, startPoint y: 181, endPoint x: 471, endPoint y: 190, distance: 169.9
click at [471, 190] on div "6 . Kas ir nepieciešams preču un pakalpojumu ražošanai? nodokļi patērētāji rekl…" at bounding box center [510, 226] width 411 height 150
copy div "Kas ir nepieciešams preču un pakalpojumu ražošanai?"
click at [342, 292] on label "resursi" at bounding box center [510, 289] width 409 height 21
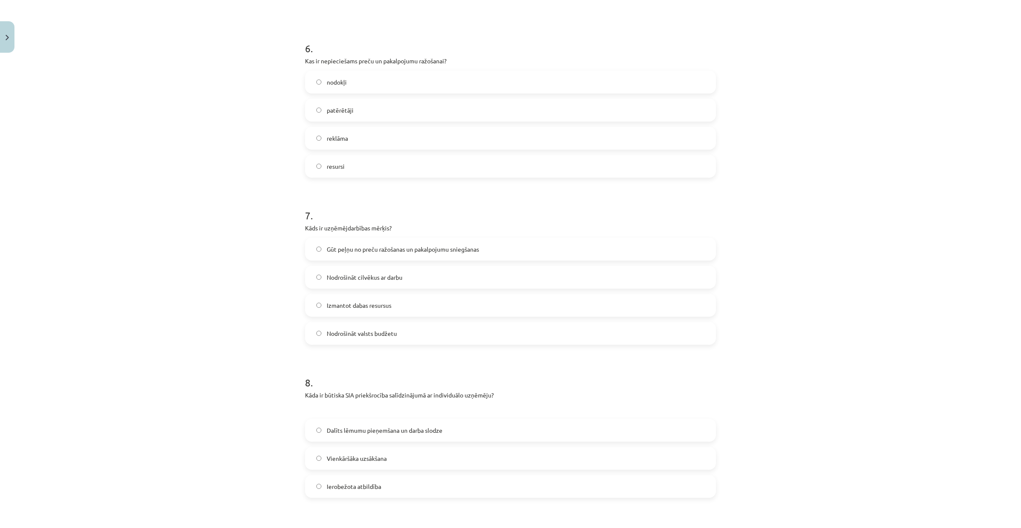
scroll to position [1232, 0]
click at [425, 270] on label "Nodrošināt cilvēkus ar darbu" at bounding box center [510, 272] width 409 height 21
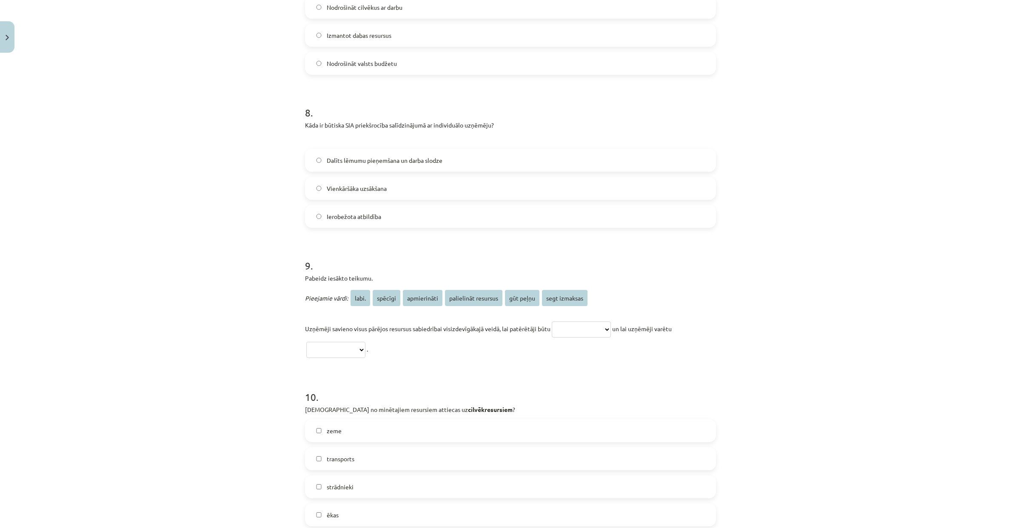
scroll to position [1497, 0]
click at [393, 163] on span "Dalīts lēmumu pieņemšana un darba slodze" at bounding box center [385, 161] width 116 height 9
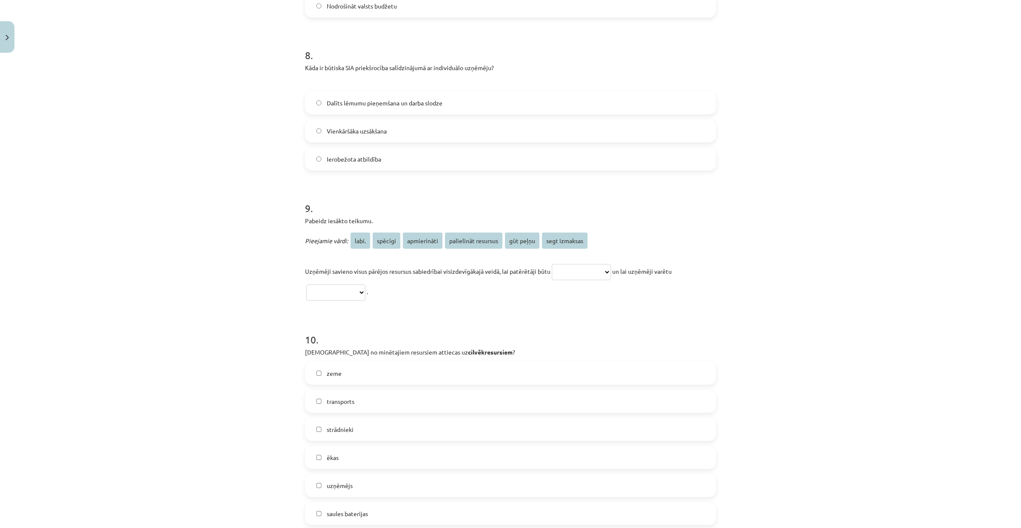
scroll to position [1569, 0]
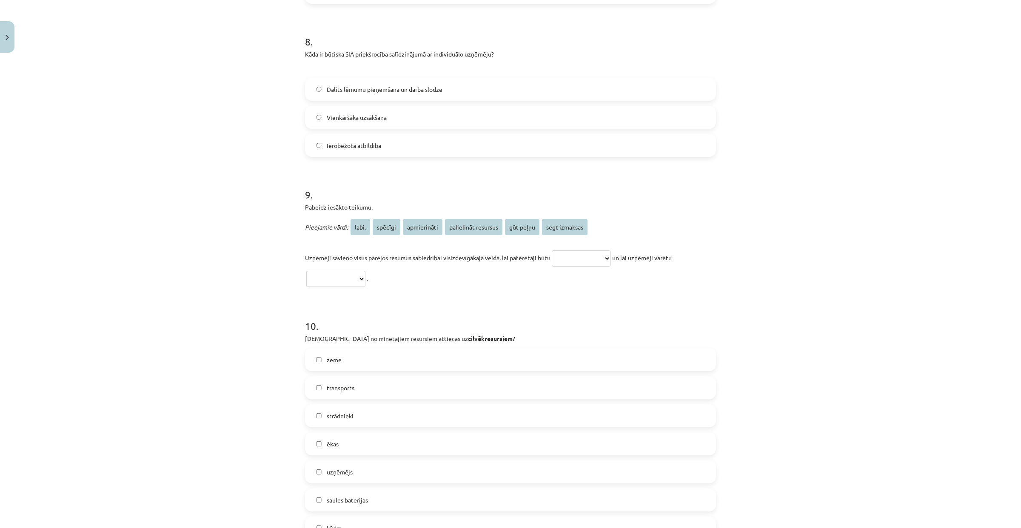
click at [570, 261] on select "**********" at bounding box center [581, 259] width 59 height 16
select select "**********"
click at [359, 273] on select "**********" at bounding box center [335, 279] width 59 height 16
select select "*********"
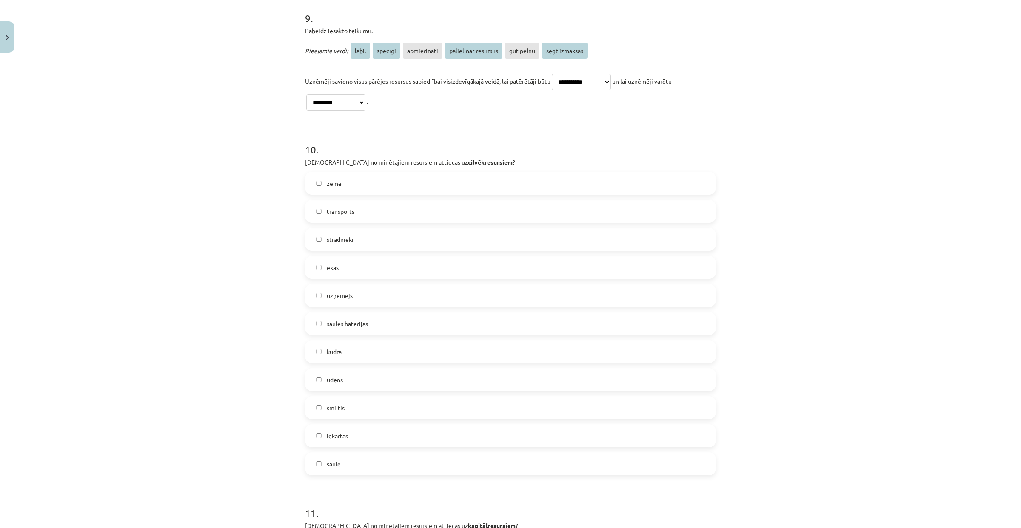
scroll to position [1748, 0]
click at [389, 204] on label "transports" at bounding box center [510, 208] width 409 height 21
click at [367, 236] on label "strādnieki" at bounding box center [510, 236] width 409 height 21
click at [335, 289] on span "uzņēmējs" at bounding box center [340, 292] width 26 height 9
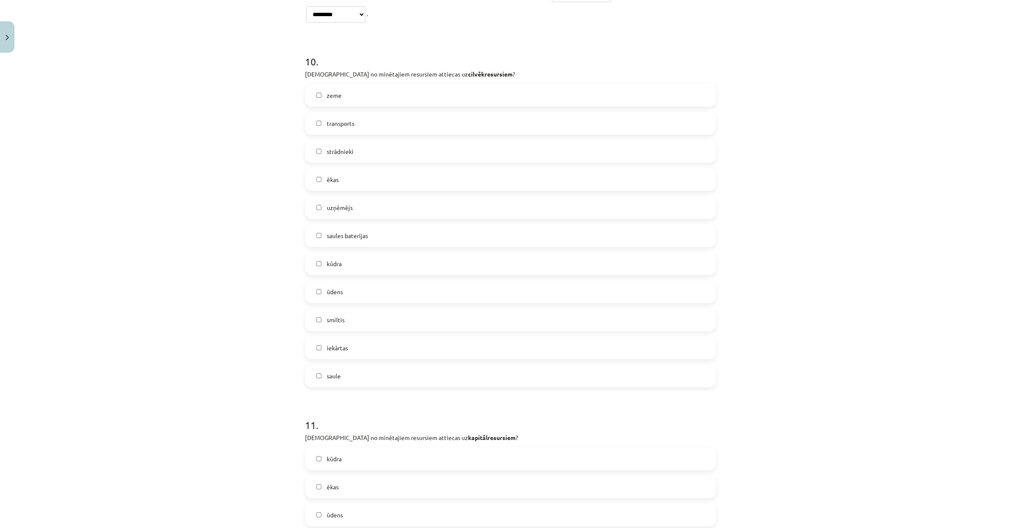
scroll to position [1833, 0]
drag, startPoint x: 413, startPoint y: 73, endPoint x: 425, endPoint y: 380, distance: 307.7
click at [425, 380] on div "10 . Kuri no minētajiem resursiem attiecas uz cilvēkresursiem ? zeme transports…" at bounding box center [510, 213] width 411 height 347
copy div "cilvēkresursiem ? zeme transports strādnieki ēkas uzņēmējs saules baterijas kūd…"
click at [251, 148] on div "Mācību tēma: Sociālās zinības 8. klases 1. ieskaites mācību materiāls #6 Noslēg…" at bounding box center [510, 264] width 1021 height 528
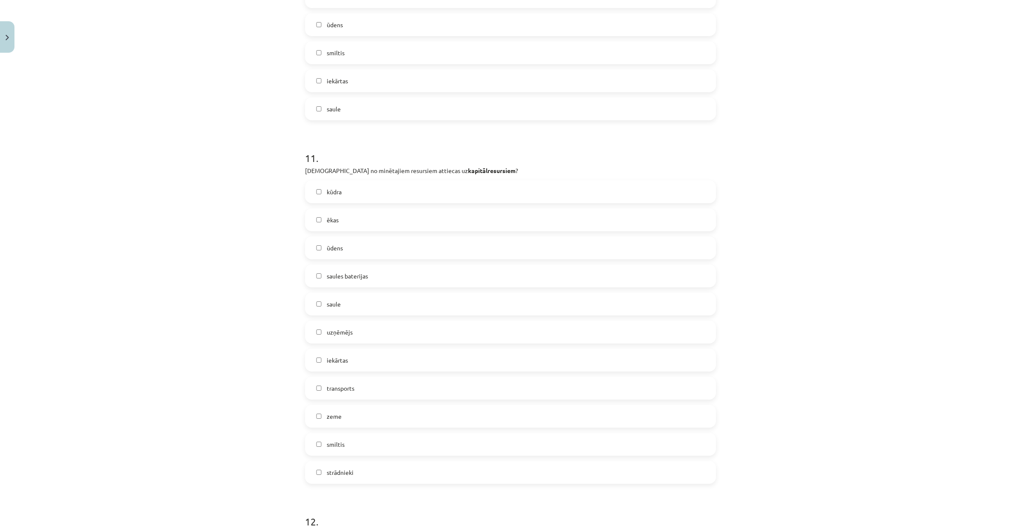
scroll to position [2107, 0]
click at [351, 215] on label "ēkas" at bounding box center [510, 213] width 409 height 21
click at [353, 382] on label "transports" at bounding box center [510, 381] width 409 height 21
click at [346, 346] on label "iekārtas" at bounding box center [510, 353] width 409 height 21
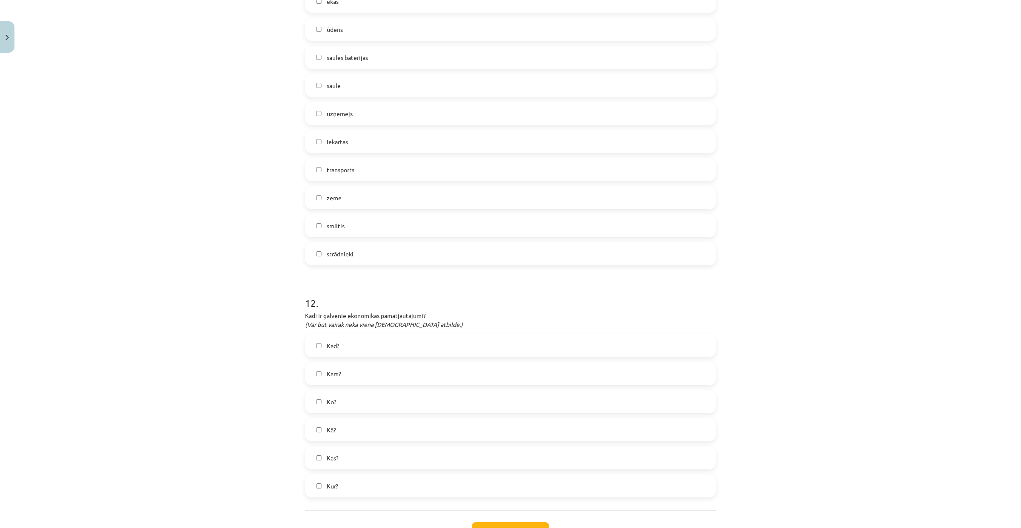
scroll to position [2386, 0]
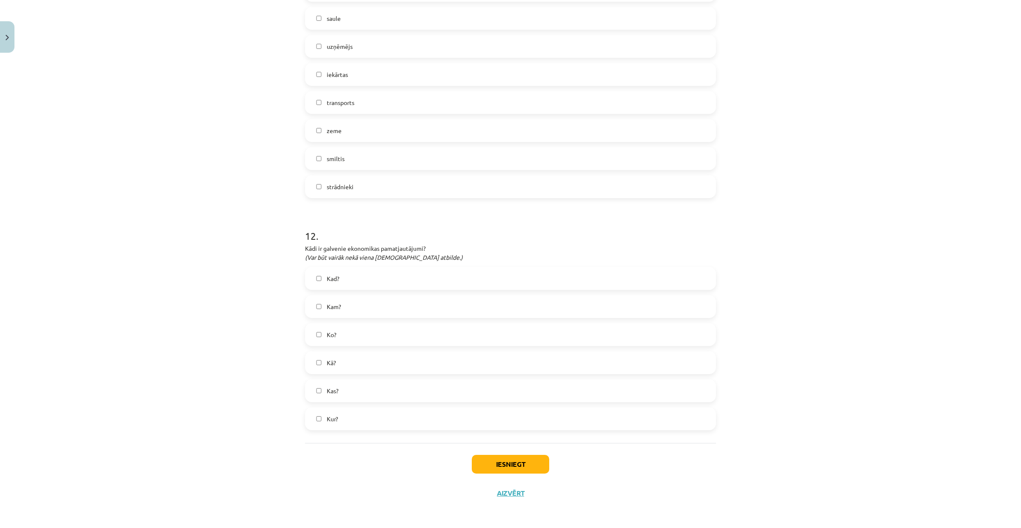
click at [333, 339] on label "Ko?" at bounding box center [510, 334] width 409 height 21
click at [318, 302] on label "Kam?" at bounding box center [510, 306] width 409 height 21
click at [373, 390] on label "Kas?" at bounding box center [510, 390] width 409 height 21
click at [478, 462] on button "Iesniegt" at bounding box center [510, 464] width 77 height 19
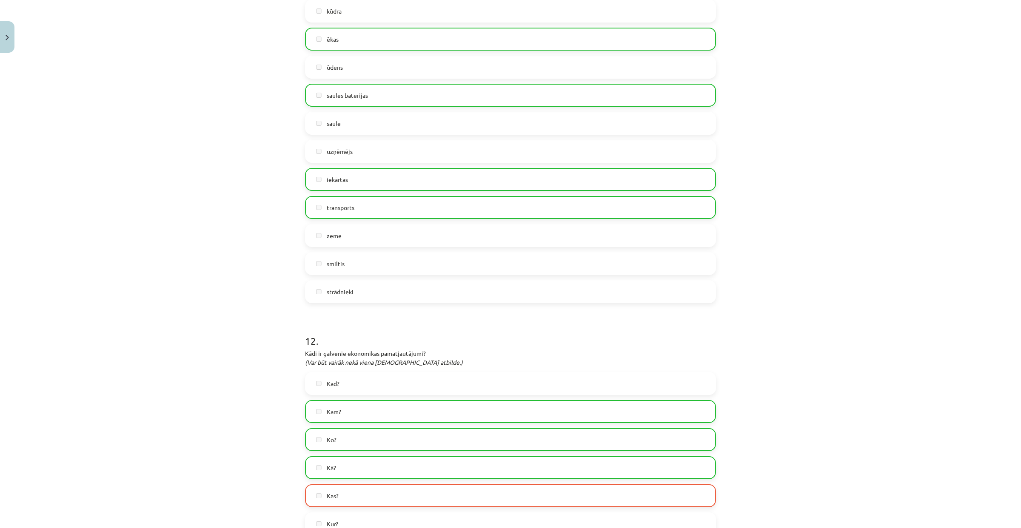
scroll to position [2413, 0]
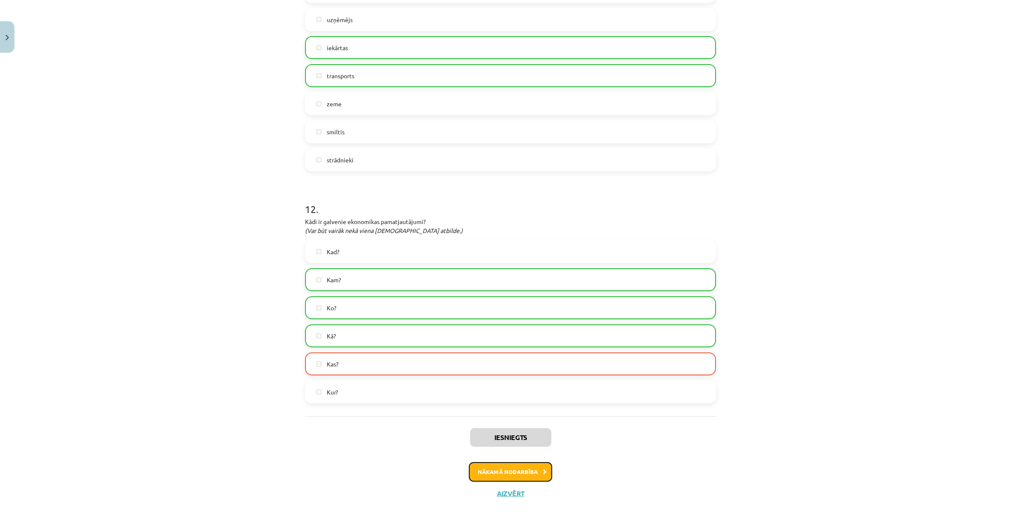
click at [509, 472] on button "Nākamā nodarbība" at bounding box center [510, 472] width 83 height 20
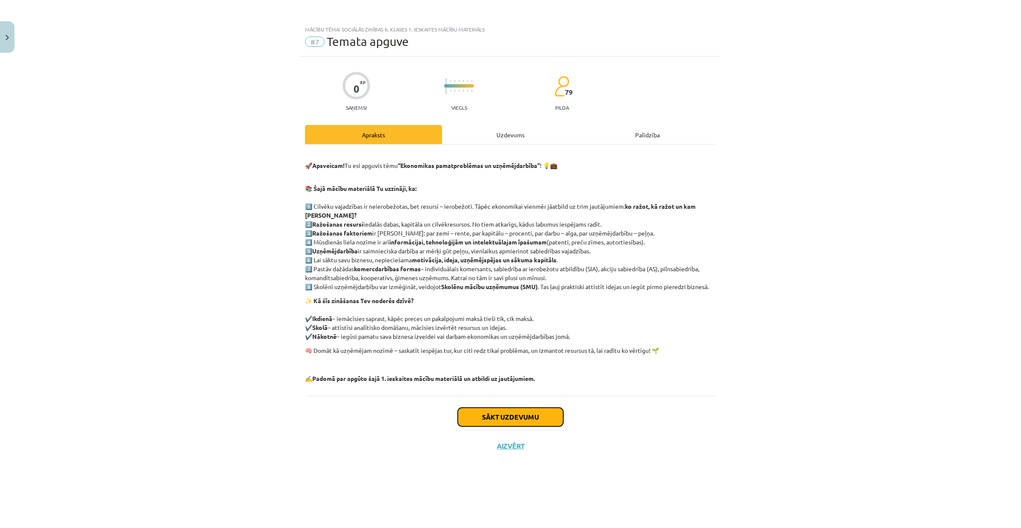
click at [512, 418] on button "Sākt uzdevumu" at bounding box center [510, 417] width 105 height 19
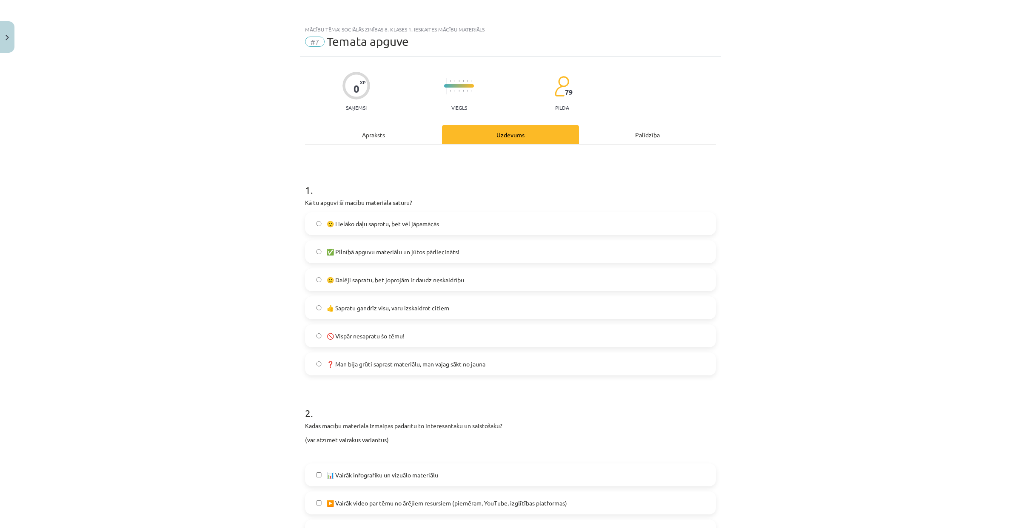
click at [415, 309] on span "👍 Sapratu gandrīz visu, varu izskaidrot citiem" at bounding box center [388, 308] width 122 height 9
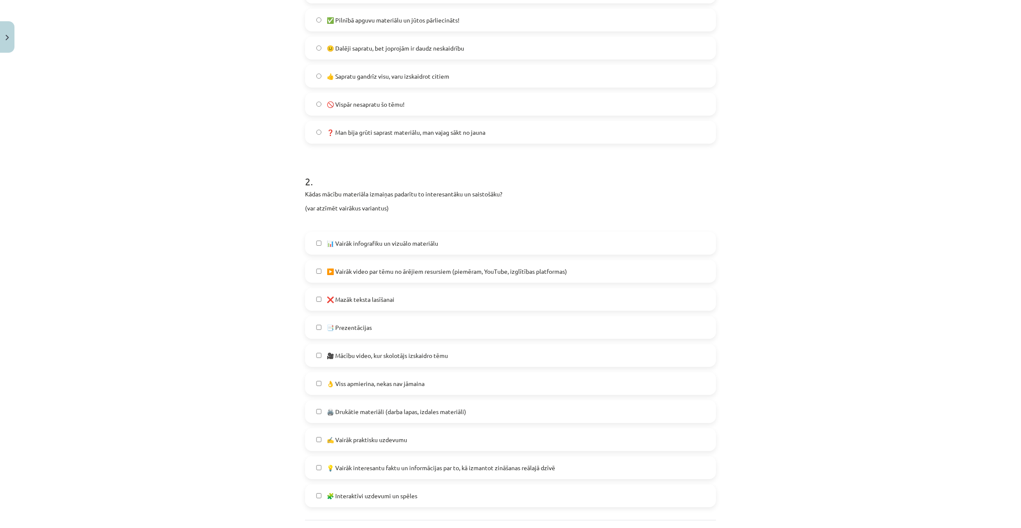
scroll to position [240, 0]
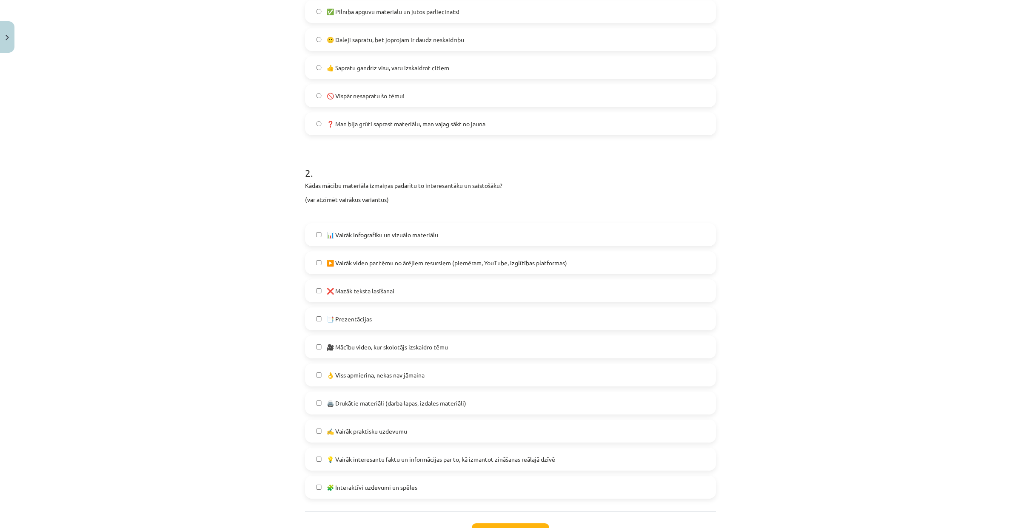
click at [458, 236] on label "📊 Vairāk infografiku un vizuālo materiālu" at bounding box center [510, 234] width 409 height 21
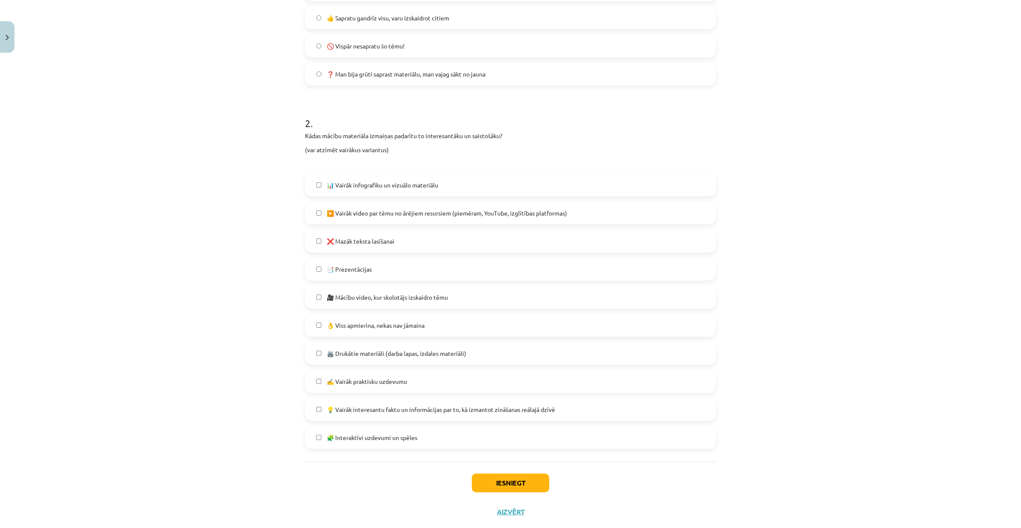
scroll to position [303, 0]
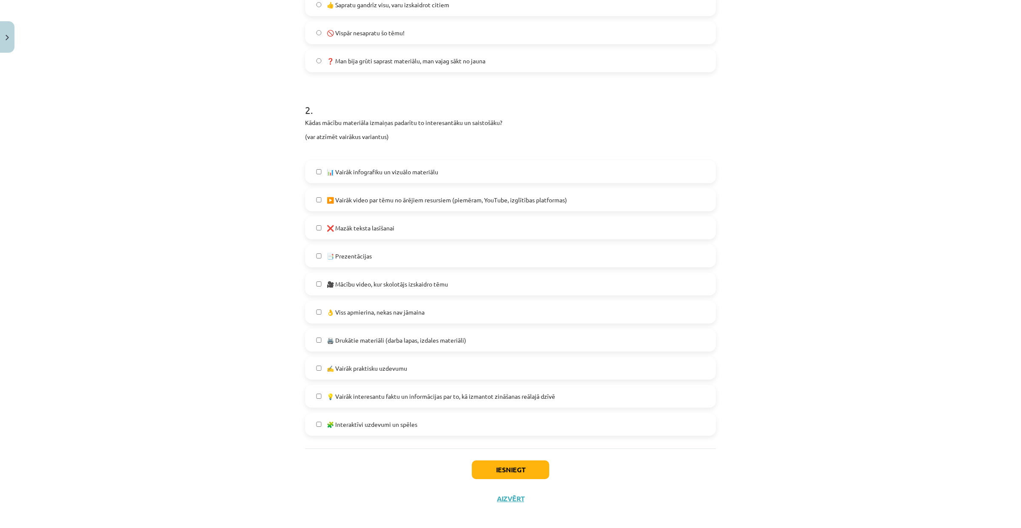
click at [456, 202] on span "▶️ Vairāk video par tēmu no ārējiem resursiem (piemēram, YouTube, izglītības pl…" at bounding box center [447, 200] width 240 height 9
click at [454, 229] on label "❌ Mazāk teksta lasīšanai" at bounding box center [510, 227] width 409 height 21
click at [412, 424] on label "🧩 Interaktīvi uzdevumi un spēles" at bounding box center [510, 424] width 409 height 21
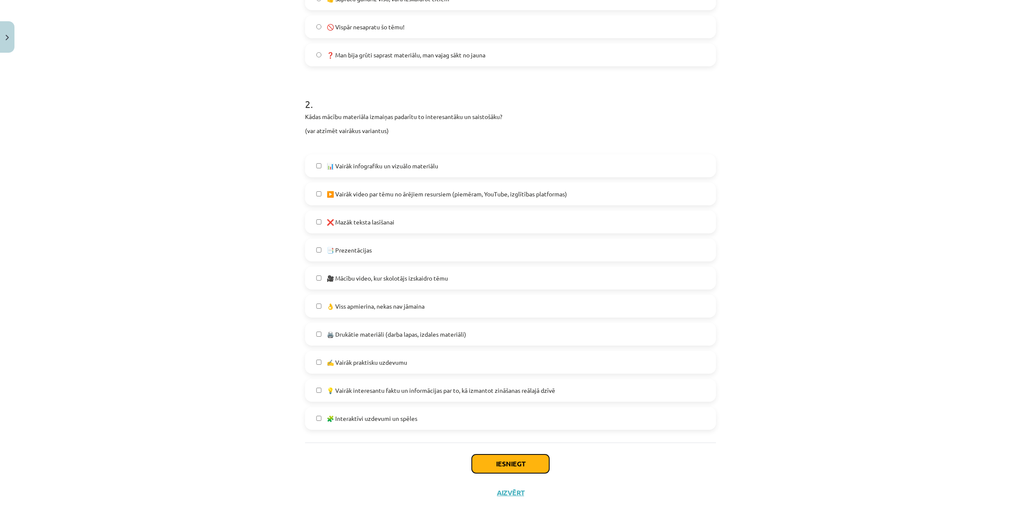
click at [536, 461] on button "Iesniegt" at bounding box center [510, 464] width 77 height 19
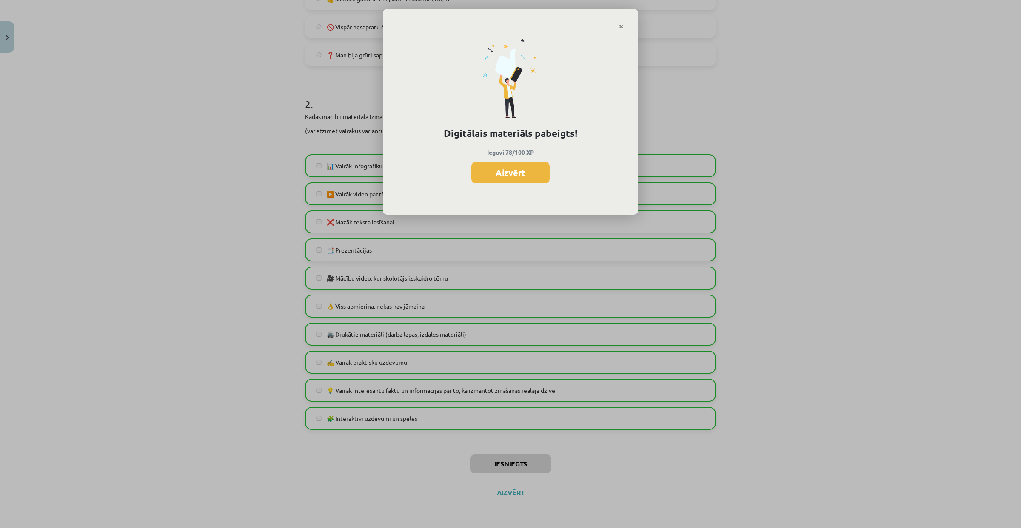
click at [528, 171] on button "Aizvērt" at bounding box center [510, 172] width 78 height 21
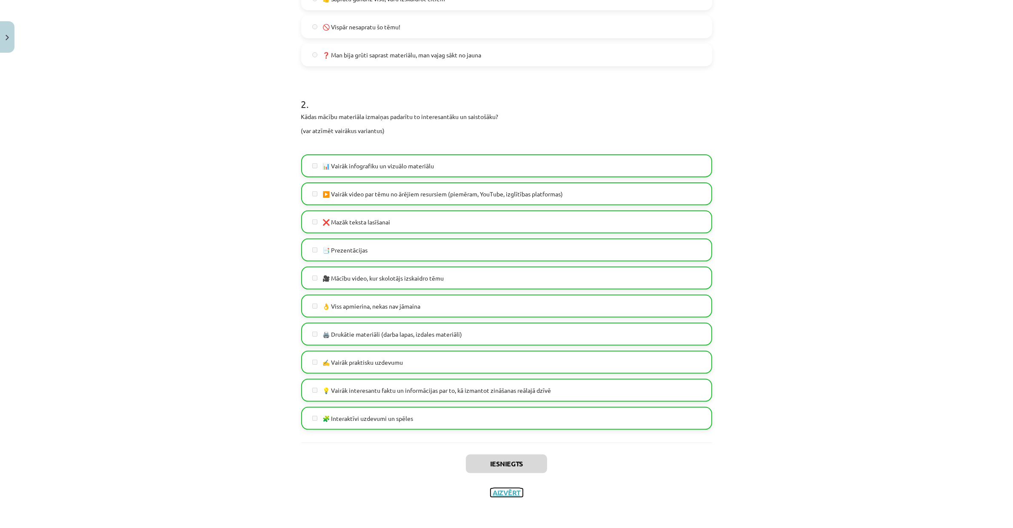
click at [508, 490] on button "Aizvērt" at bounding box center [506, 493] width 32 height 9
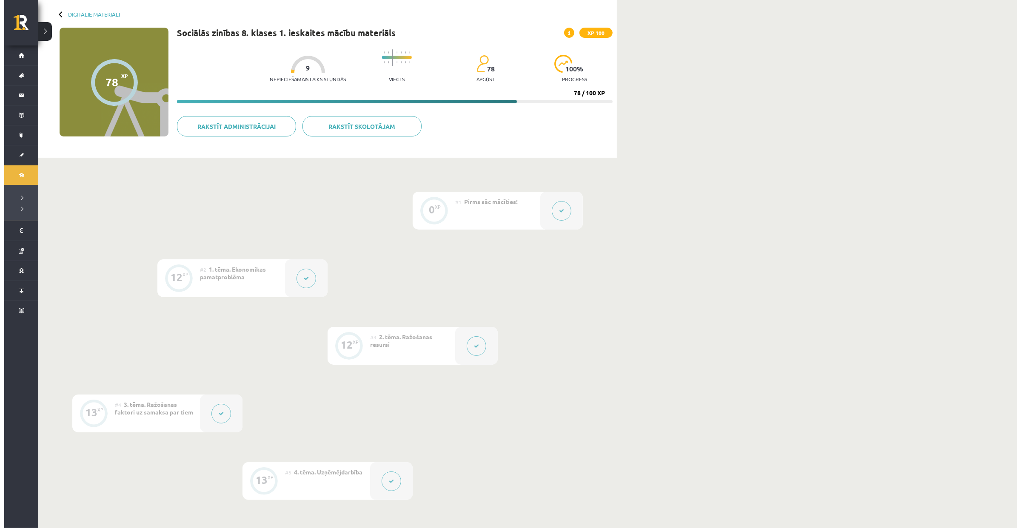
scroll to position [0, 0]
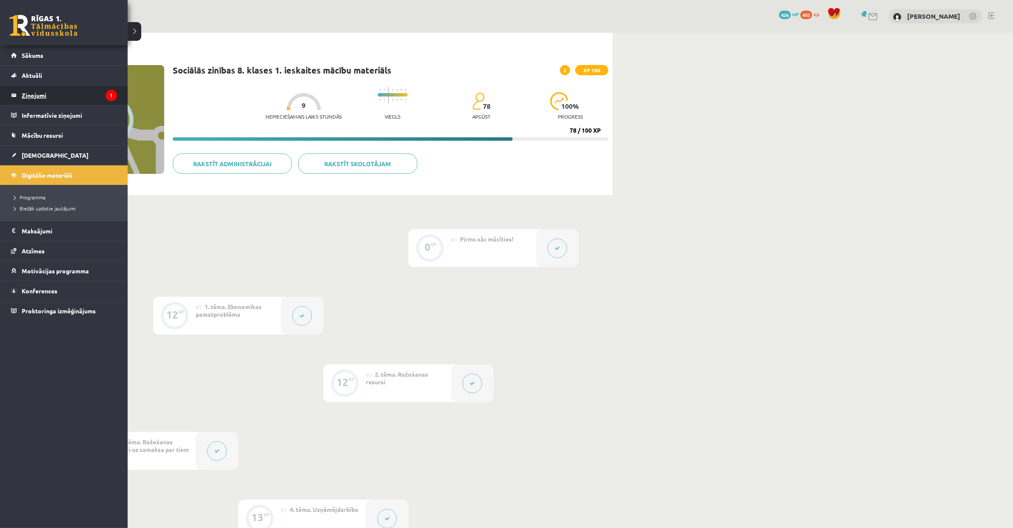
click at [77, 97] on legend "Ziņojumi 1" at bounding box center [69, 95] width 95 height 20
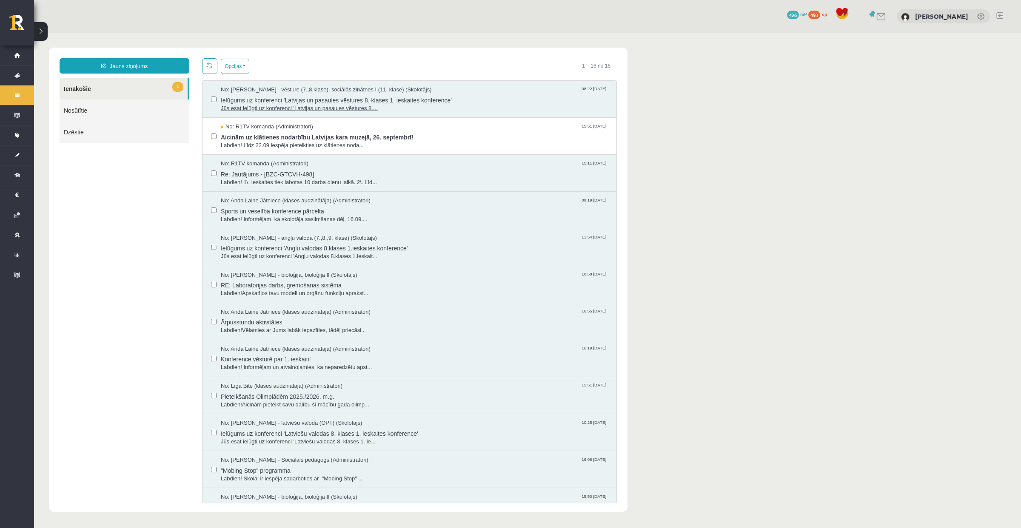
click at [390, 111] on span "Jūs esat ielūgti uz konferenci 'Latvijas un pasaules vēstures 8...." at bounding box center [414, 109] width 387 height 8
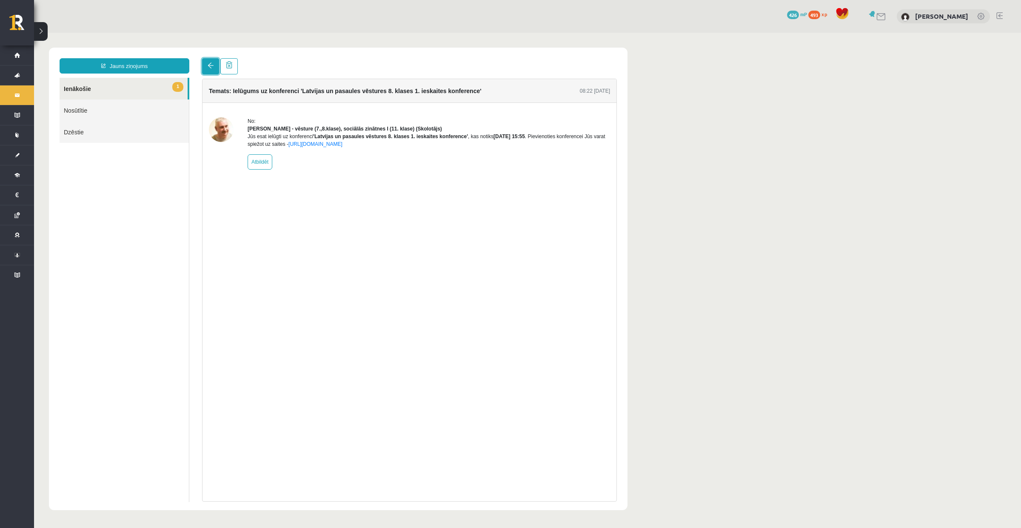
click at [214, 72] on link at bounding box center [210, 66] width 17 height 16
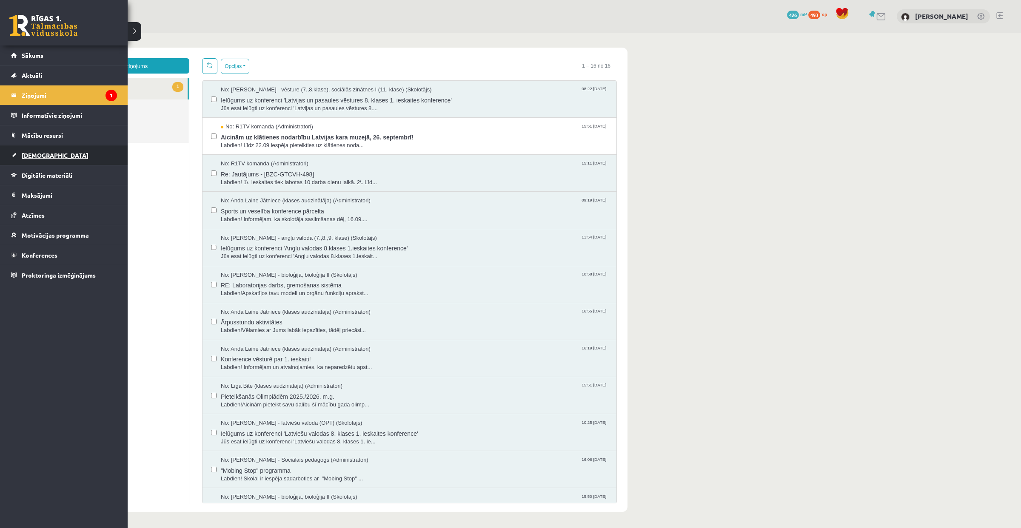
click at [62, 157] on link "[DEMOGRAPHIC_DATA]" at bounding box center [64, 155] width 106 height 20
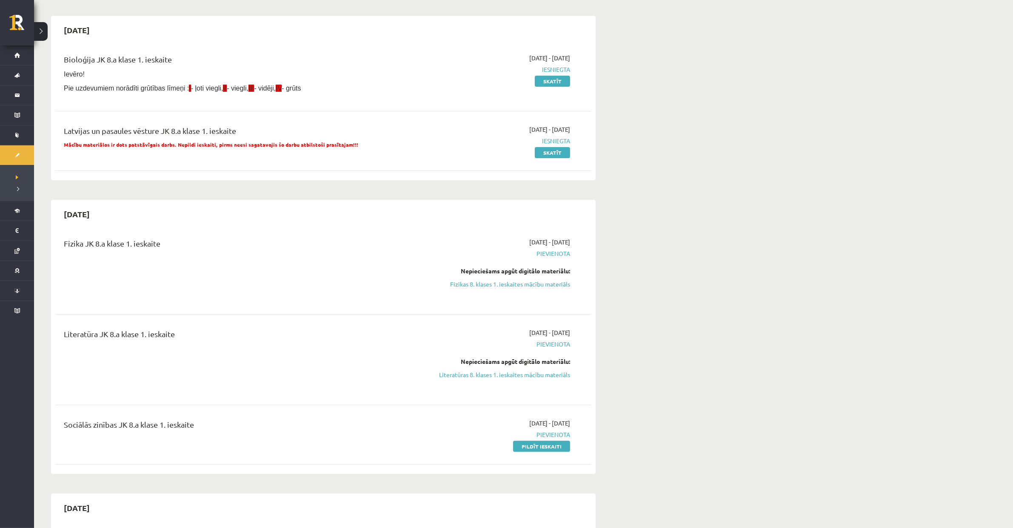
scroll to position [84, 0]
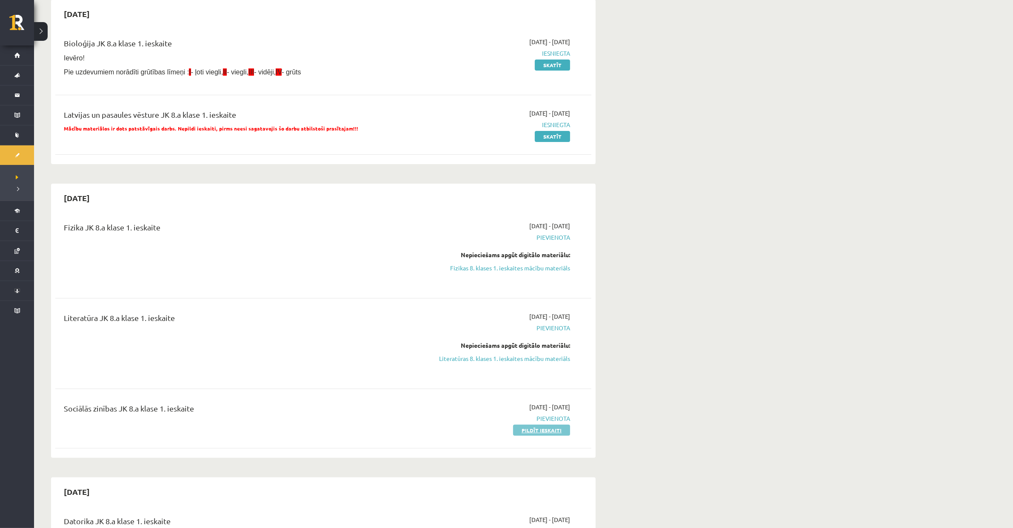
click at [547, 430] on link "Pildīt ieskaiti" at bounding box center [541, 430] width 57 height 11
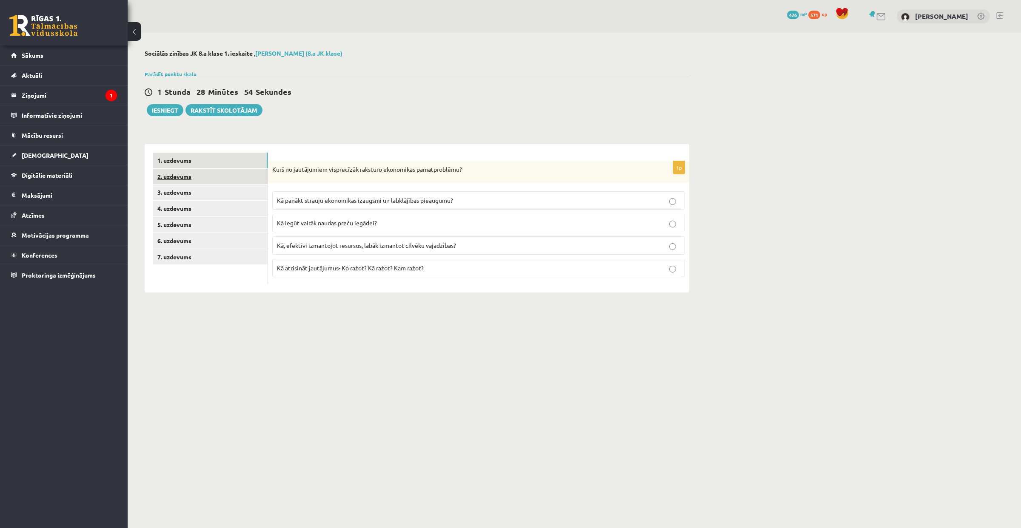
click at [247, 175] on link "2. uzdevums" at bounding box center [210, 177] width 114 height 16
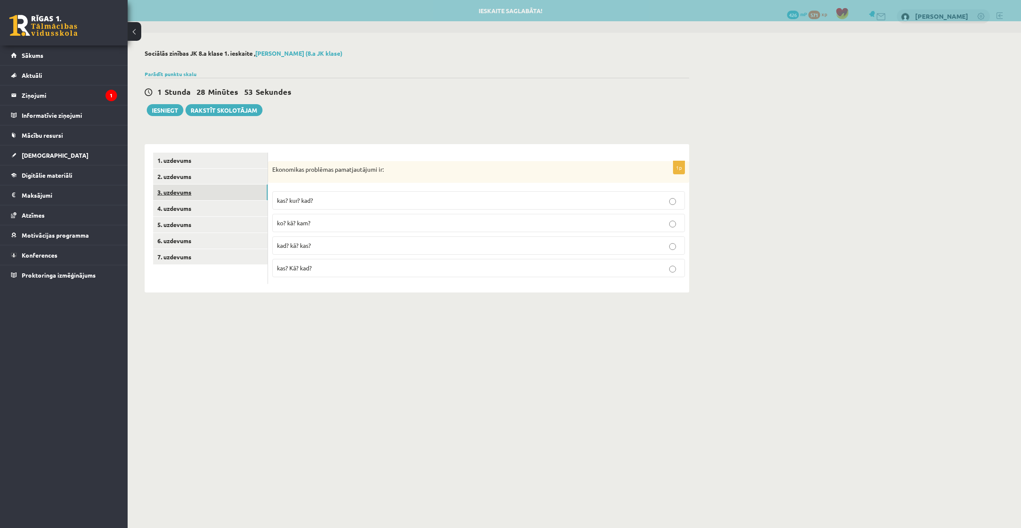
click at [249, 192] on link "3. uzdevums" at bounding box center [210, 193] width 114 height 16
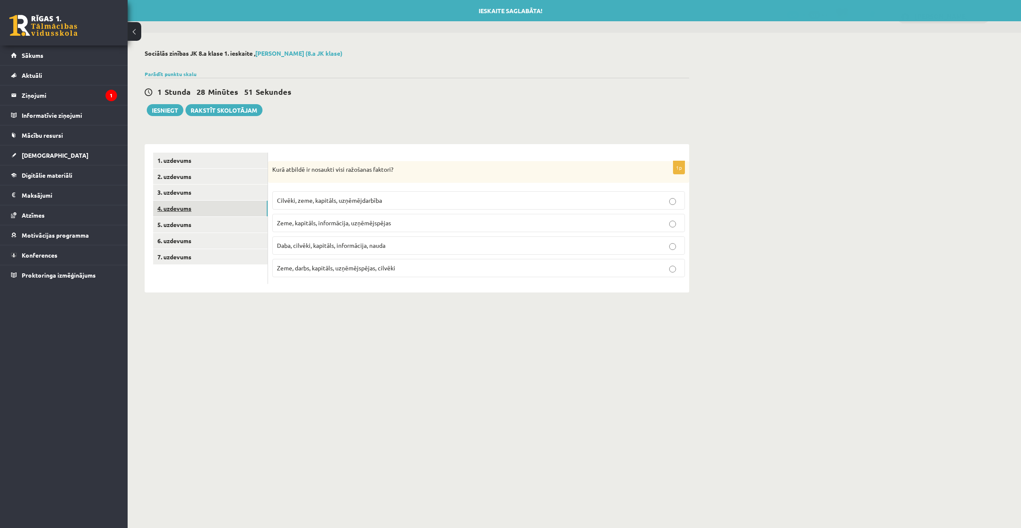
click at [244, 212] on link "4. uzdevums" at bounding box center [210, 209] width 114 height 16
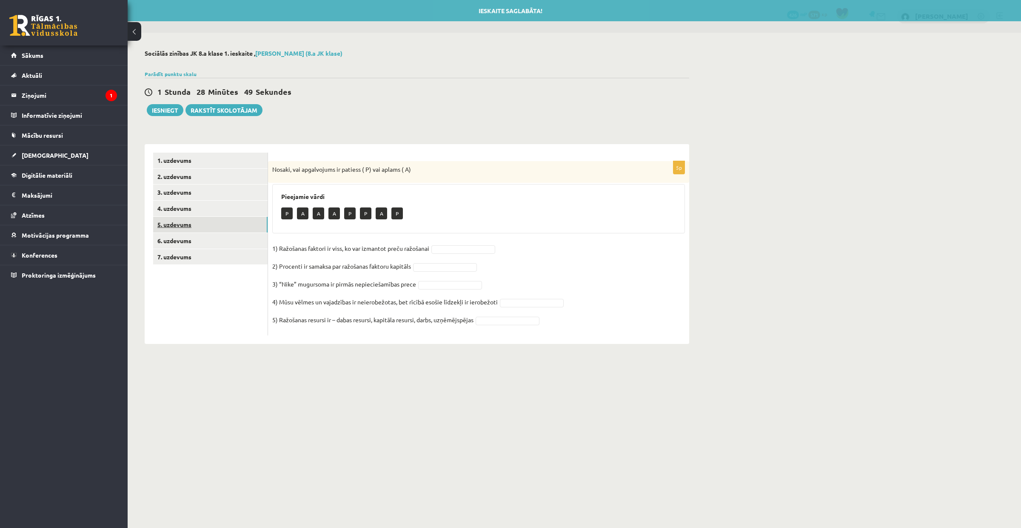
click at [243, 223] on link "5. uzdevums" at bounding box center [210, 225] width 114 height 16
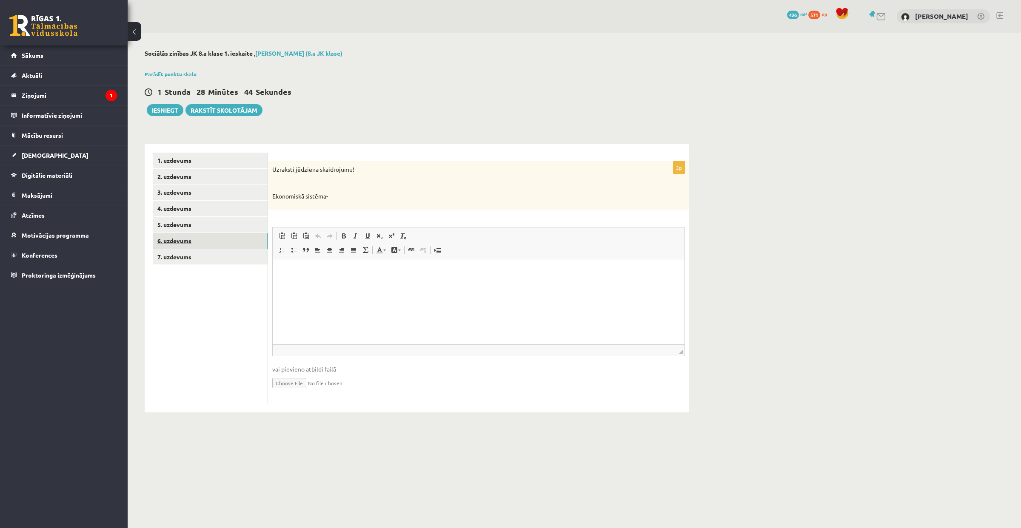
click at [240, 242] on link "6. uzdevums" at bounding box center [210, 241] width 114 height 16
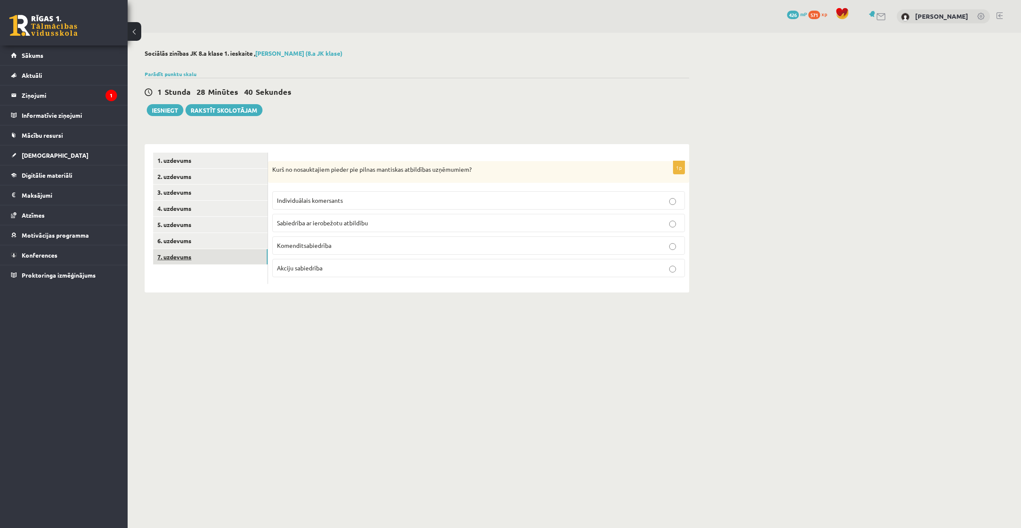
click at [239, 256] on link "7. uzdevums" at bounding box center [210, 257] width 114 height 16
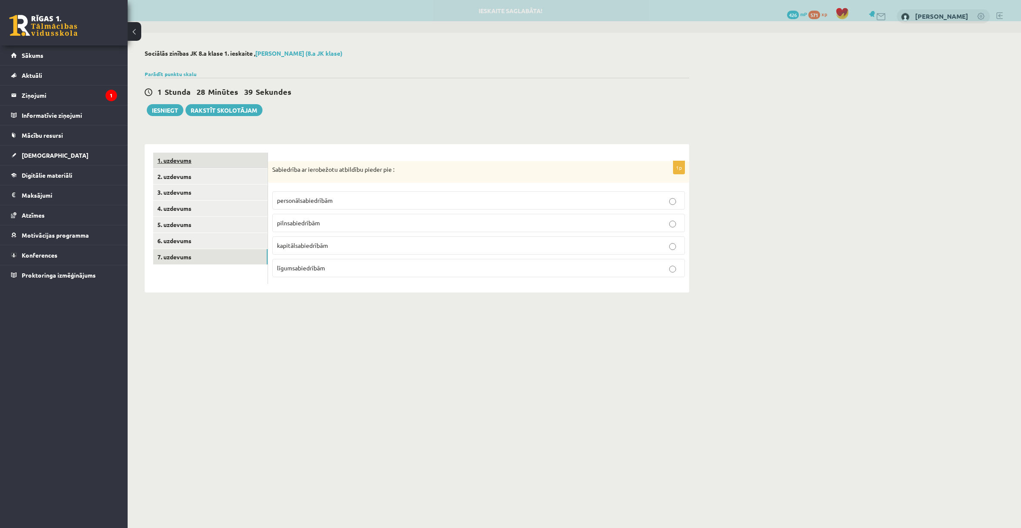
click at [238, 162] on link "1. uzdevums" at bounding box center [210, 161] width 114 height 16
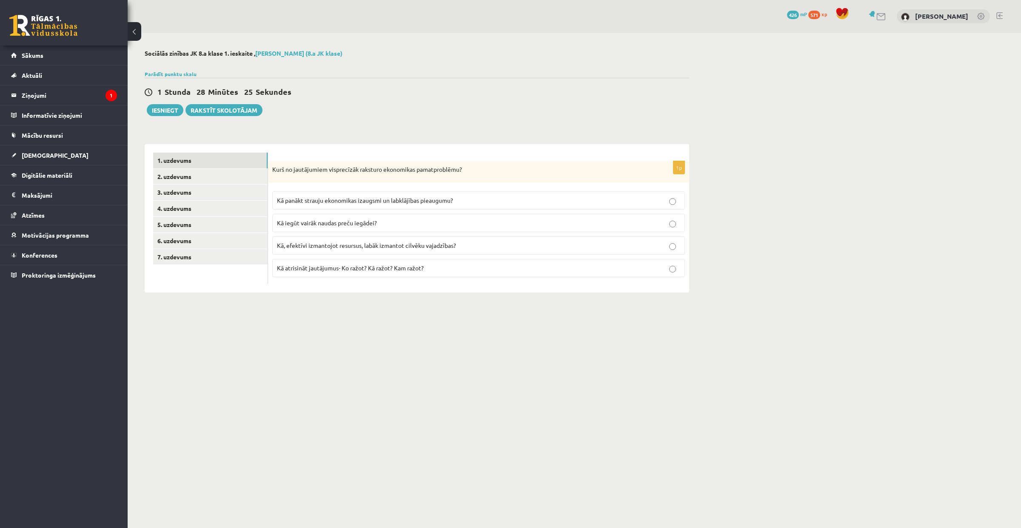
click at [356, 249] on p "Kā, efektīvi izmantojot resursus, labāk izmantot cilvēku vajadzības?" at bounding box center [478, 245] width 403 height 9
click at [238, 179] on link "2. uzdevums" at bounding box center [210, 177] width 114 height 16
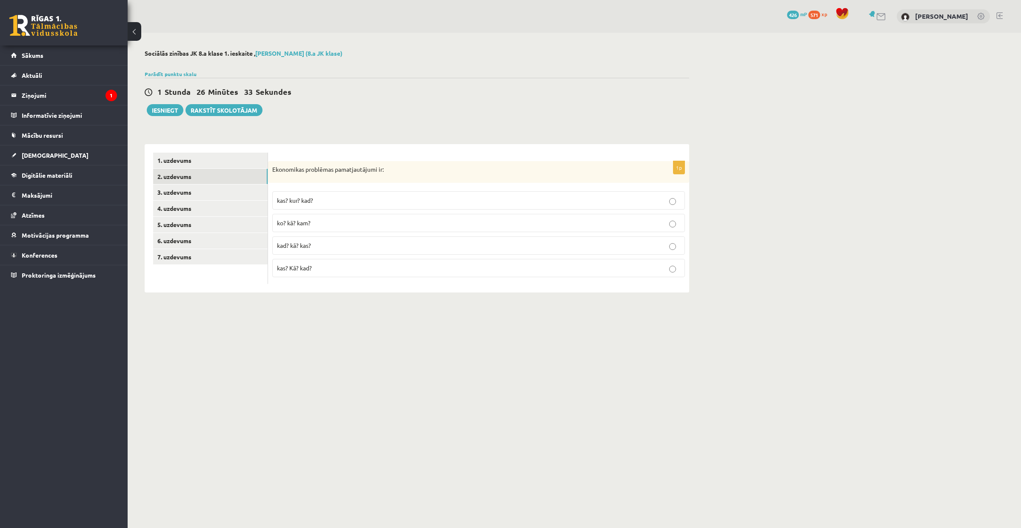
click at [334, 225] on p "ko? kā? kam?" at bounding box center [478, 223] width 403 height 9
click at [220, 194] on link "3. uzdevums" at bounding box center [210, 193] width 114 height 16
click at [398, 271] on p "Zeme, darbs, kapitāls, uzņēmējspējas, cilvēki" at bounding box center [478, 268] width 403 height 9
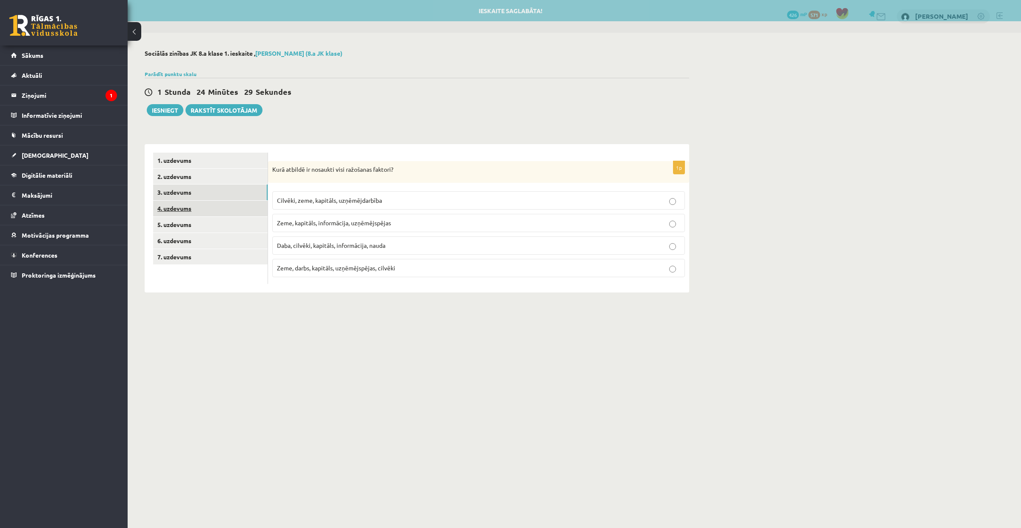
click at [225, 208] on link "4. uzdevums" at bounding box center [210, 209] width 114 height 16
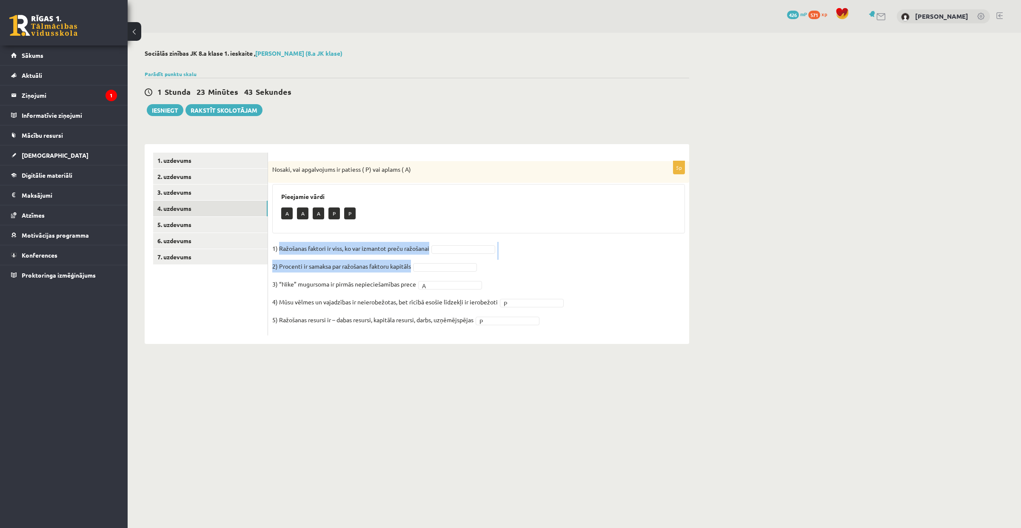
drag, startPoint x: 279, startPoint y: 247, endPoint x: 418, endPoint y: 267, distance: 140.9
click at [418, 267] on fieldset "1) Ražošanas faktori ir viss, ko var izmantot preču ražošanai 2) Procenti ir sa…" at bounding box center [478, 286] width 413 height 89
copy fieldset "Ražošanas faktori ir viss, ko var izmantot preču ražošanai 2) Procenti ir samak…"
drag, startPoint x: 444, startPoint y: 260, endPoint x: 443, endPoint y: 265, distance: 5.2
click at [444, 262] on fieldset "1) Ražošanas faktori ir viss, ko var izmantot preču ražošanai P * 2) Procenti i…" at bounding box center [478, 286] width 413 height 89
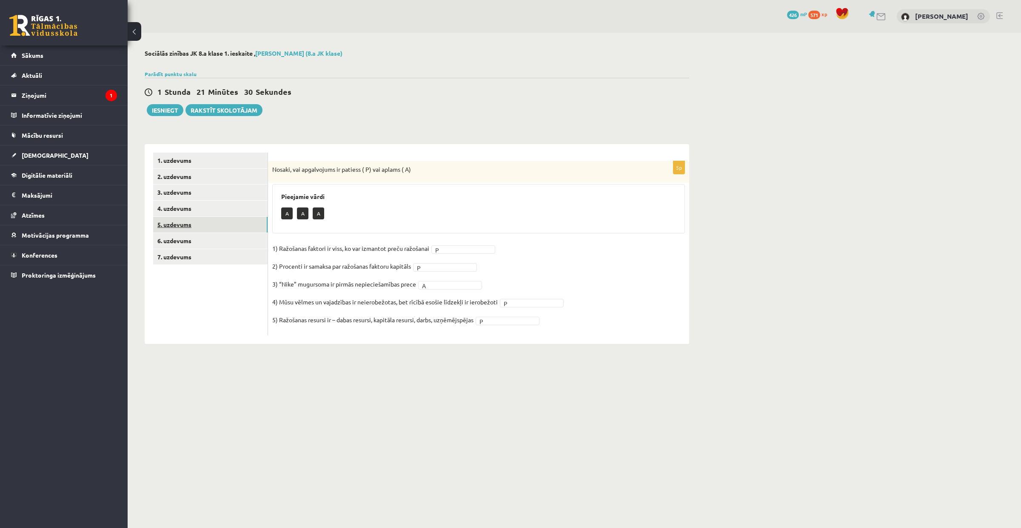
click at [226, 228] on link "5. uzdevums" at bounding box center [210, 225] width 114 height 16
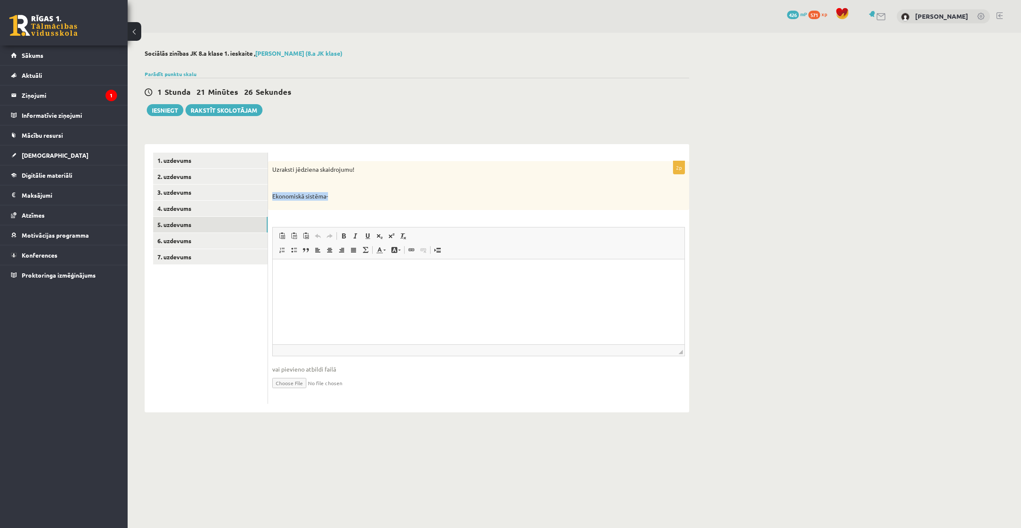
drag, startPoint x: 273, startPoint y: 196, endPoint x: 335, endPoint y: 200, distance: 62.2
click at [335, 200] on p "Ekonomiskā sistēma-" at bounding box center [457, 196] width 370 height 9
copy p "Ekonomiskā sistēma-"
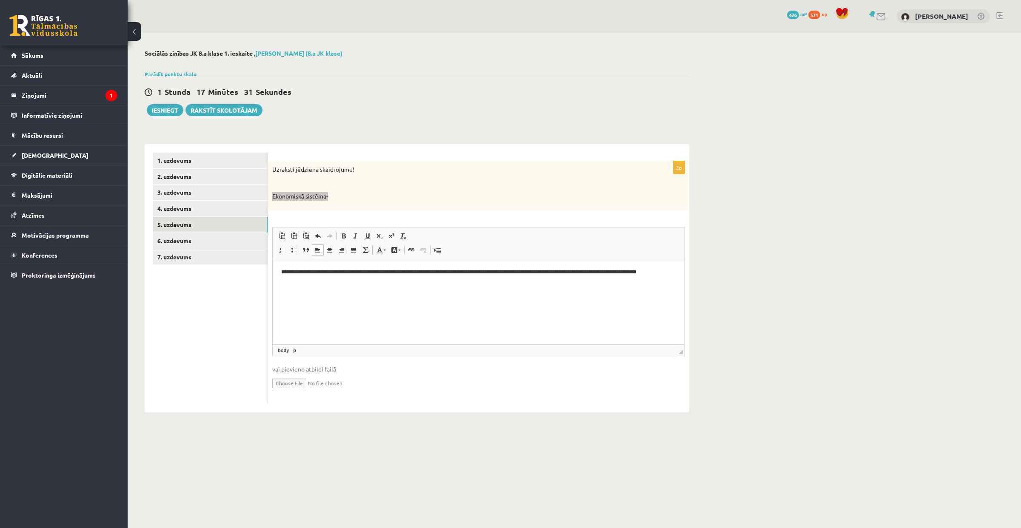
click at [335, 272] on p "**********" at bounding box center [478, 277] width 395 height 18
click at [333, 273] on p "**********" at bounding box center [478, 277] width 395 height 18
click at [608, 272] on p "**********" at bounding box center [478, 277] width 395 height 18
click at [675, 272] on html "**********" at bounding box center [479, 276] width 412 height 35
click at [239, 237] on link "6. uzdevums" at bounding box center [210, 241] width 114 height 16
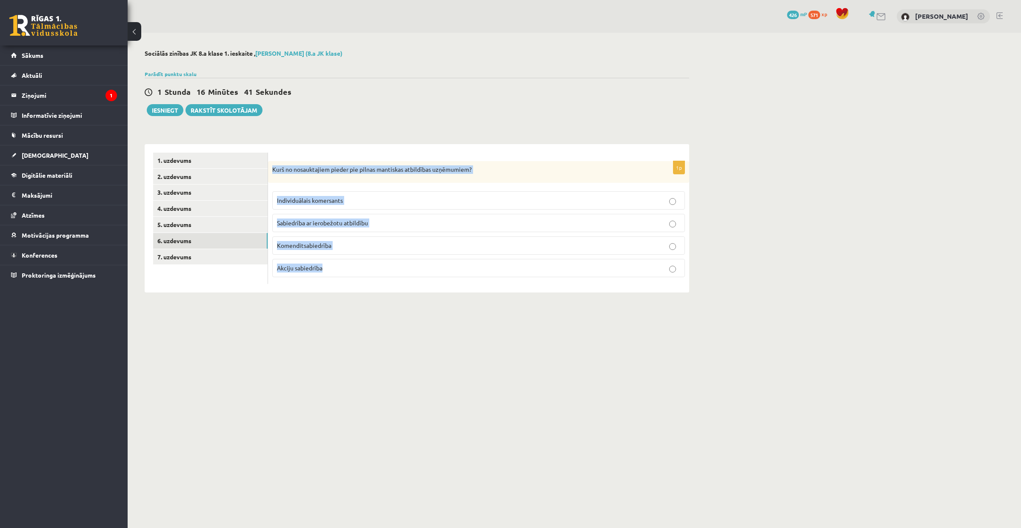
drag, startPoint x: 272, startPoint y: 168, endPoint x: 325, endPoint y: 279, distance: 123.1
click at [325, 279] on div "1p Kurš no nosauktajiem pieder pie pilnas mantiskas atbildības uzņēmumiem? Indi…" at bounding box center [478, 222] width 421 height 123
copy div "Kurš no nosauktajiem pieder pie pilnas mantiskas atbildības uzņēmumiem? Individ…"
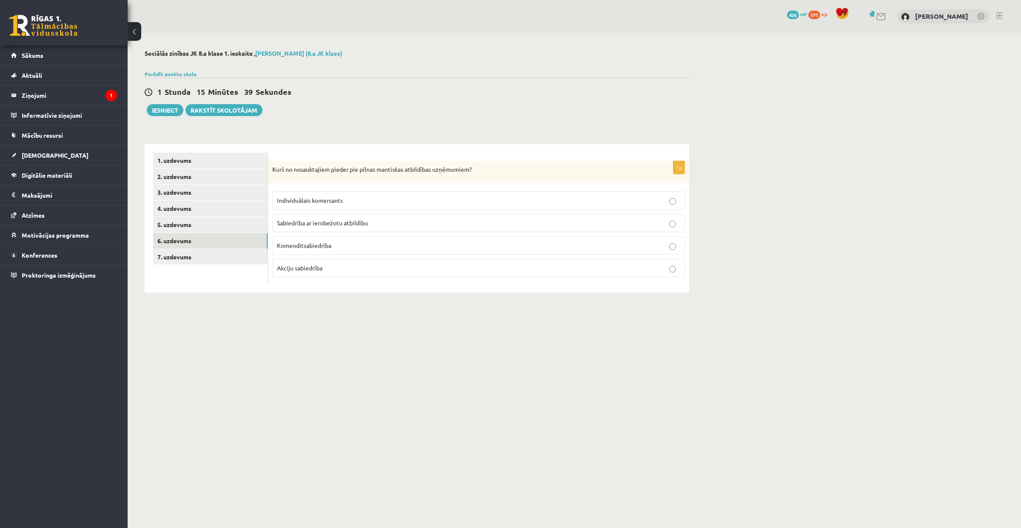
click at [351, 192] on label "Individuālais komersants" at bounding box center [478, 200] width 413 height 18
click at [206, 253] on link "7. uzdevums" at bounding box center [210, 257] width 114 height 16
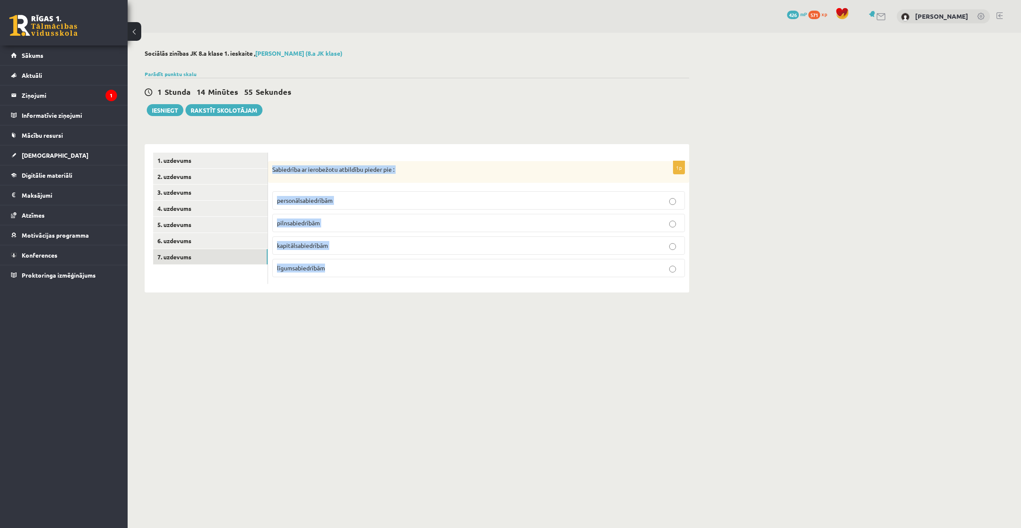
drag, startPoint x: 272, startPoint y: 168, endPoint x: 324, endPoint y: 280, distance: 123.5
click at [324, 280] on div "1p Sabiedrība ar ierobežotu atbildību pieder pie : personālsabiedrībām pilnsabi…" at bounding box center [478, 222] width 421 height 123
copy div "Sabiedrība ar ierobežotu atbildību pieder pie : personālsabiedrībām pilnsabiedr…"
click at [370, 244] on p "kapitālsabiedrībām" at bounding box center [478, 245] width 403 height 9
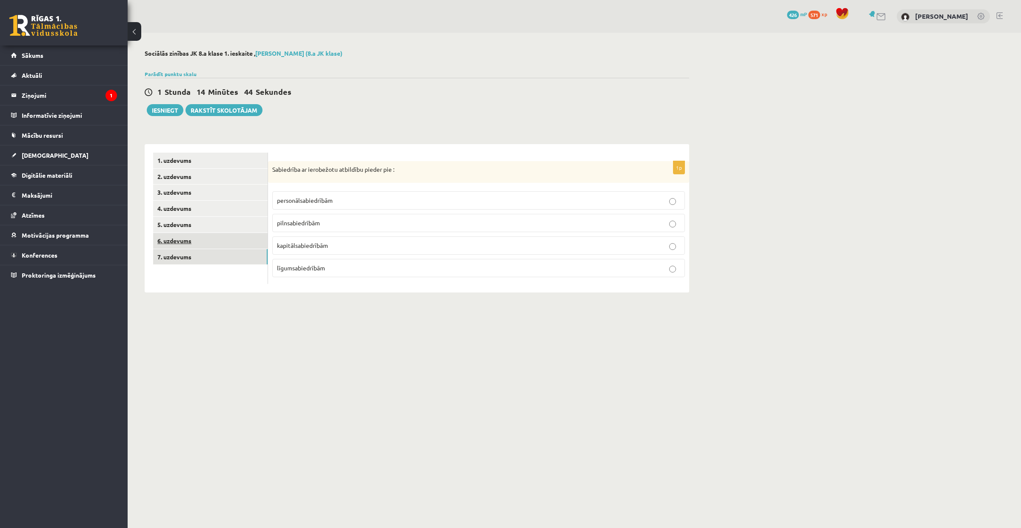
click at [195, 237] on link "6. uzdevums" at bounding box center [210, 241] width 114 height 16
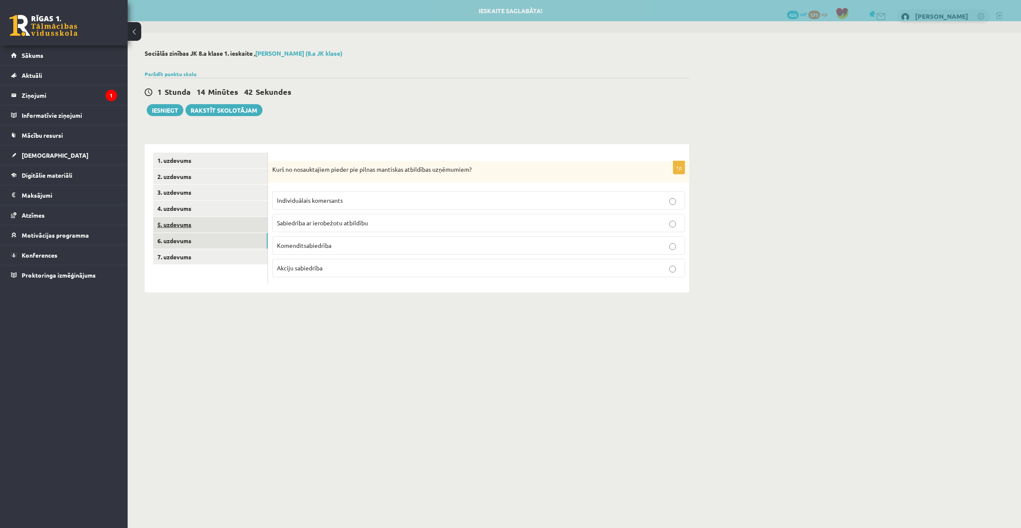
click at [205, 229] on link "5. uzdevums" at bounding box center [210, 225] width 114 height 16
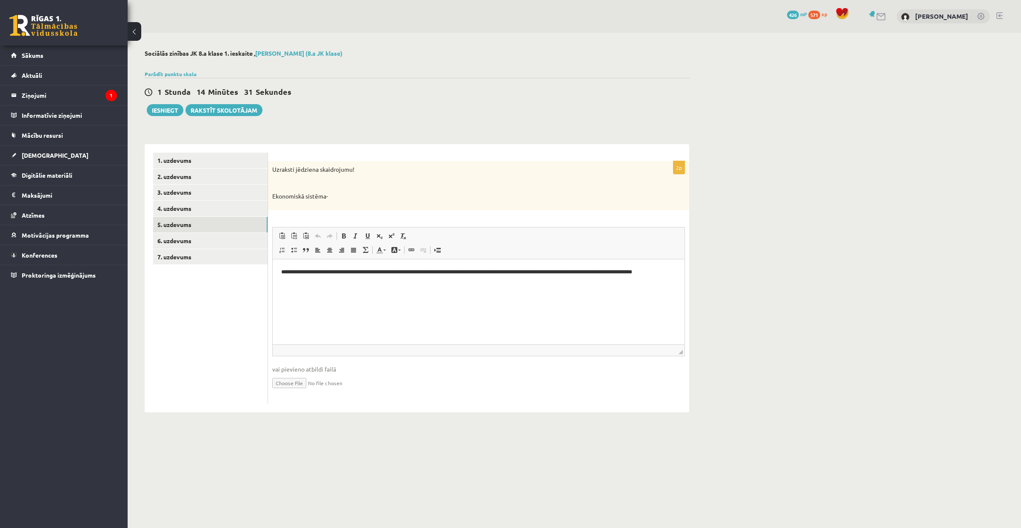
click at [371, 274] on p "**********" at bounding box center [478, 277] width 395 height 18
click at [191, 159] on link "1. uzdevums" at bounding box center [210, 161] width 114 height 16
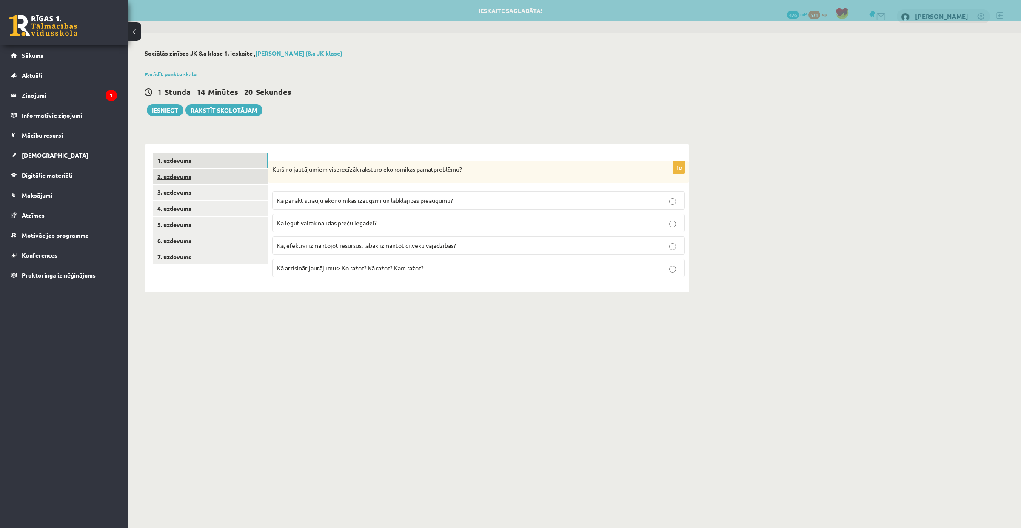
click at [192, 172] on link "2. uzdevums" at bounding box center [210, 177] width 114 height 16
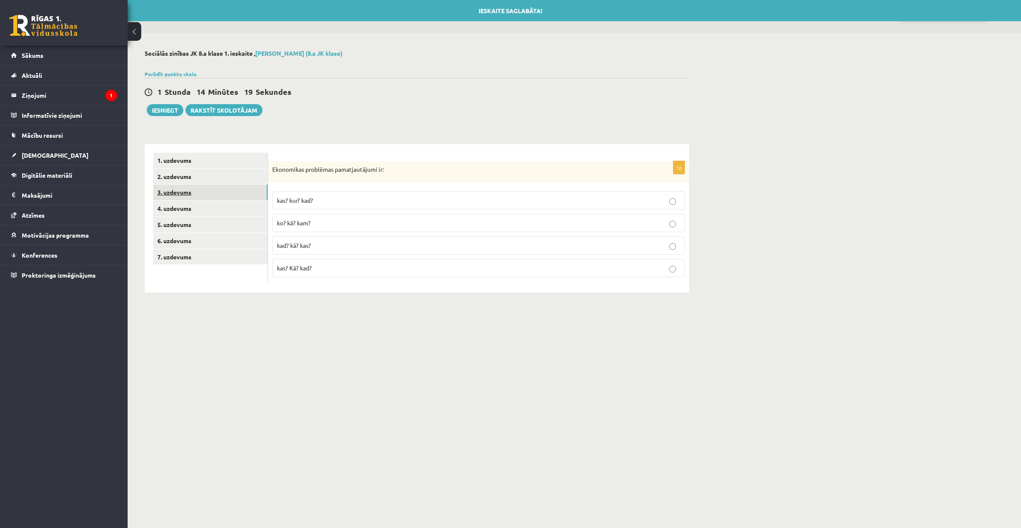
click at [193, 194] on link "3. uzdevums" at bounding box center [210, 193] width 114 height 16
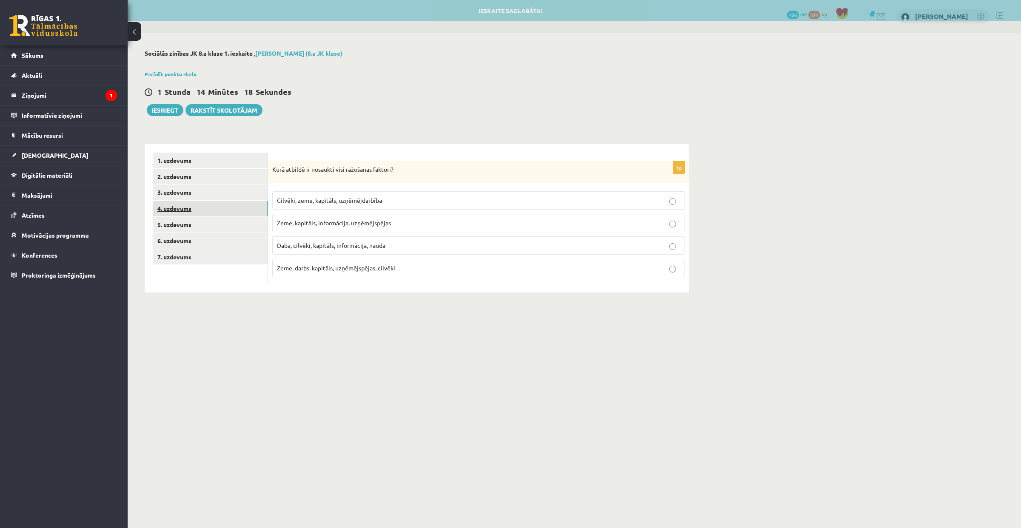
click at [193, 208] on link "4. uzdevums" at bounding box center [210, 209] width 114 height 16
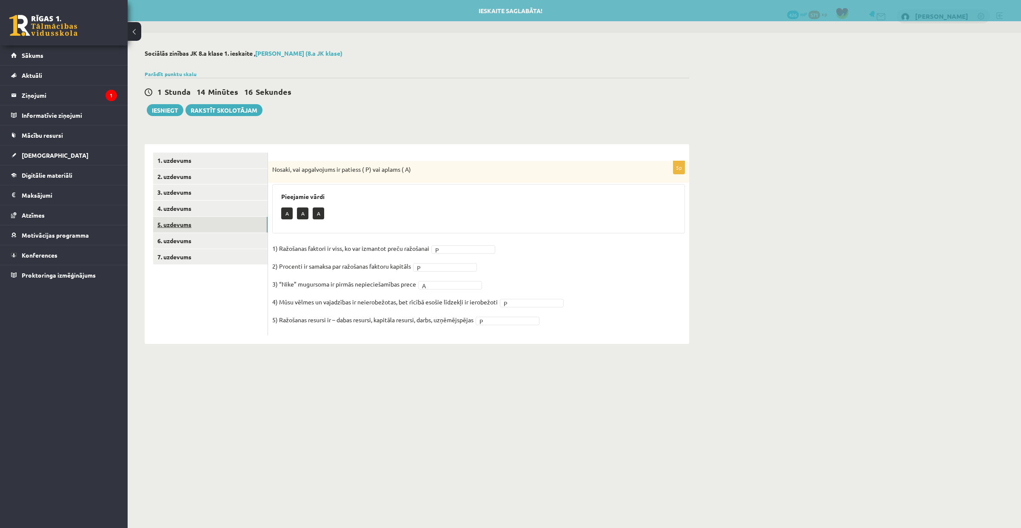
click at [193, 227] on link "5. uzdevums" at bounding box center [210, 225] width 114 height 16
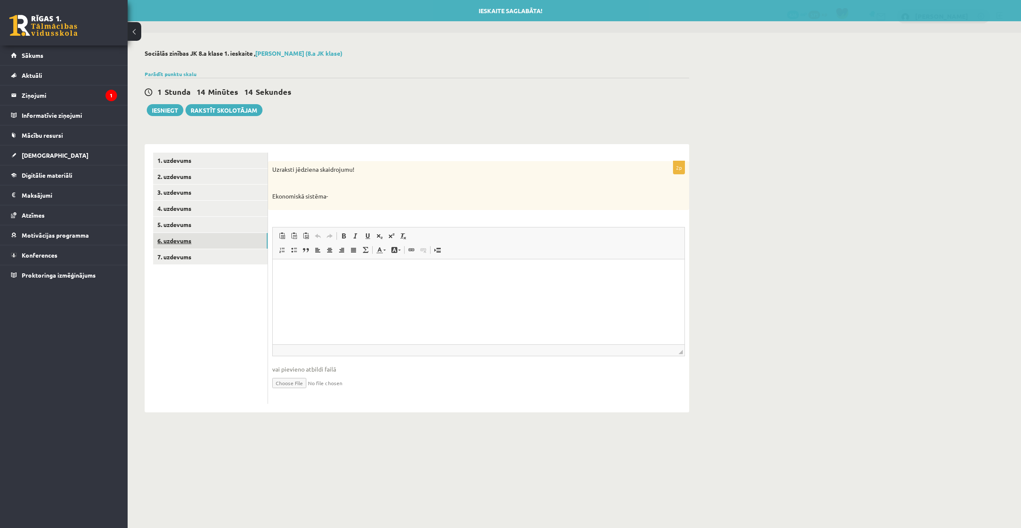
click at [203, 239] on link "6. uzdevums" at bounding box center [210, 241] width 114 height 16
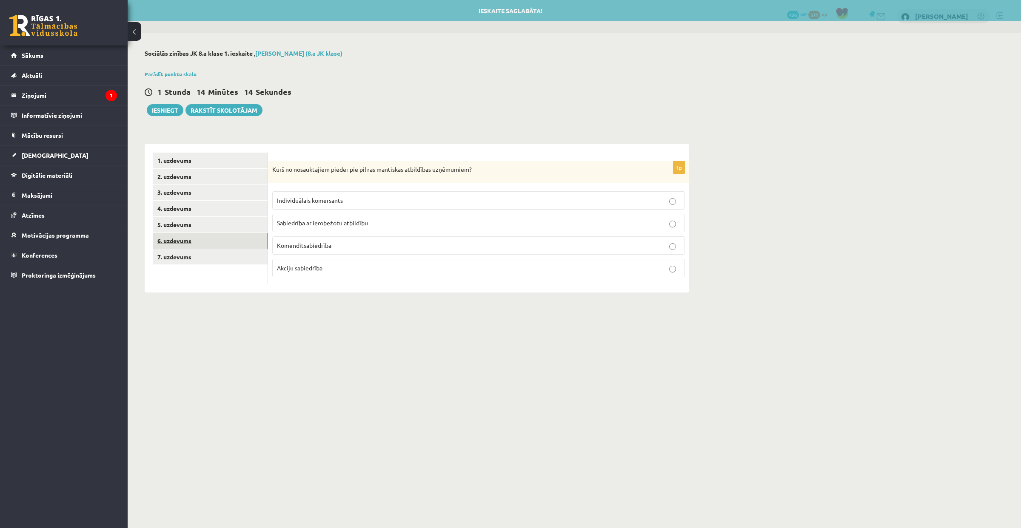
click at [202, 246] on link "6. uzdevums" at bounding box center [210, 241] width 114 height 16
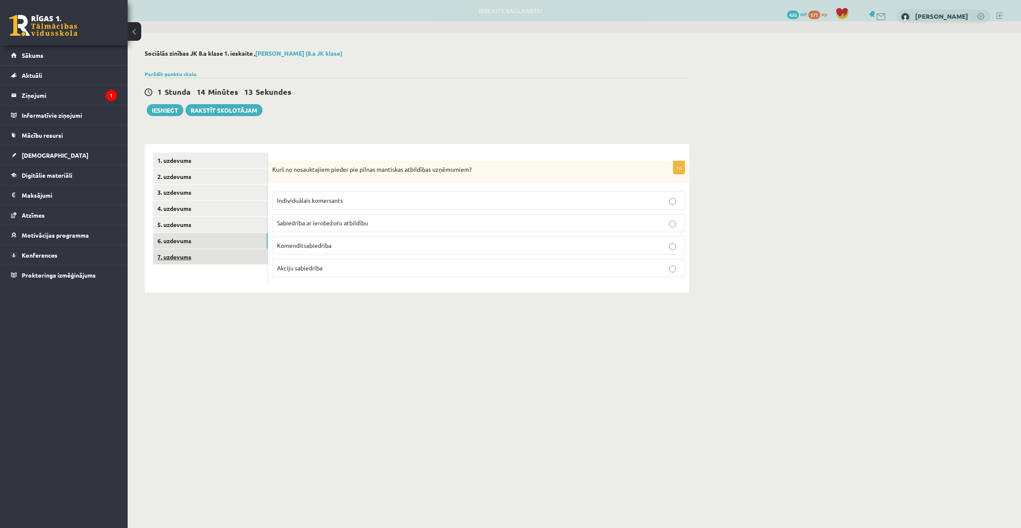
click at [200, 251] on link "7. uzdevums" at bounding box center [210, 257] width 114 height 16
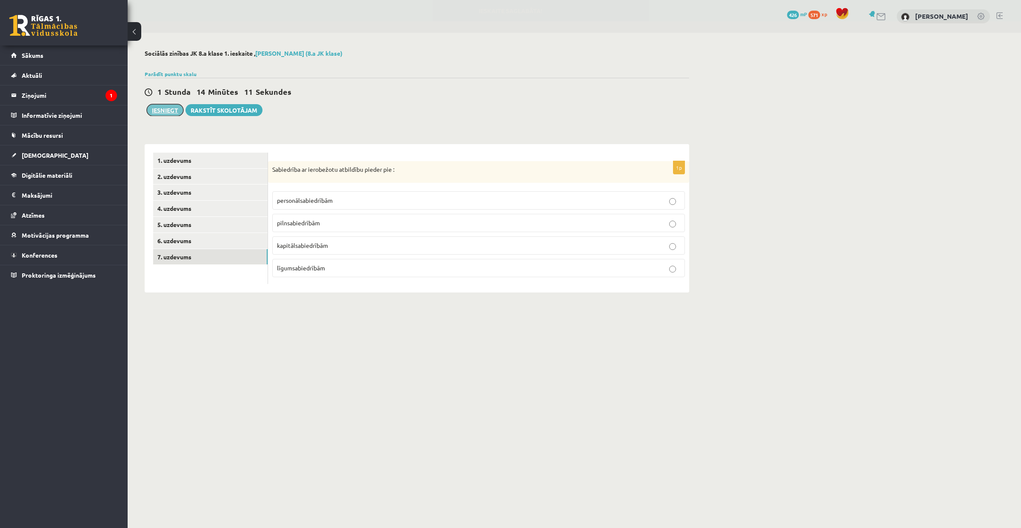
click at [172, 114] on button "Iesniegt" at bounding box center [165, 110] width 37 height 12
click at [165, 110] on button "Iesniegt" at bounding box center [165, 110] width 37 height 12
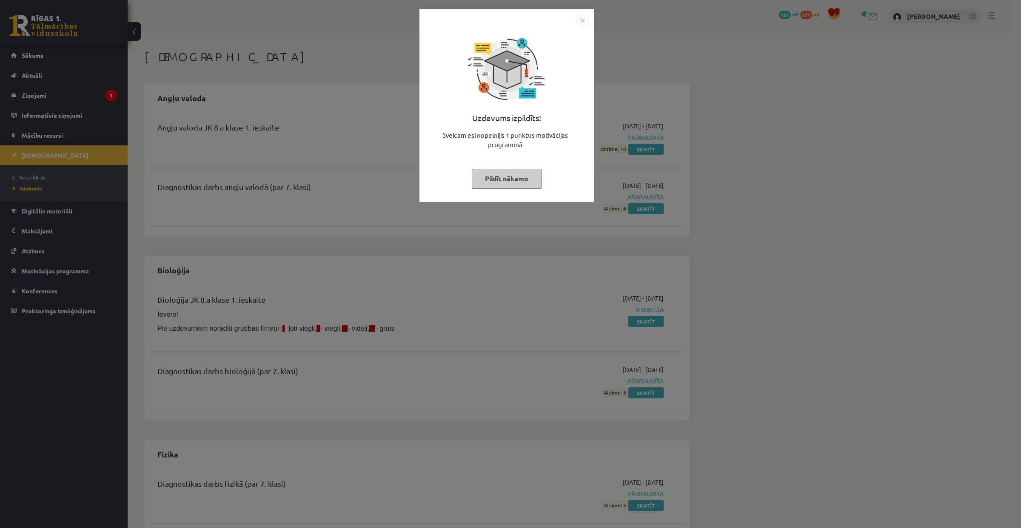
click at [582, 23] on img "Close" at bounding box center [582, 20] width 13 height 13
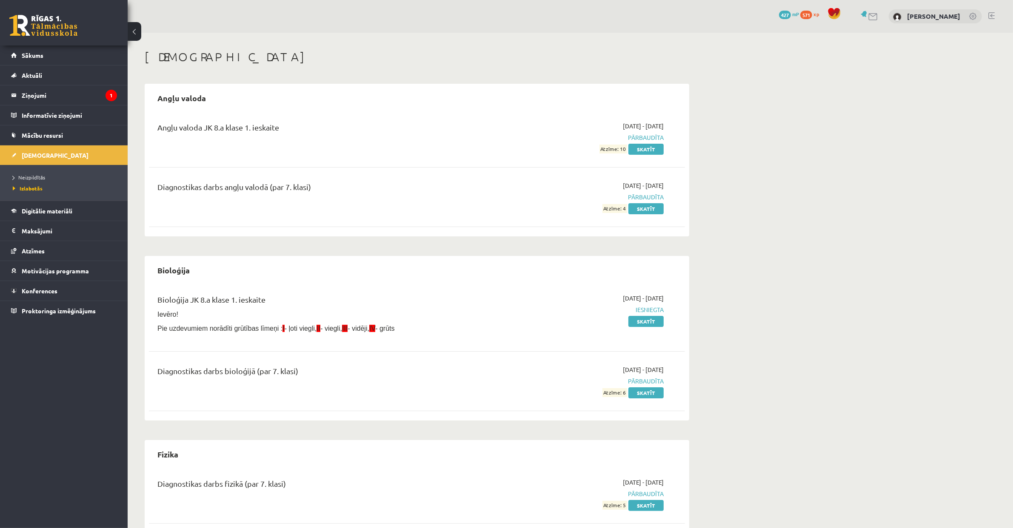
click at [580, 24] on div "0 Dāvanas 427 mP 571 xp Marija Vorobeja" at bounding box center [570, 16] width 885 height 33
